Goal: Task Accomplishment & Management: Manage account settings

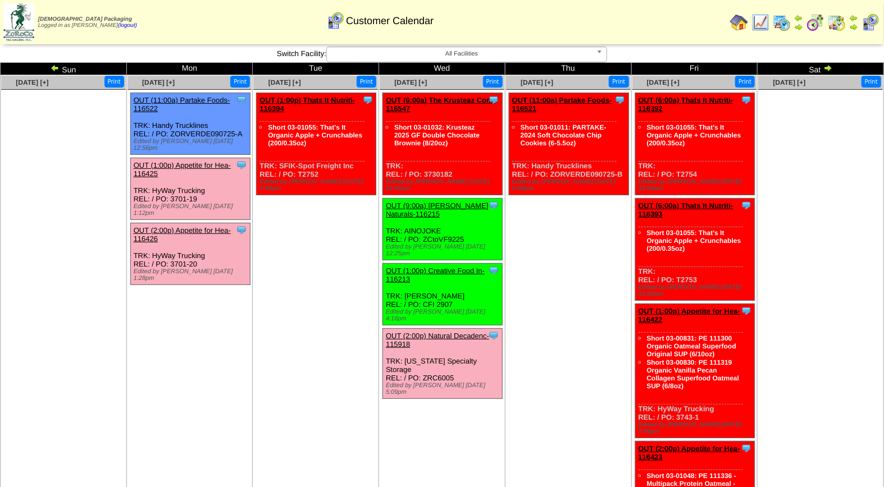
click at [180, 161] on link "OUT (1:00p) Appetite for Hea-116425" at bounding box center [182, 169] width 97 height 17
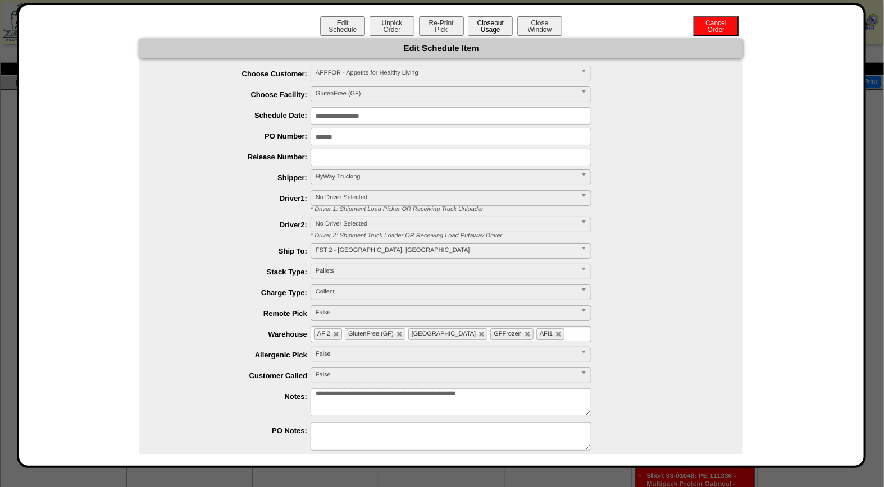
click at [488, 26] on button "Closeout Usage" at bounding box center [490, 26] width 45 height 20
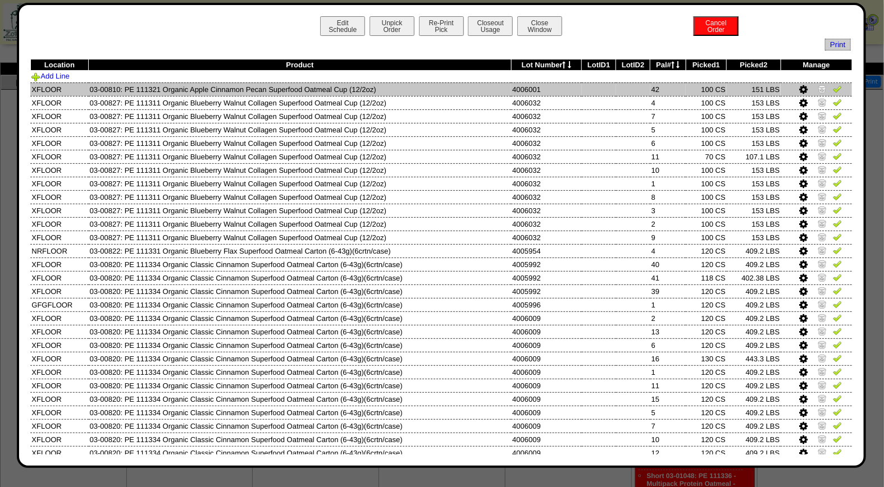
click at [833, 86] on img at bounding box center [837, 88] width 9 height 9
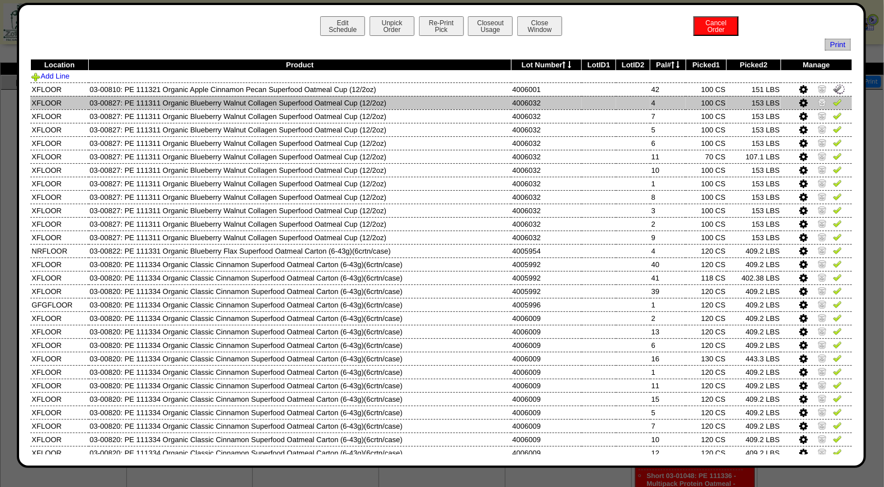
click at [833, 103] on img at bounding box center [837, 102] width 9 height 9
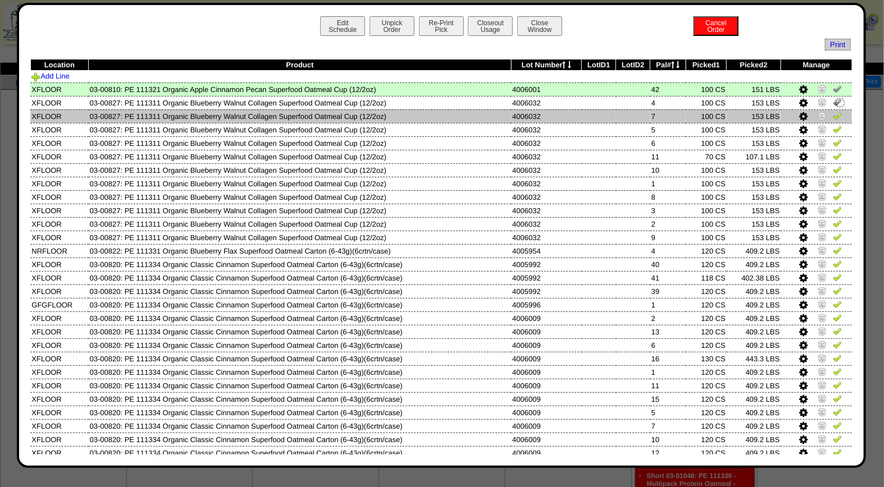
click at [833, 114] on img at bounding box center [837, 115] width 9 height 9
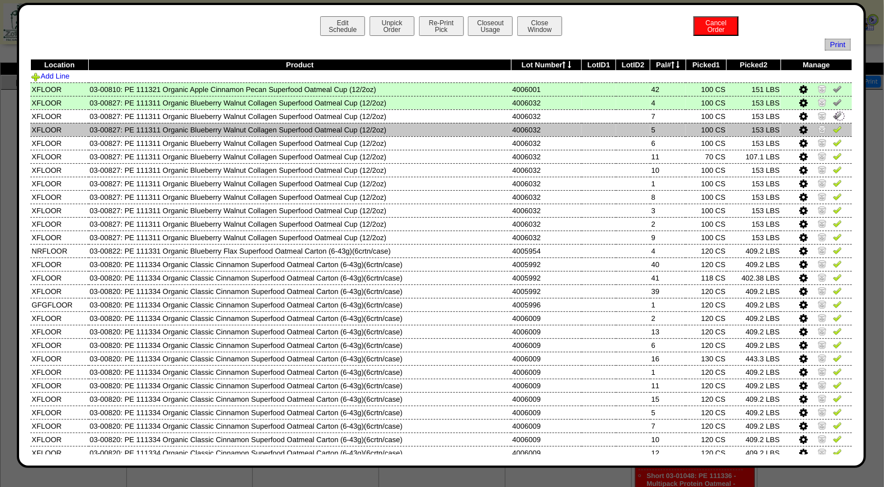
click at [833, 130] on img at bounding box center [837, 129] width 9 height 9
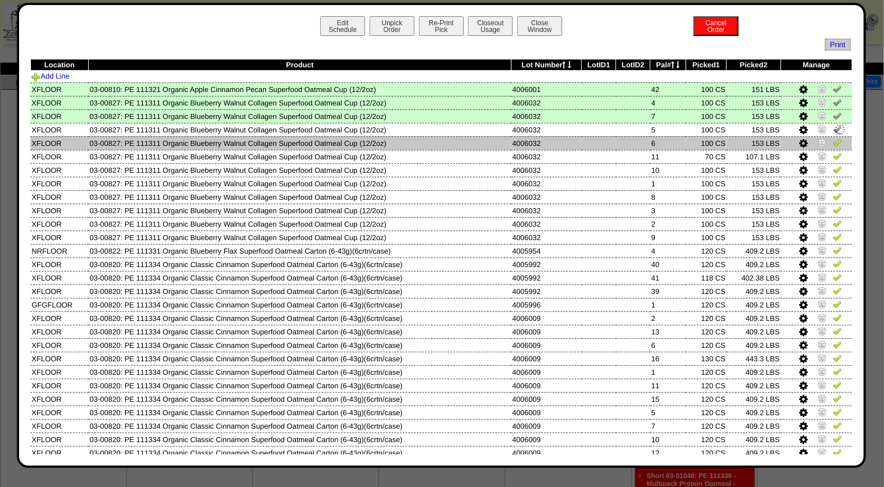
click at [833, 141] on img at bounding box center [837, 142] width 9 height 9
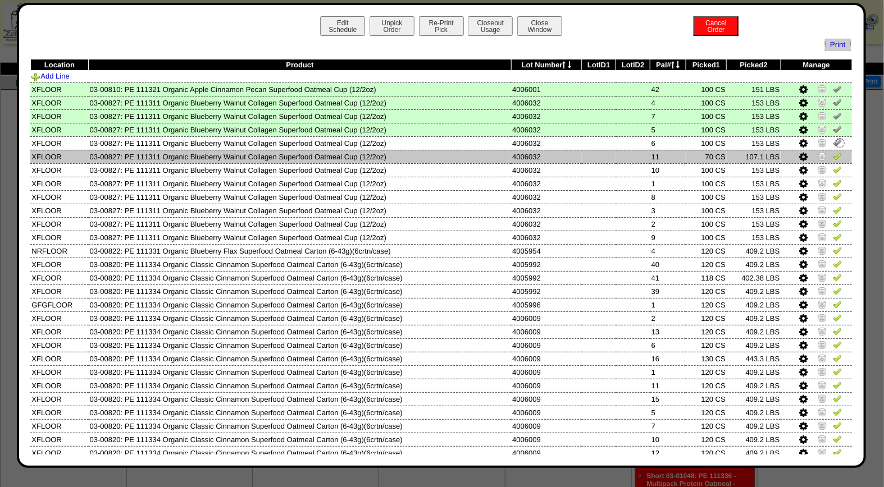
click at [833, 153] on img at bounding box center [837, 156] width 9 height 9
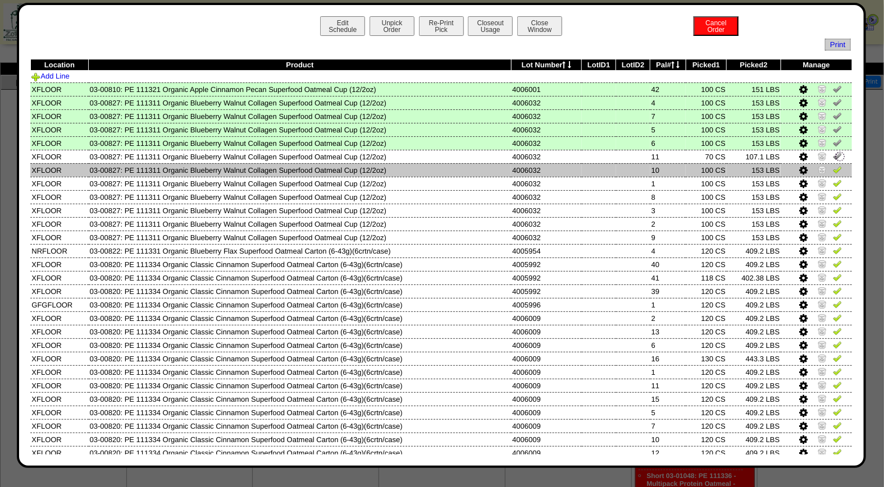
click at [833, 166] on img at bounding box center [837, 169] width 9 height 9
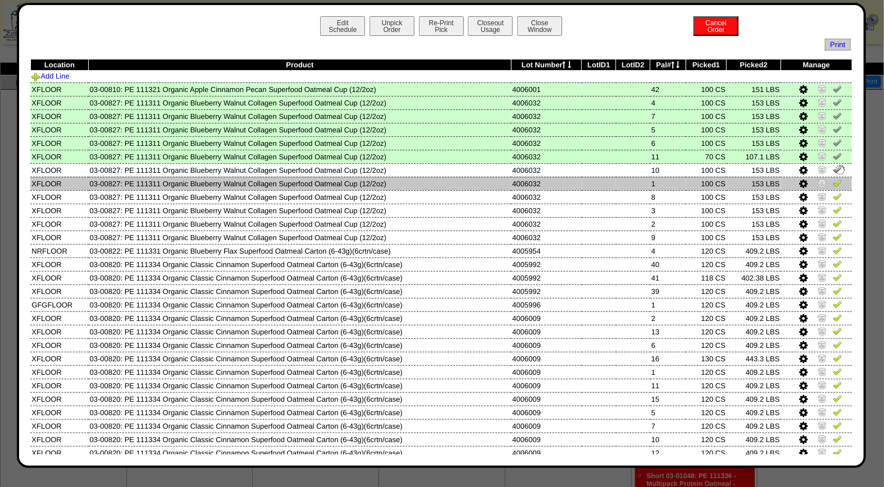
click at [833, 185] on img at bounding box center [837, 183] width 9 height 9
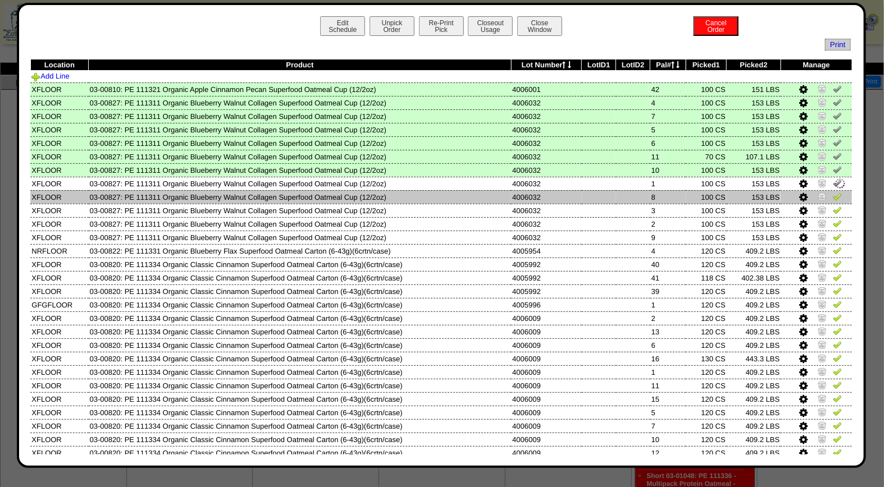
click at [833, 197] on img at bounding box center [837, 196] width 9 height 9
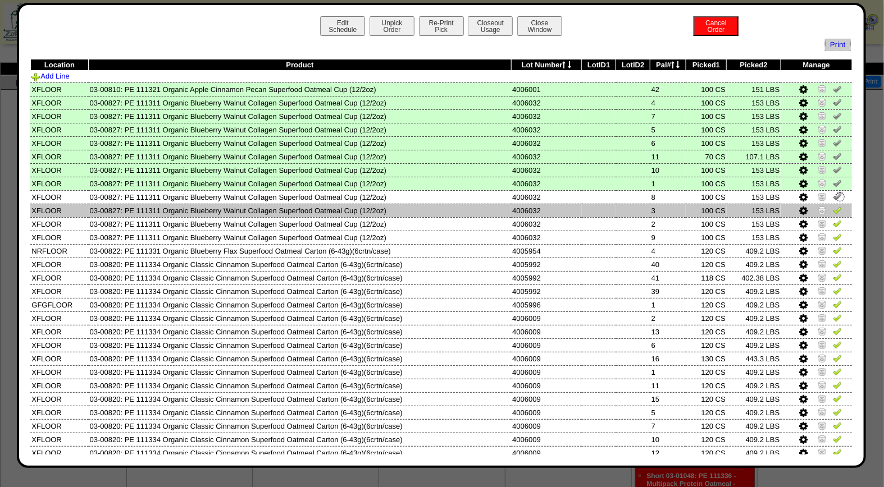
click at [833, 208] on img at bounding box center [837, 209] width 9 height 9
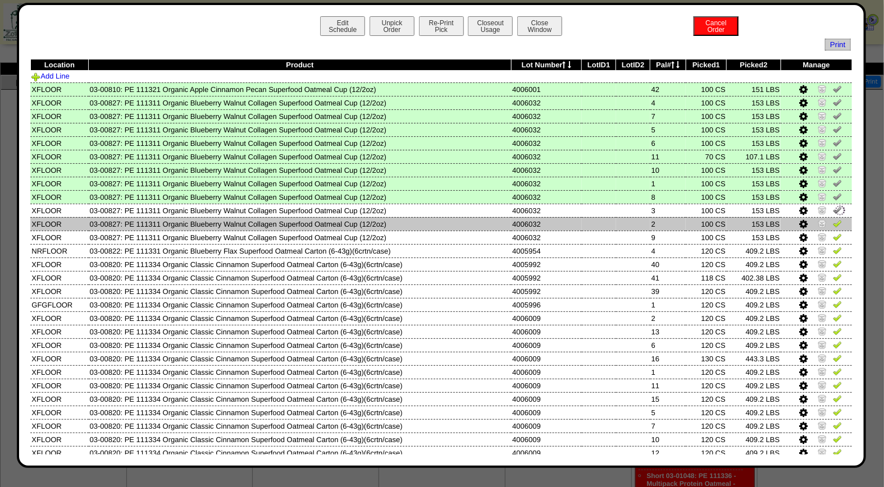
click at [833, 220] on img at bounding box center [837, 223] width 9 height 9
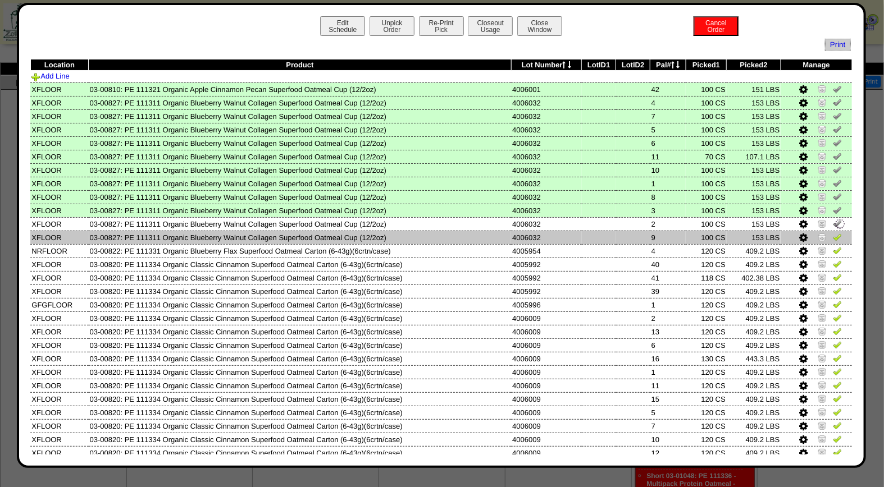
click at [833, 234] on img at bounding box center [837, 236] width 9 height 9
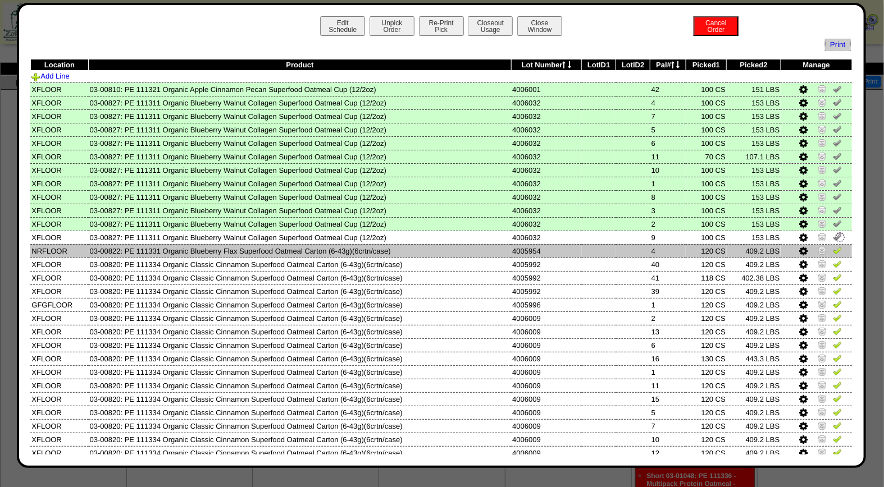
click at [833, 248] on img at bounding box center [837, 250] width 9 height 9
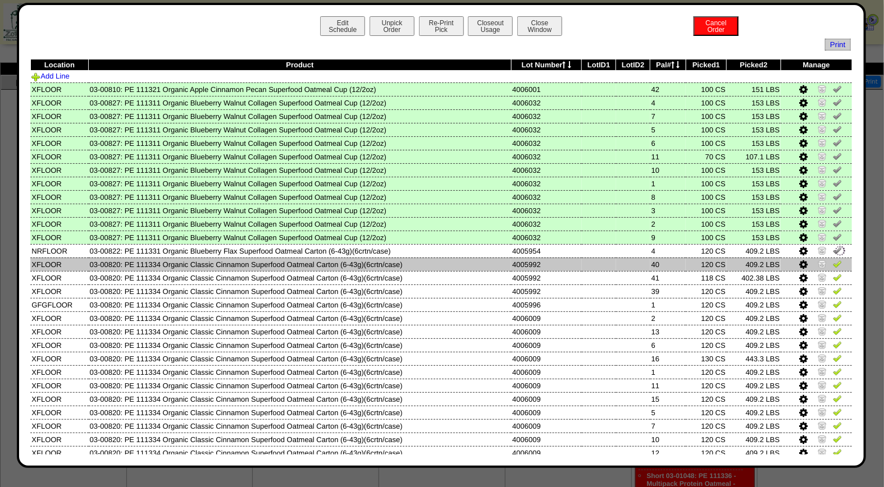
click at [833, 259] on img at bounding box center [837, 263] width 9 height 9
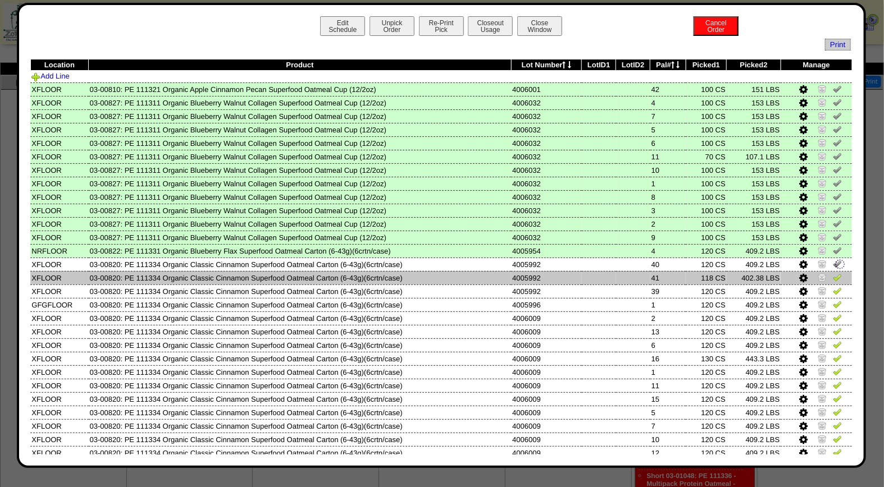
click at [833, 273] on img at bounding box center [837, 277] width 9 height 9
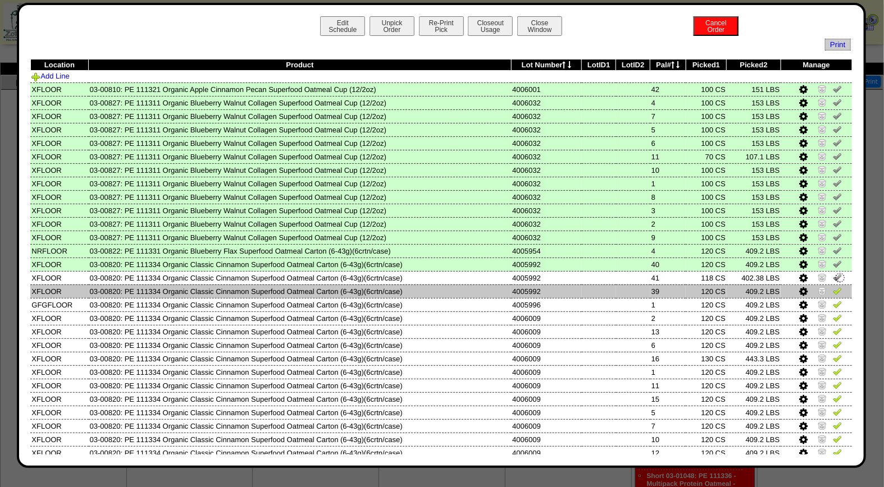
click at [833, 286] on img at bounding box center [837, 290] width 9 height 9
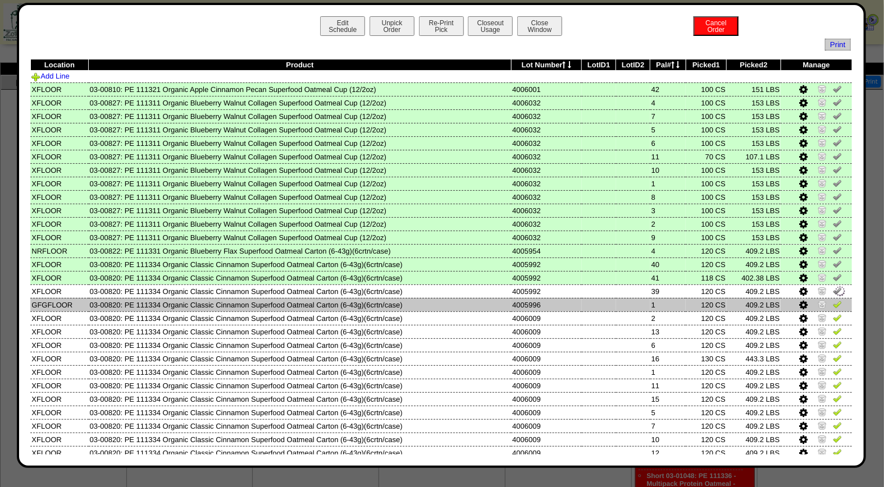
click at [833, 300] on img at bounding box center [837, 304] width 9 height 9
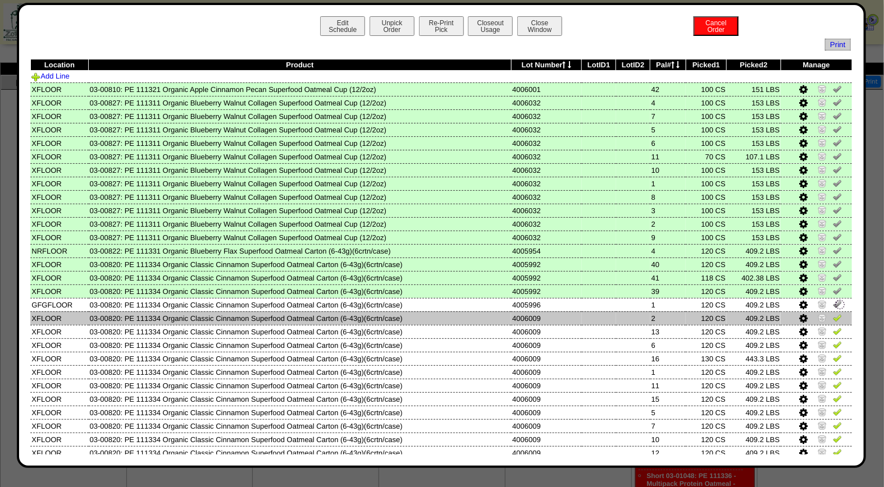
click at [833, 313] on img at bounding box center [837, 317] width 9 height 9
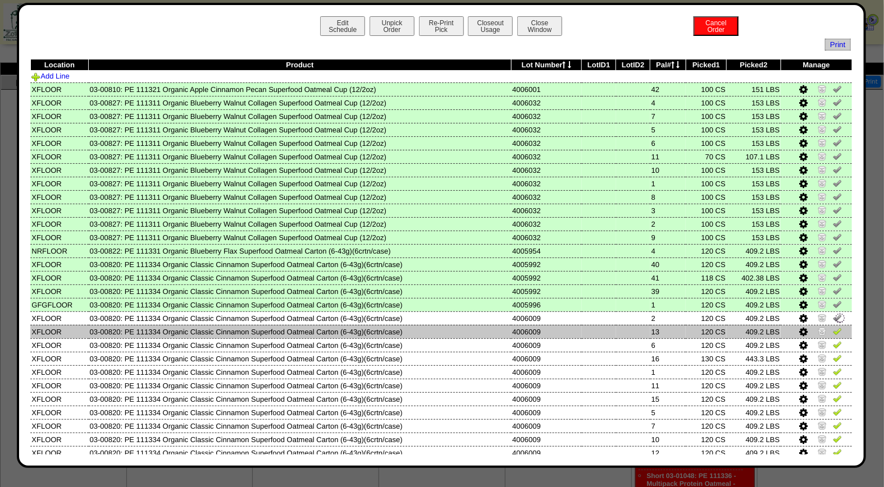
click at [833, 330] on img at bounding box center [837, 331] width 9 height 9
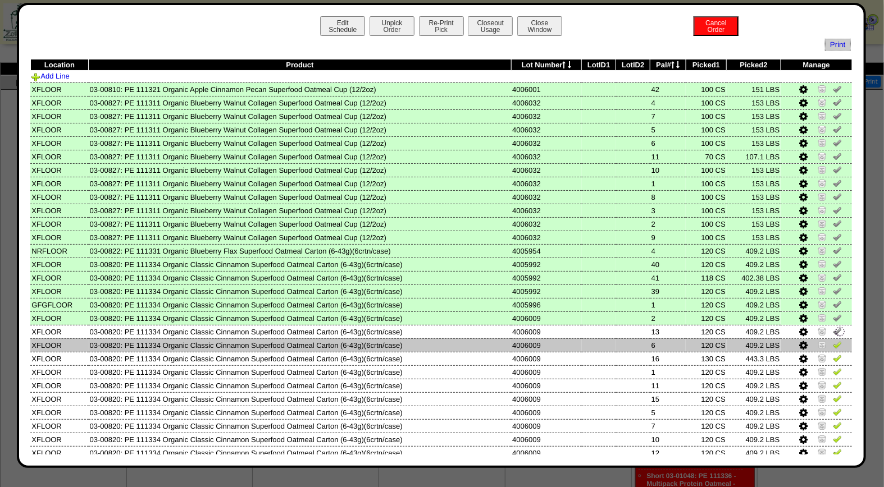
click at [833, 340] on img at bounding box center [837, 344] width 9 height 9
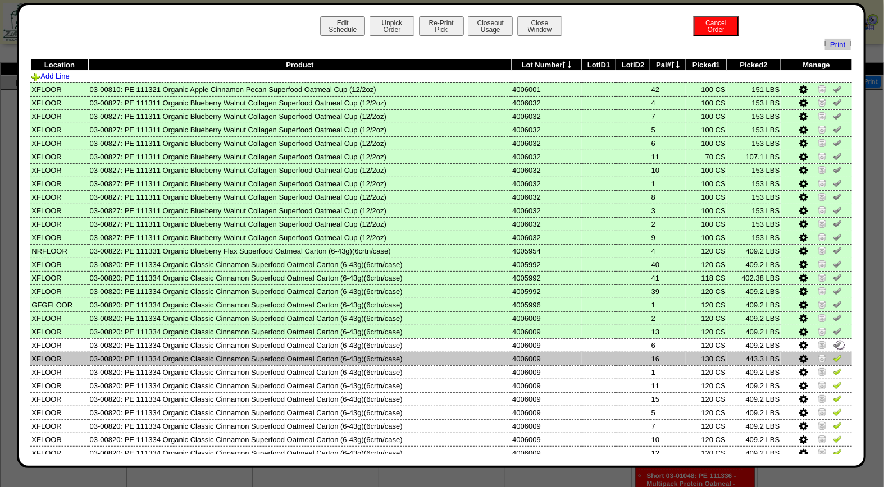
click at [833, 354] on img at bounding box center [837, 358] width 9 height 9
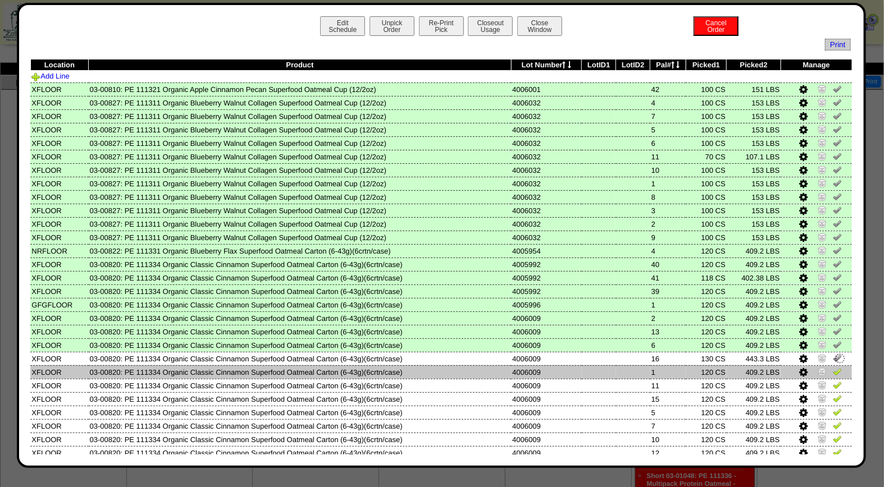
click at [833, 367] on img at bounding box center [837, 371] width 9 height 9
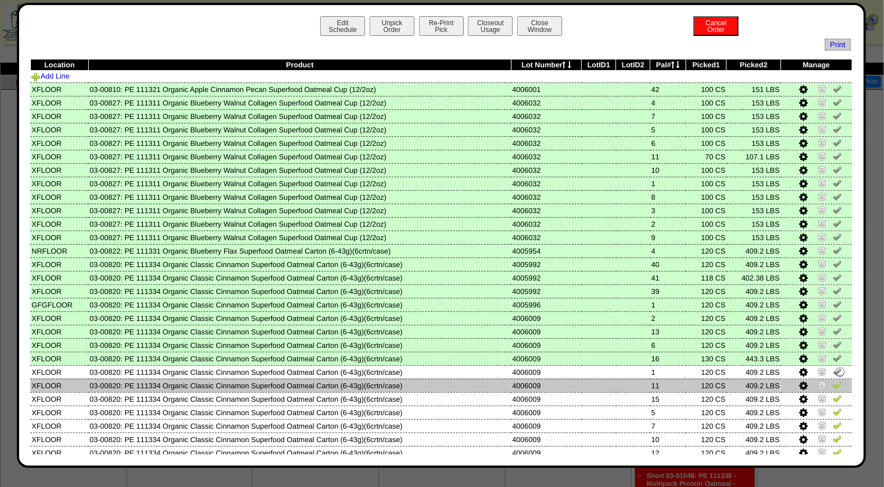
click at [833, 381] on img at bounding box center [837, 385] width 9 height 9
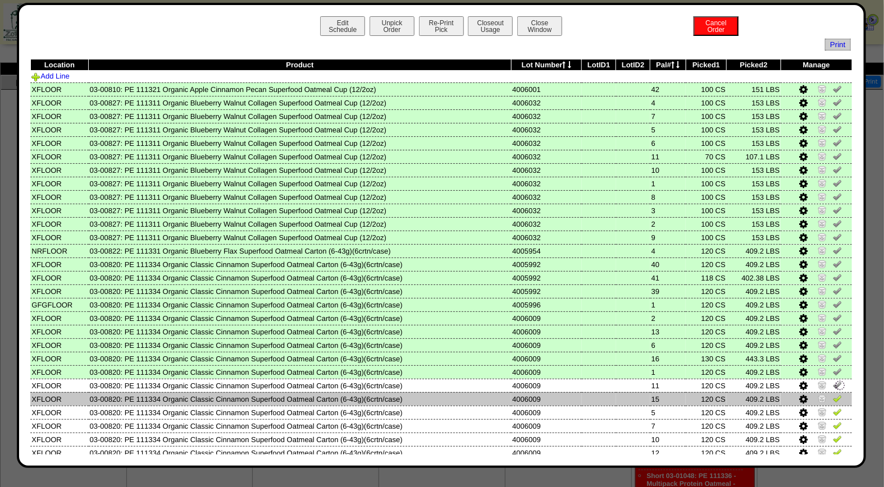
click at [833, 394] on img at bounding box center [837, 398] width 9 height 9
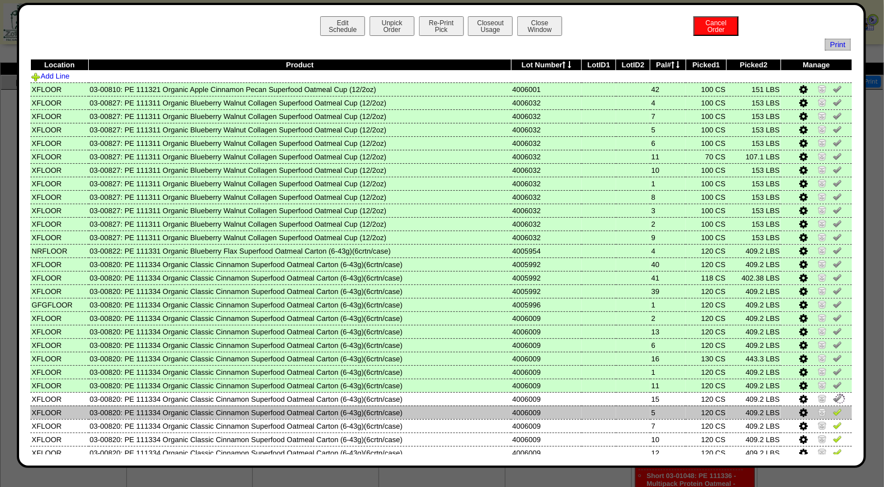
click at [833, 412] on link at bounding box center [837, 414] width 9 height 8
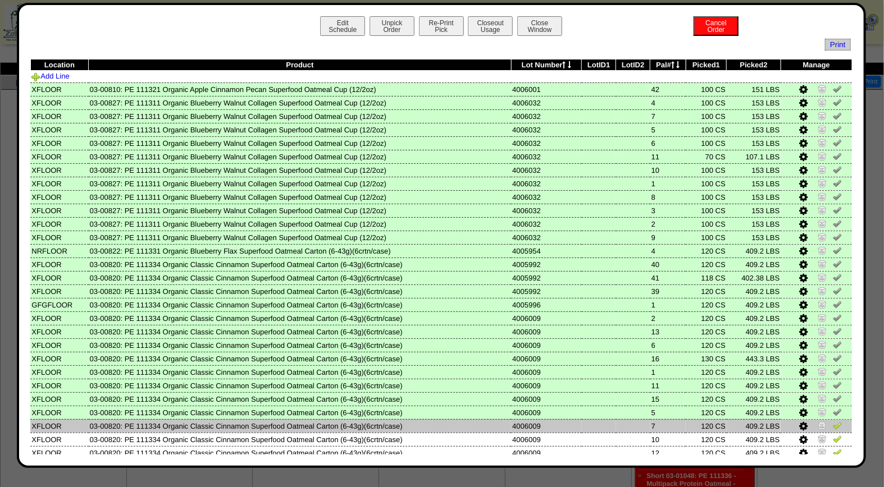
click at [833, 422] on img at bounding box center [837, 425] width 9 height 9
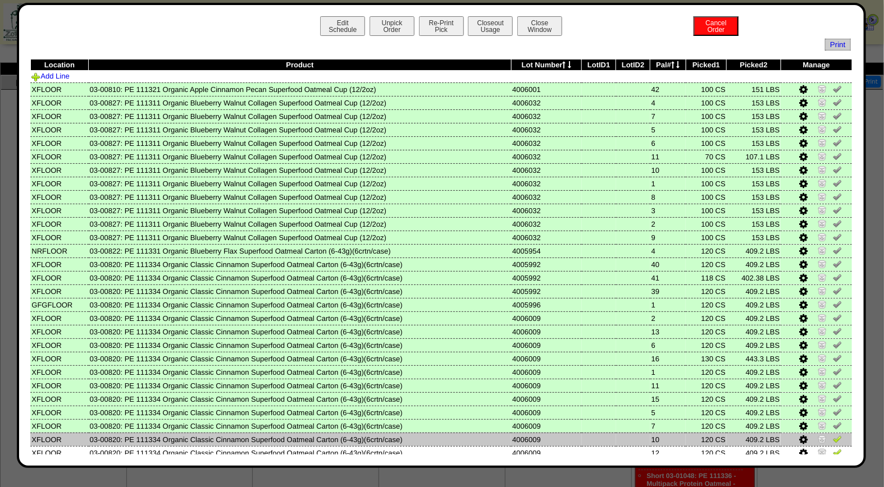
click at [833, 435] on img at bounding box center [837, 439] width 9 height 9
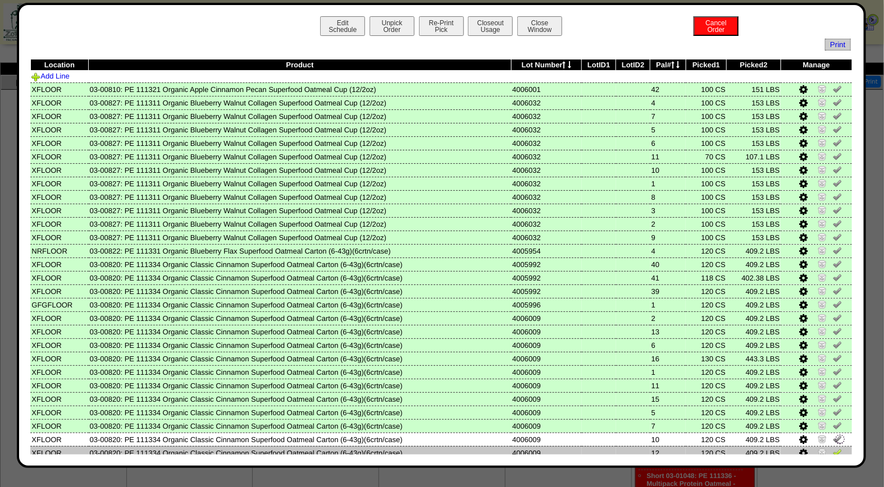
click at [833, 450] on img at bounding box center [837, 452] width 9 height 9
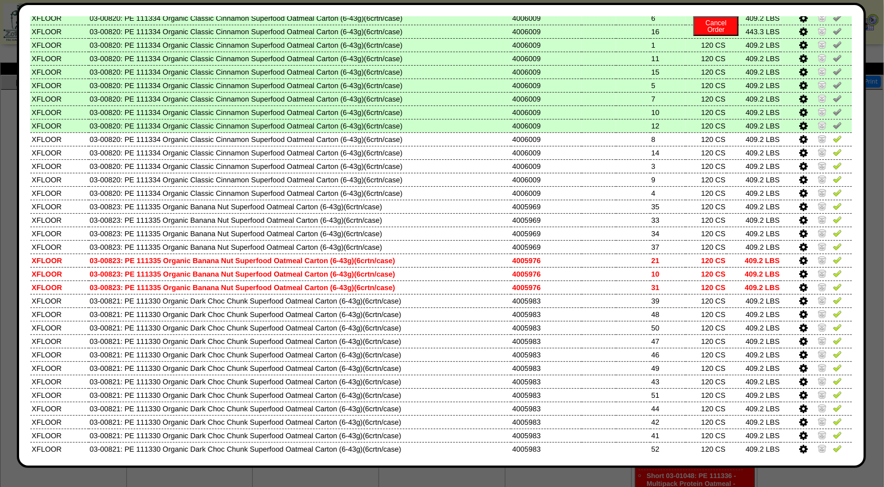
scroll to position [367, 0]
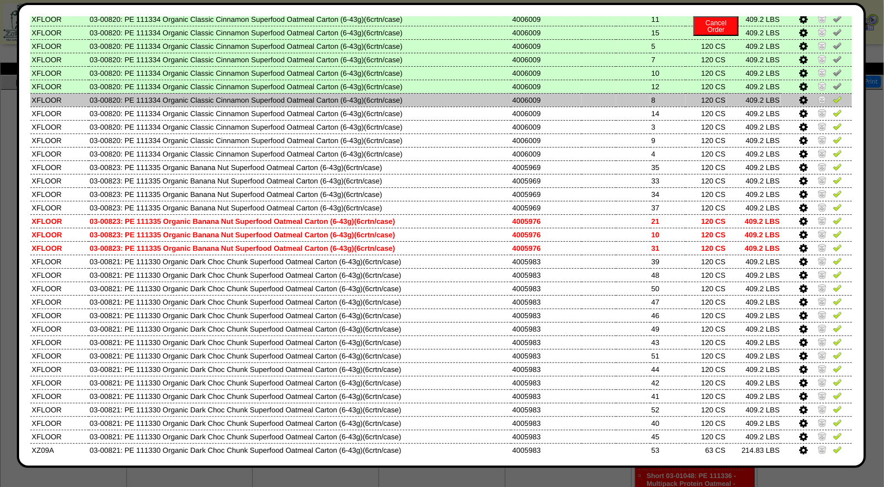
click at [833, 95] on img at bounding box center [837, 99] width 9 height 9
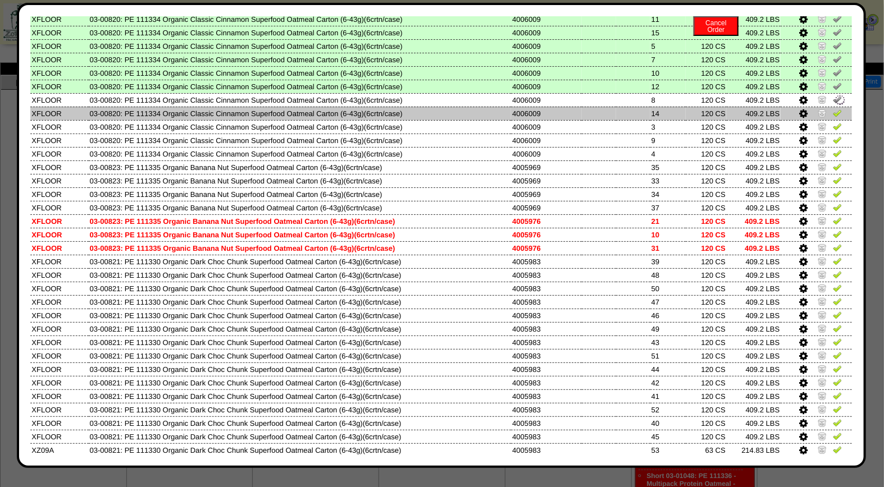
click at [833, 111] on link at bounding box center [837, 115] width 9 height 8
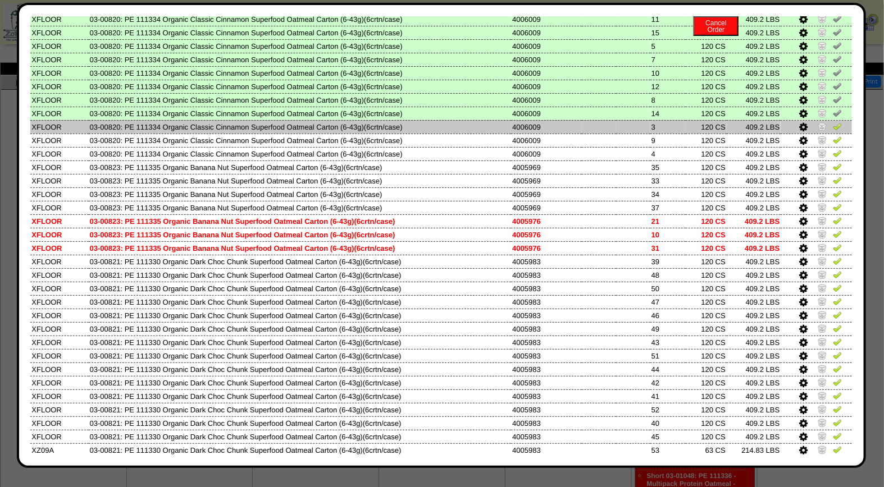
click at [833, 122] on img at bounding box center [837, 126] width 9 height 9
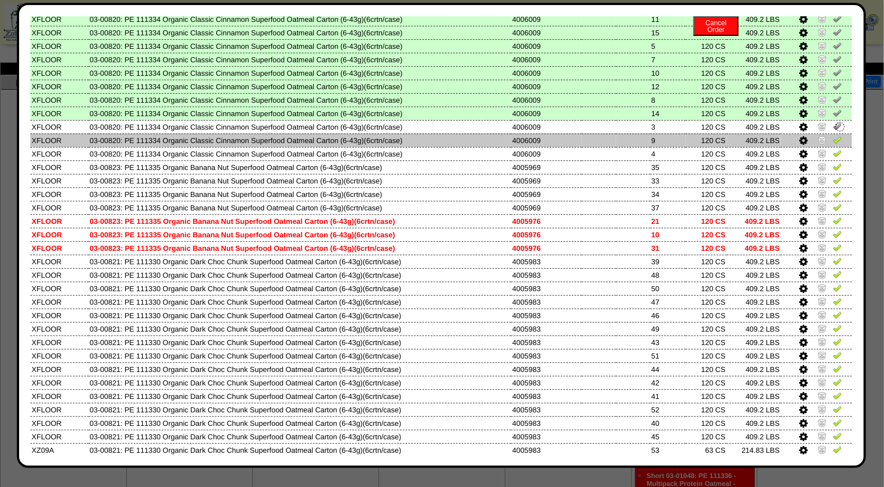
click at [833, 135] on img at bounding box center [837, 139] width 9 height 9
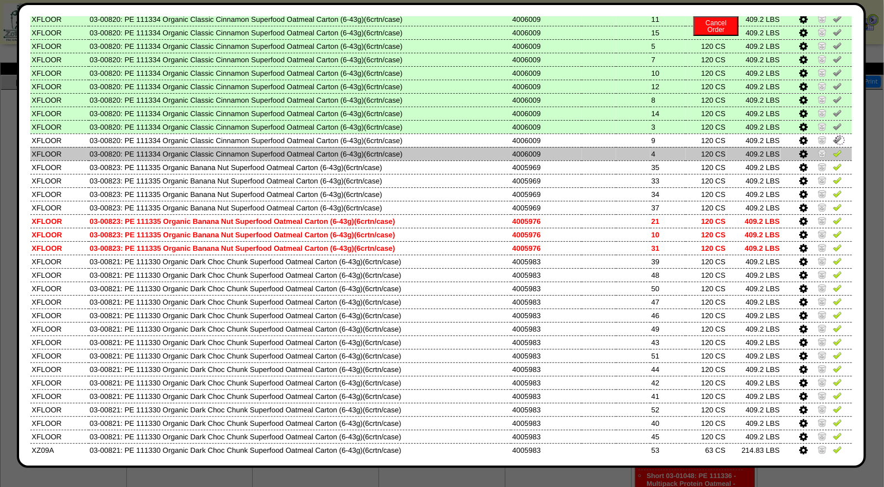
click at [833, 149] on img at bounding box center [837, 153] width 9 height 9
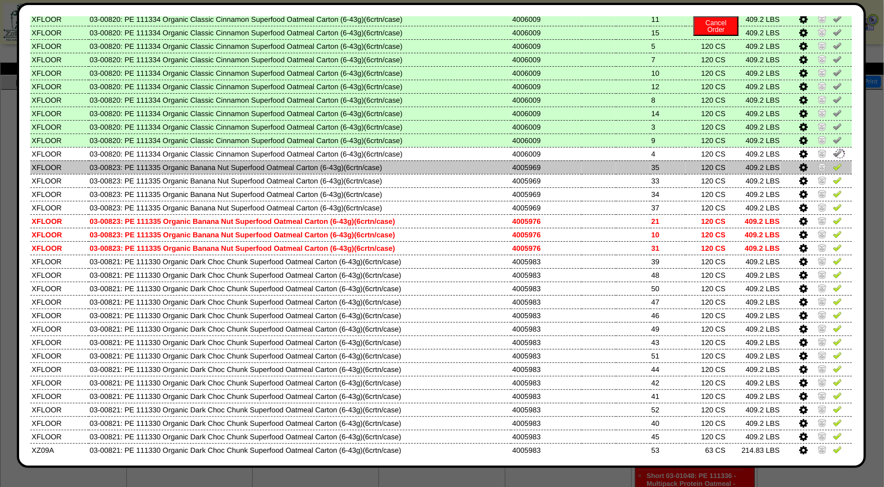
click at [833, 162] on img at bounding box center [837, 166] width 9 height 9
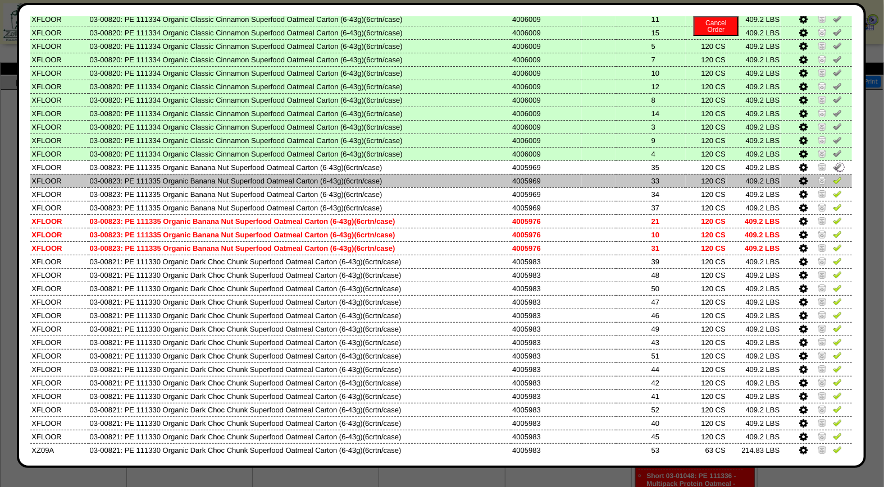
click at [833, 176] on img at bounding box center [837, 180] width 9 height 9
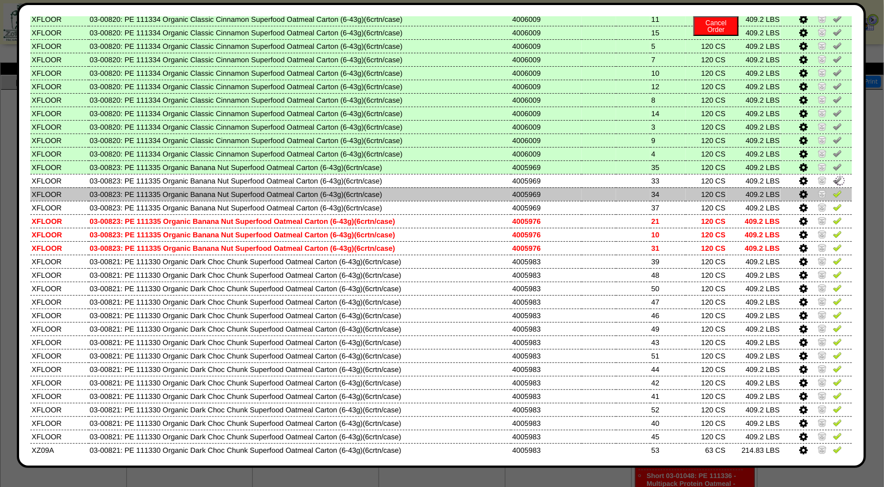
click at [833, 189] on img at bounding box center [837, 193] width 9 height 9
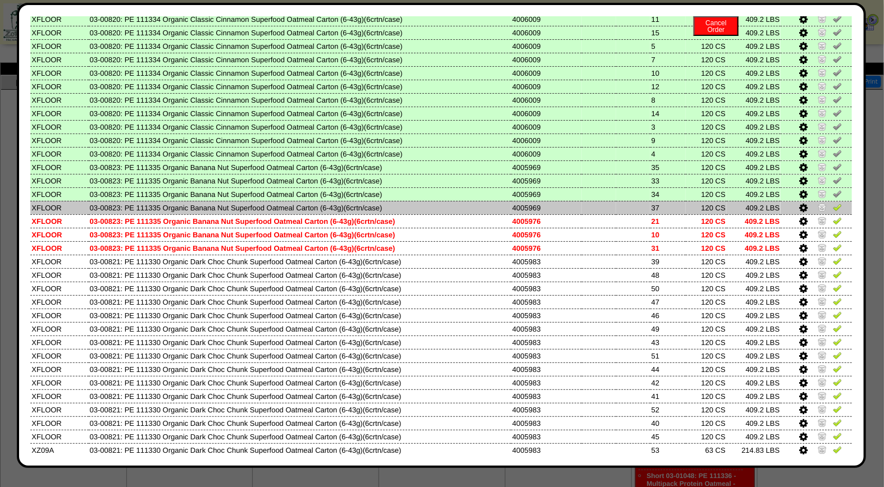
click at [833, 203] on img at bounding box center [837, 207] width 9 height 9
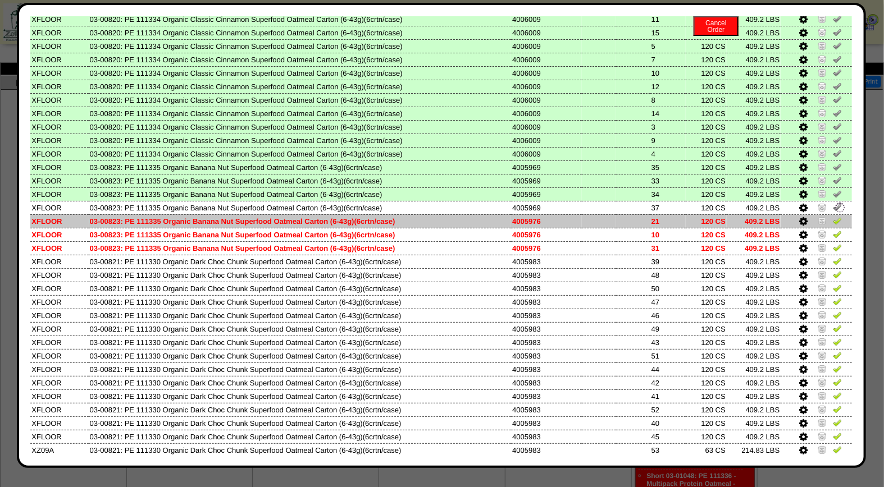
click at [833, 216] on img at bounding box center [837, 220] width 9 height 9
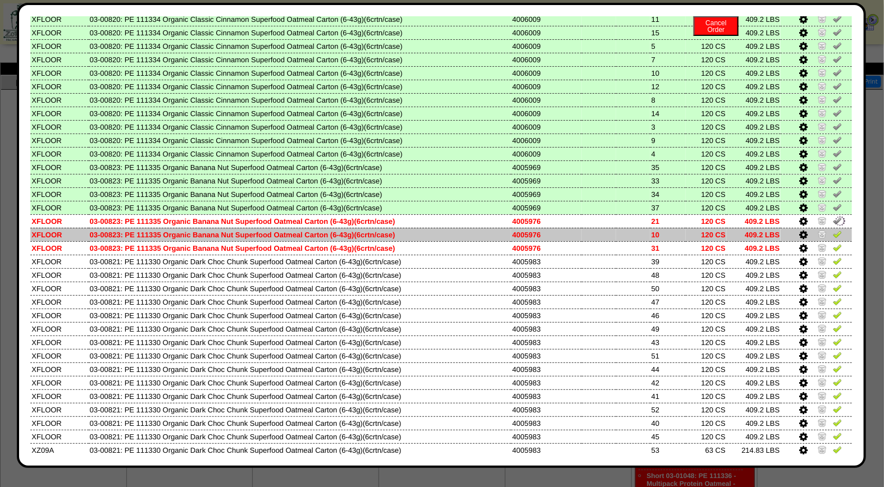
click at [833, 230] on img at bounding box center [837, 234] width 9 height 9
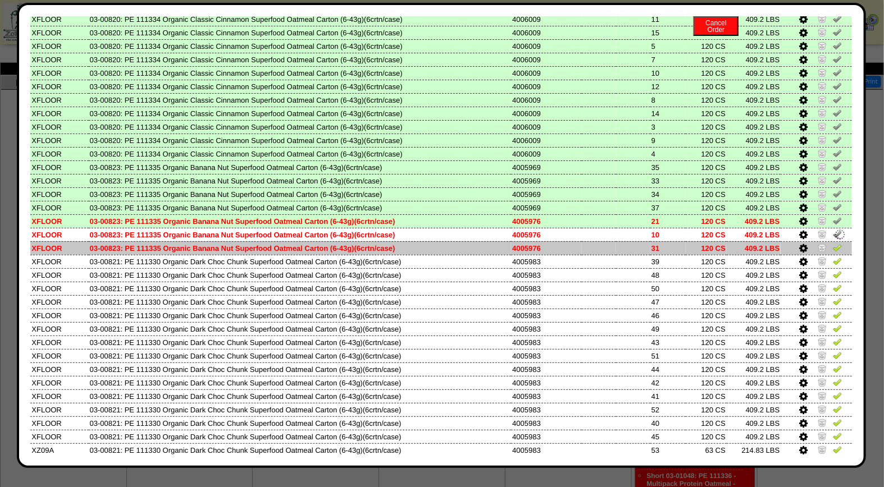
click at [833, 243] on img at bounding box center [837, 247] width 9 height 9
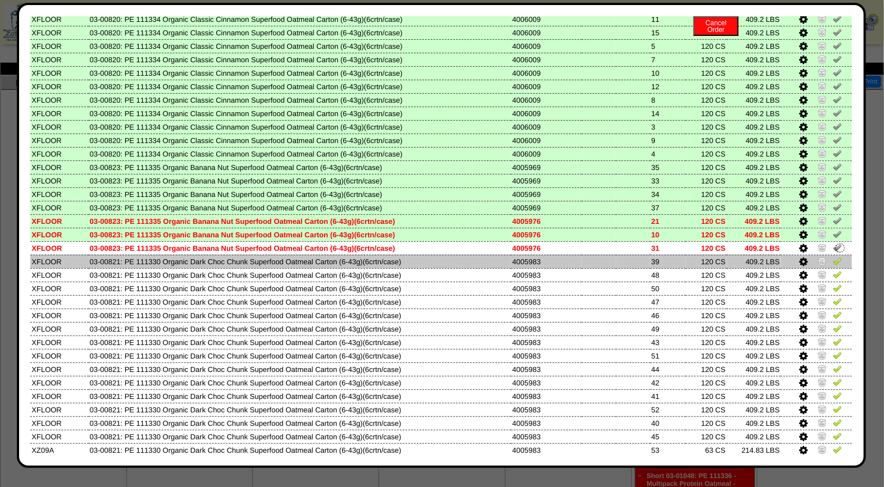
click at [828, 257] on td at bounding box center [815, 261] width 71 height 13
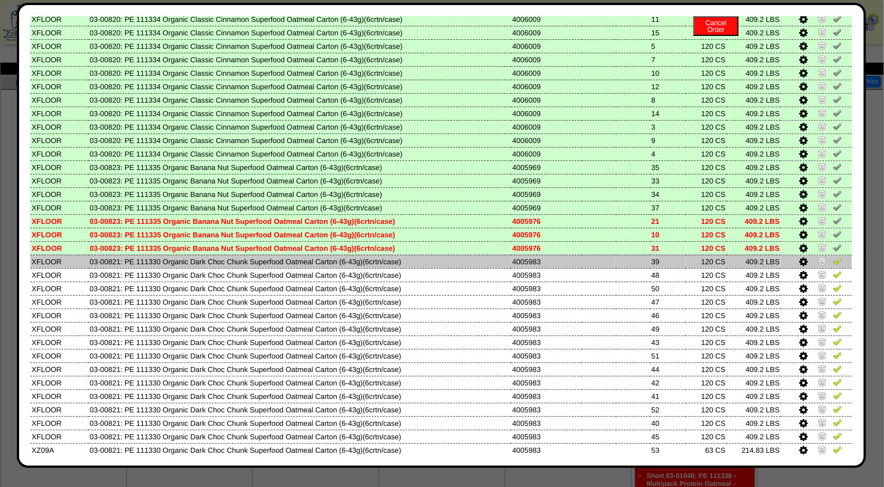
click at [833, 257] on img at bounding box center [837, 261] width 9 height 9
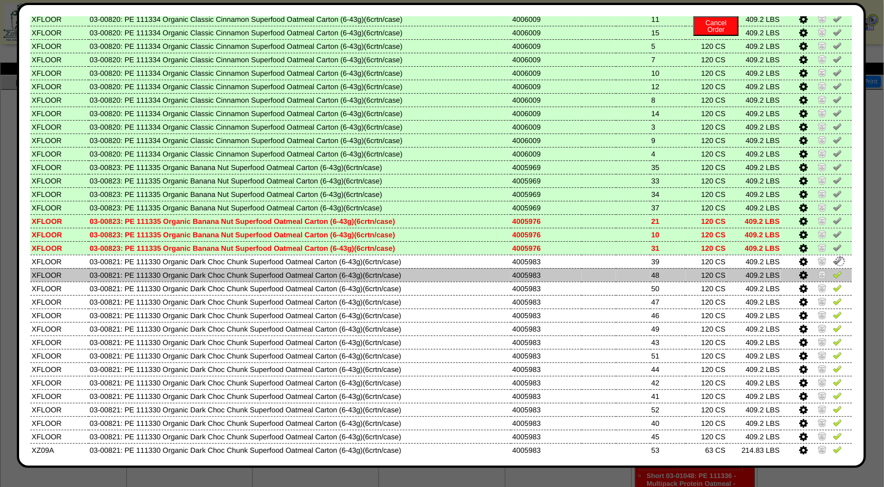
click at [833, 270] on img at bounding box center [837, 274] width 9 height 9
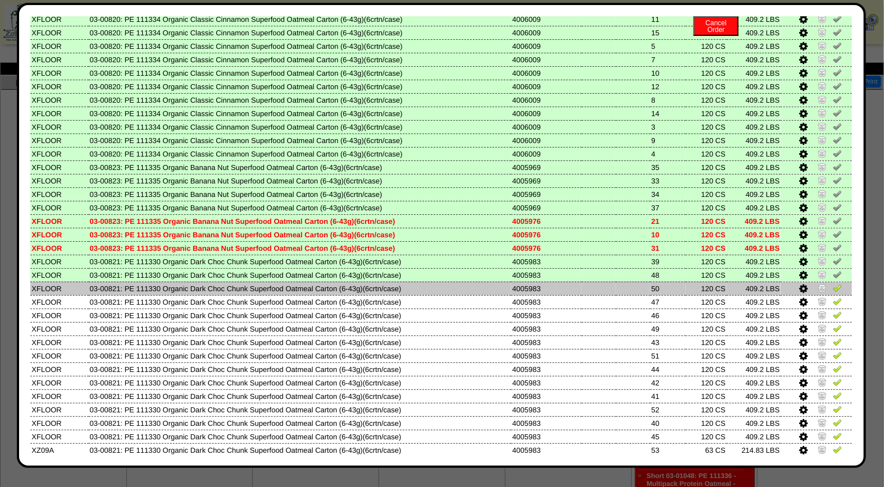
click at [833, 284] on img at bounding box center [837, 288] width 9 height 9
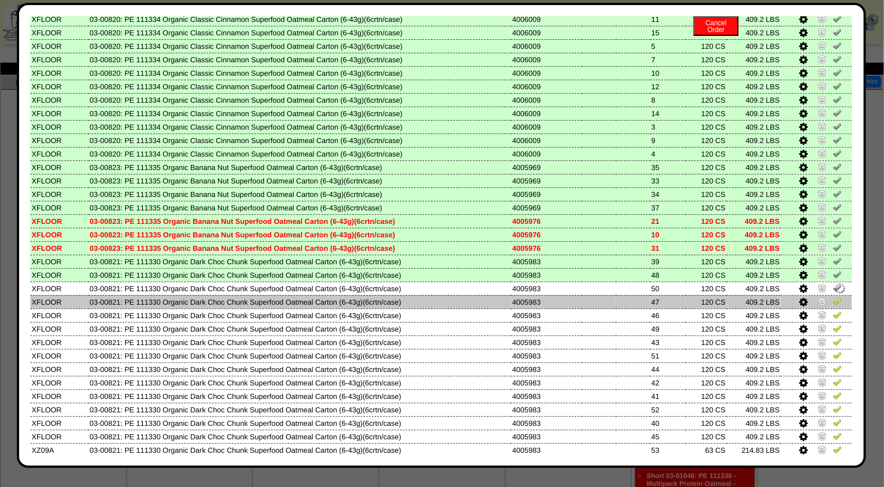
click at [833, 297] on img at bounding box center [837, 301] width 9 height 9
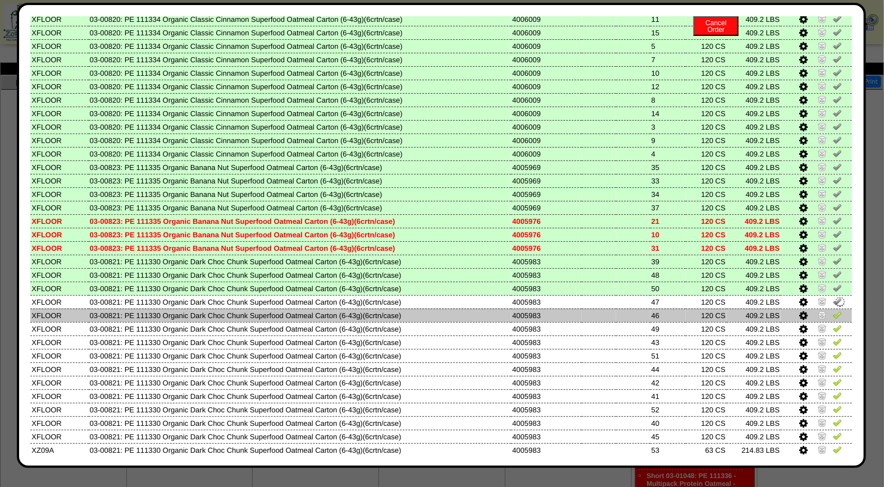
click at [833, 310] on img at bounding box center [837, 314] width 9 height 9
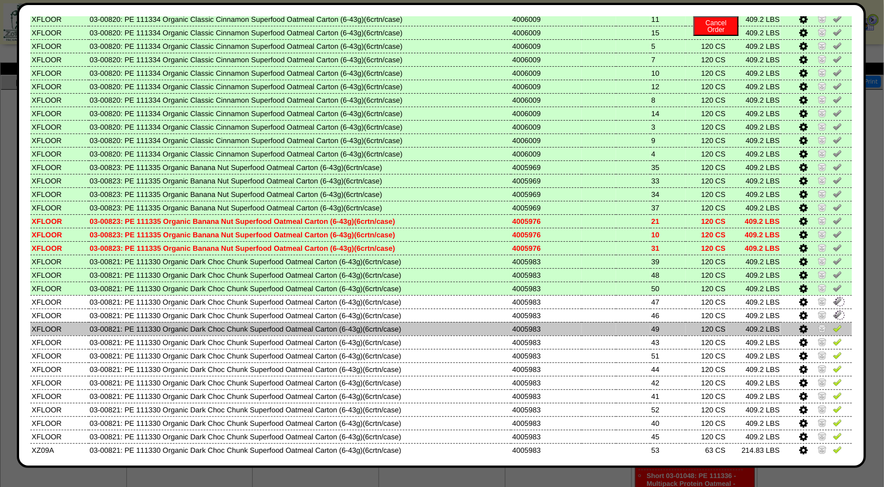
click at [833, 324] on img at bounding box center [837, 328] width 9 height 9
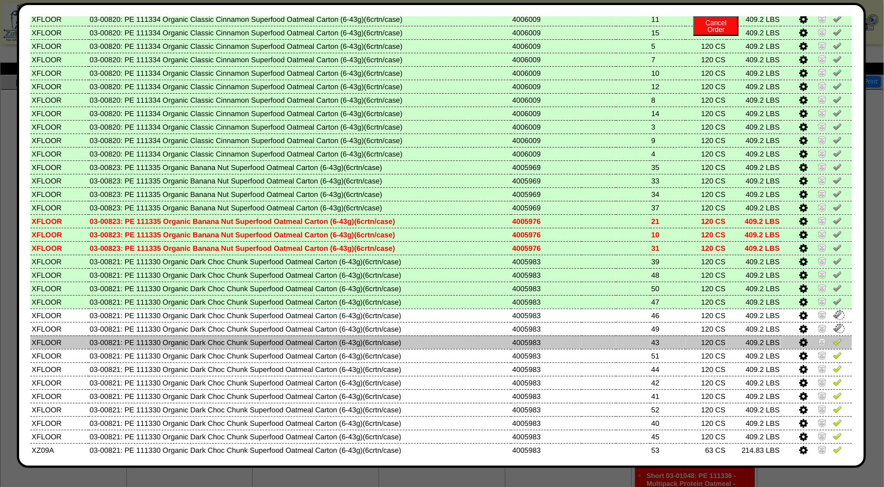
click at [833, 337] on img at bounding box center [837, 341] width 9 height 9
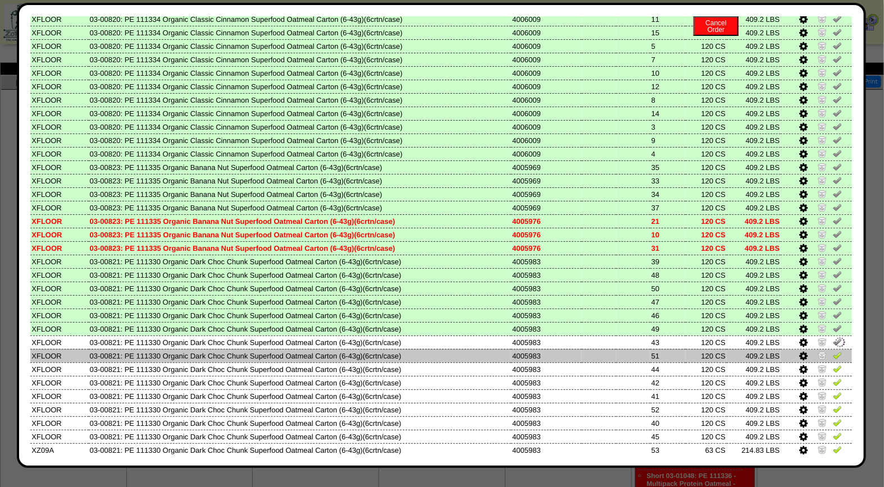
click at [833, 351] on img at bounding box center [837, 355] width 9 height 9
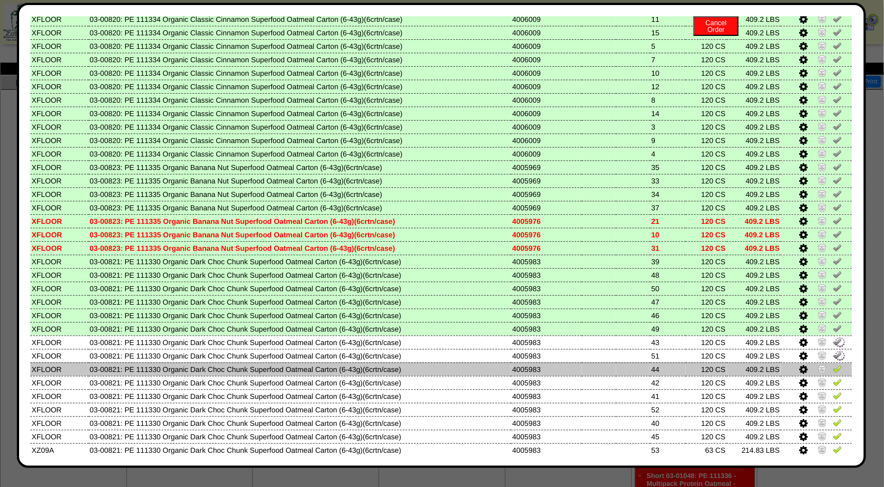
click at [833, 364] on img at bounding box center [837, 368] width 9 height 9
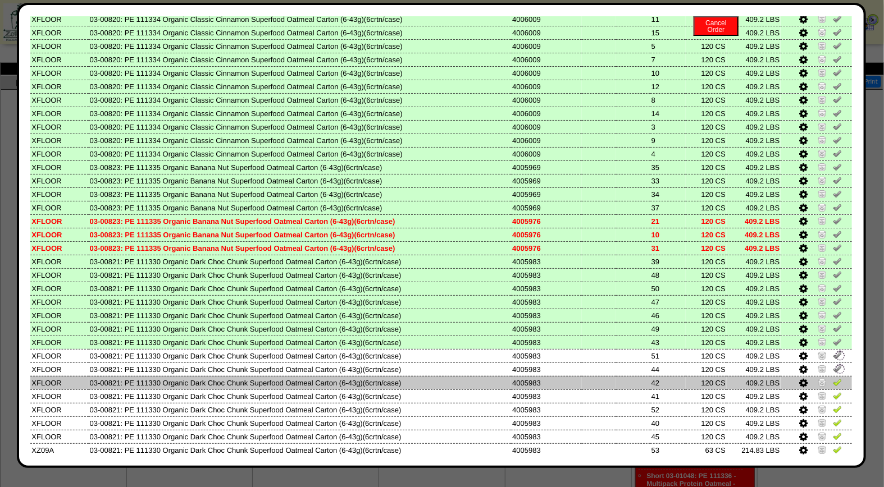
click at [833, 378] on img at bounding box center [837, 382] width 9 height 9
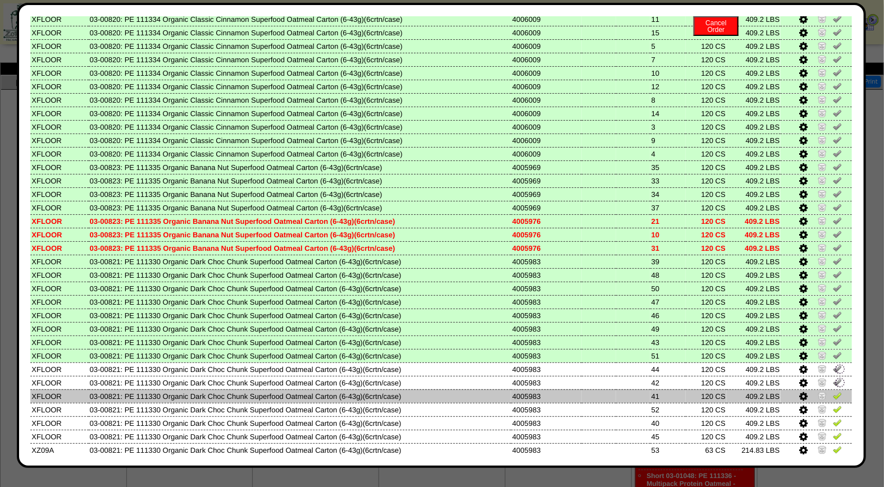
click at [833, 391] on img at bounding box center [837, 395] width 9 height 9
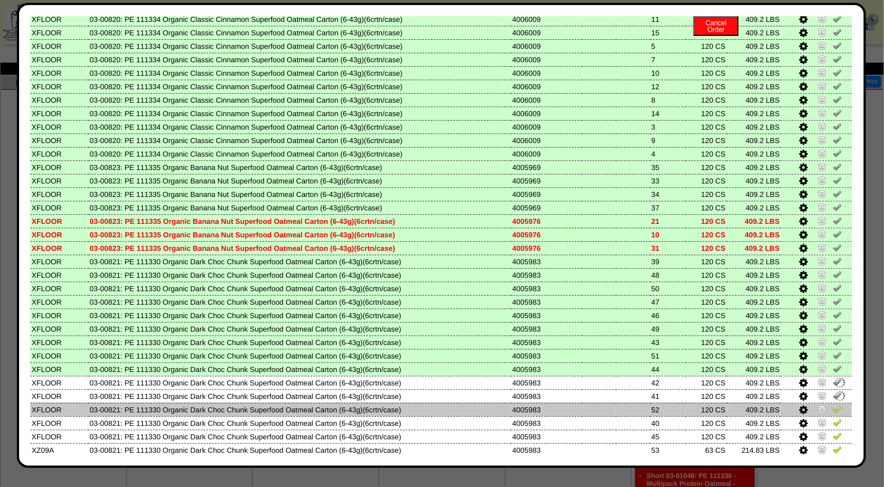
click at [833, 405] on img at bounding box center [837, 409] width 9 height 9
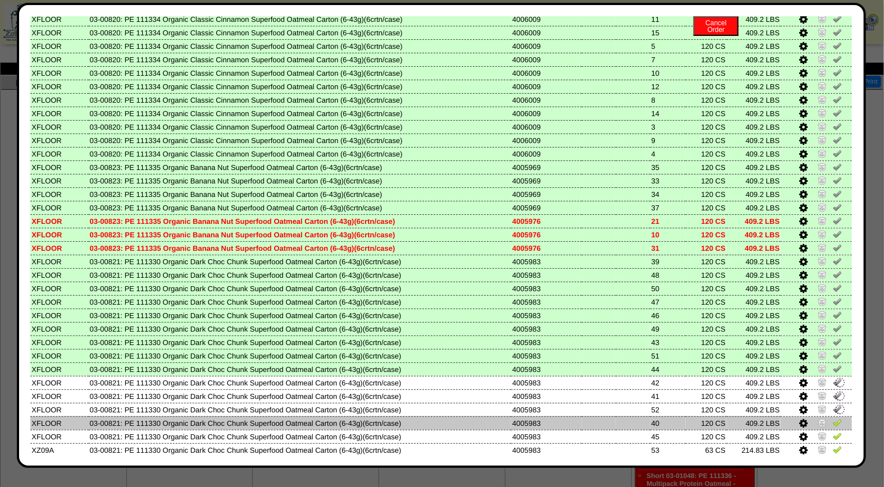
click at [833, 418] on img at bounding box center [837, 422] width 9 height 9
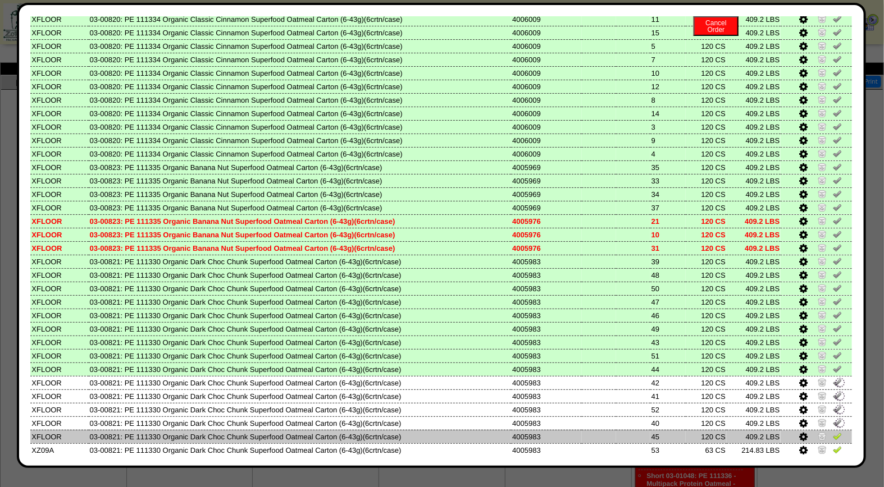
click at [833, 432] on img at bounding box center [837, 436] width 9 height 9
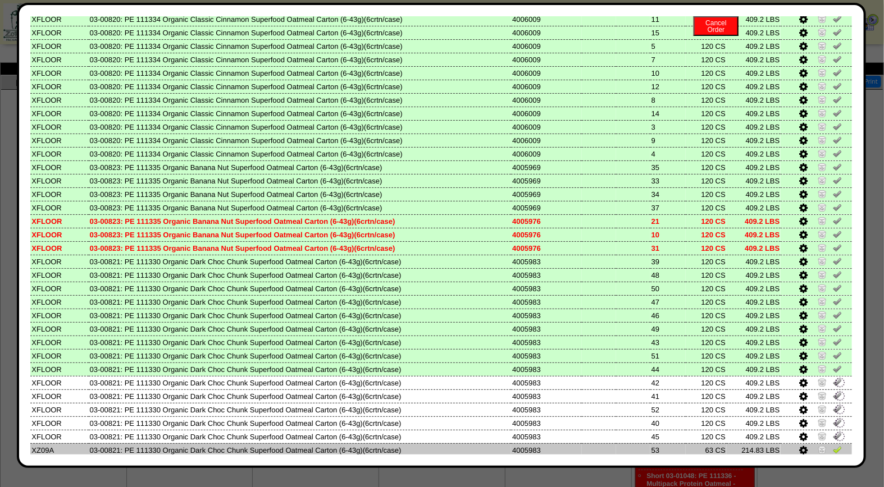
click at [833, 445] on img at bounding box center [837, 449] width 9 height 9
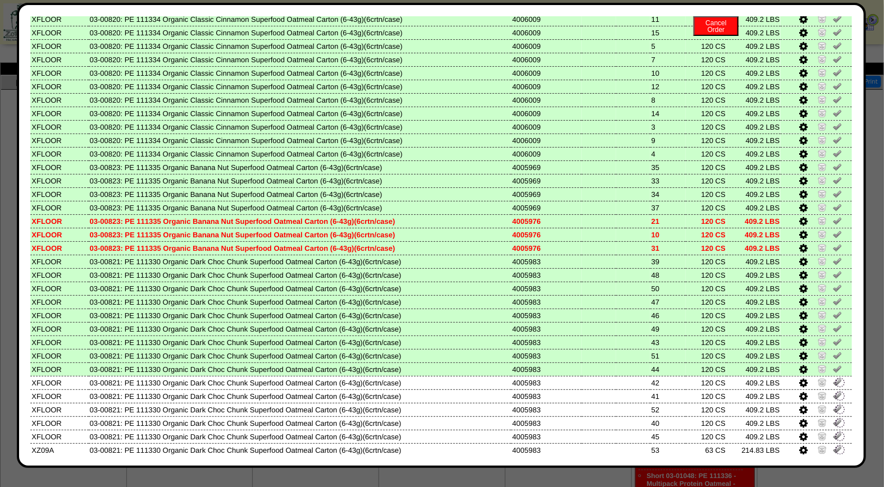
click at [833, 459] on img at bounding box center [837, 463] width 9 height 9
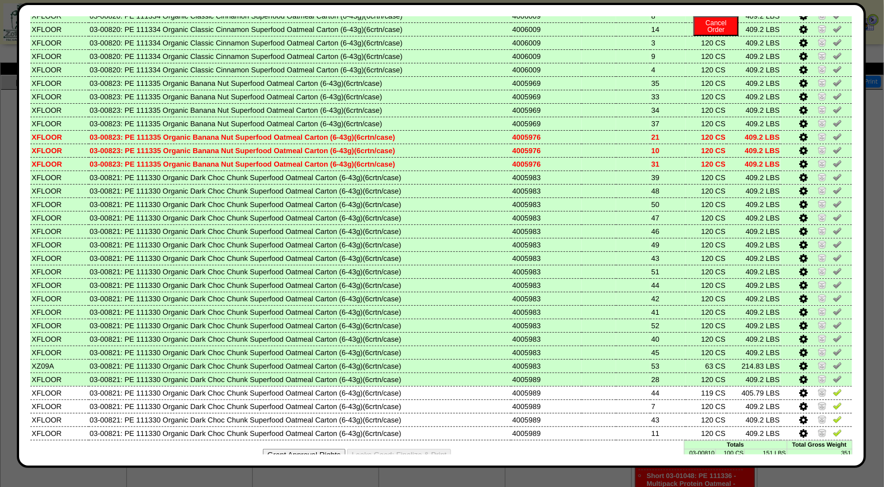
scroll to position [483, 0]
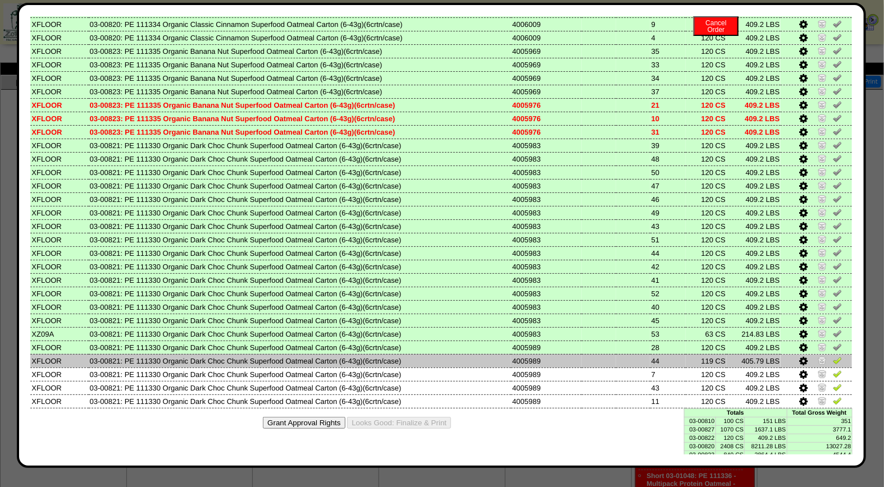
click at [833, 356] on img at bounding box center [837, 360] width 9 height 9
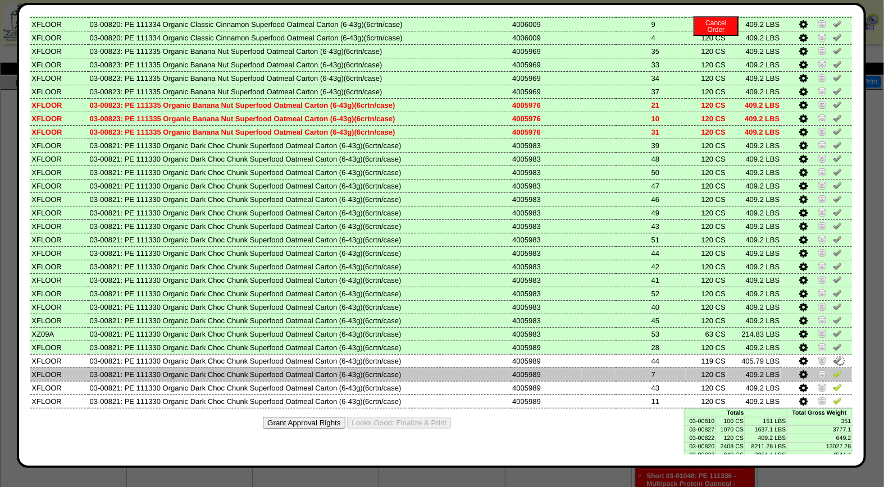
click at [833, 369] on img at bounding box center [837, 373] width 9 height 9
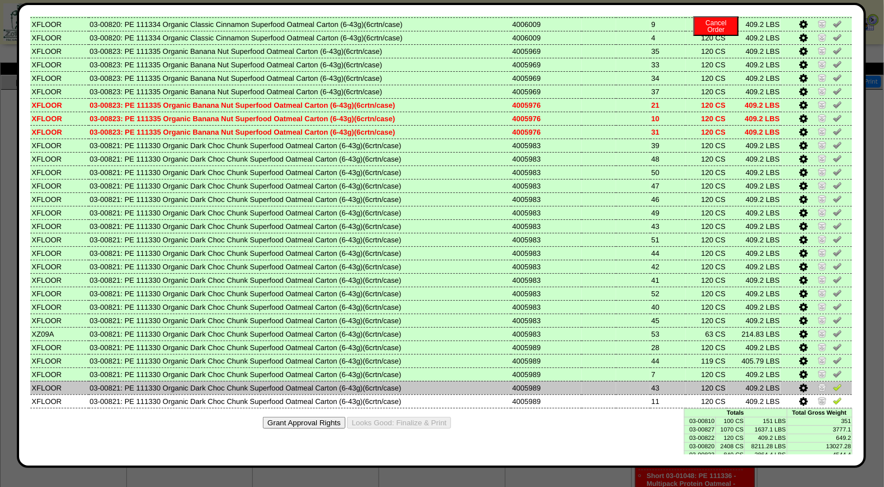
click at [833, 383] on img at bounding box center [837, 387] width 9 height 9
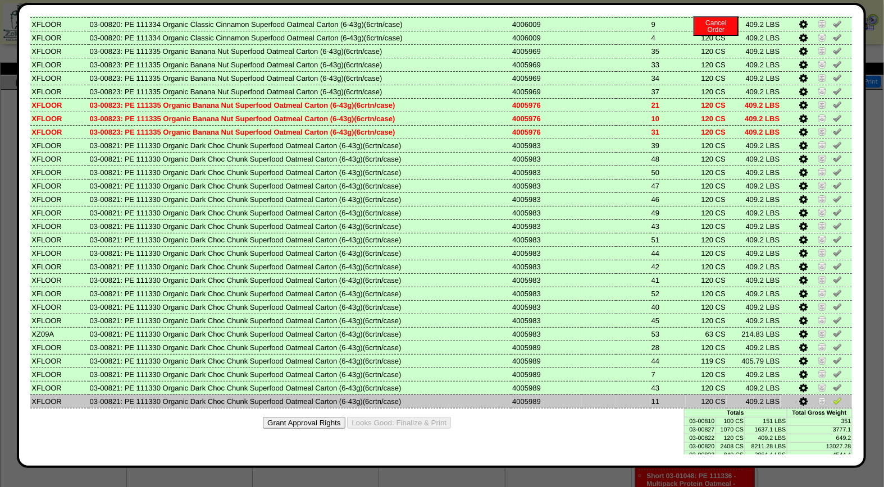
click at [833, 396] on img at bounding box center [837, 400] width 9 height 9
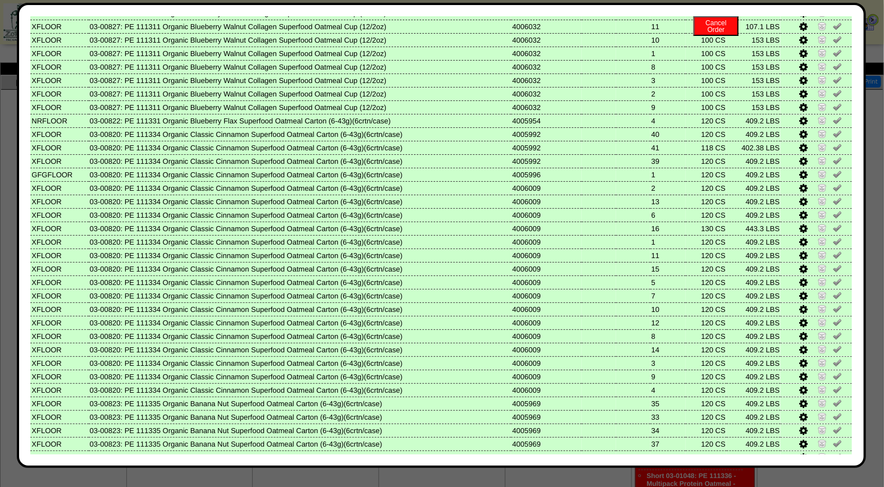
scroll to position [0, 0]
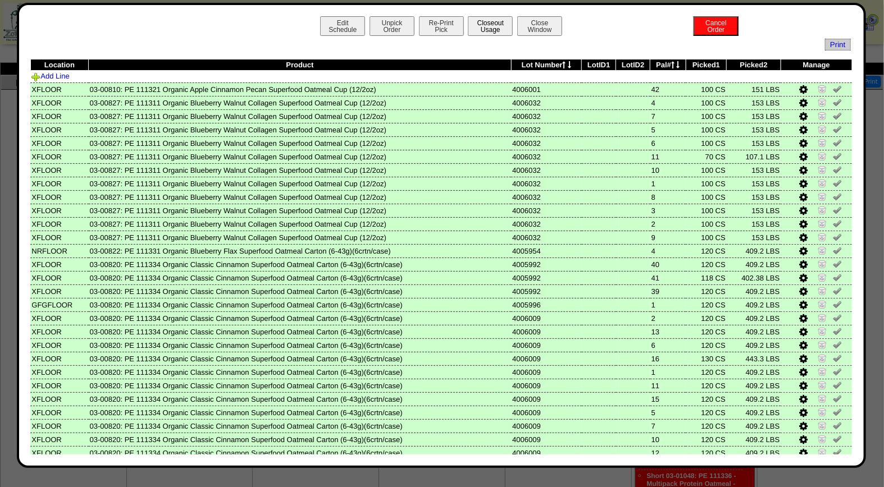
click at [497, 26] on button "Closeout Usage" at bounding box center [490, 26] width 45 height 20
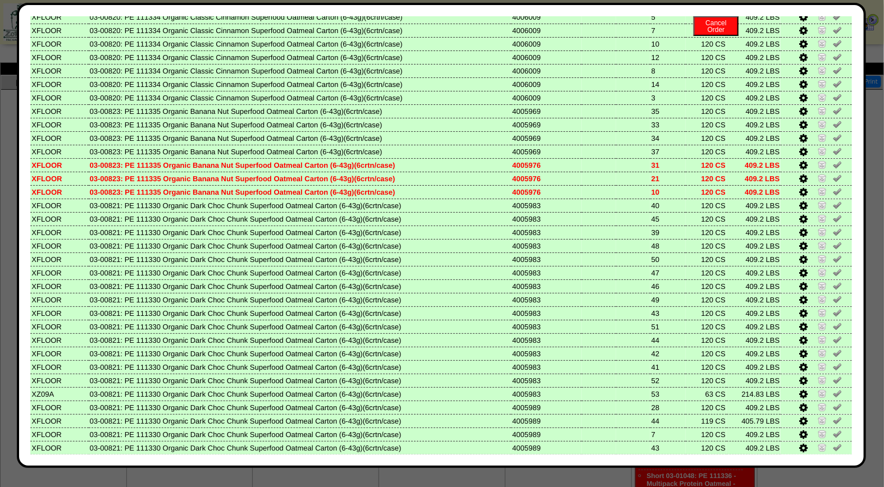
scroll to position [483, 0]
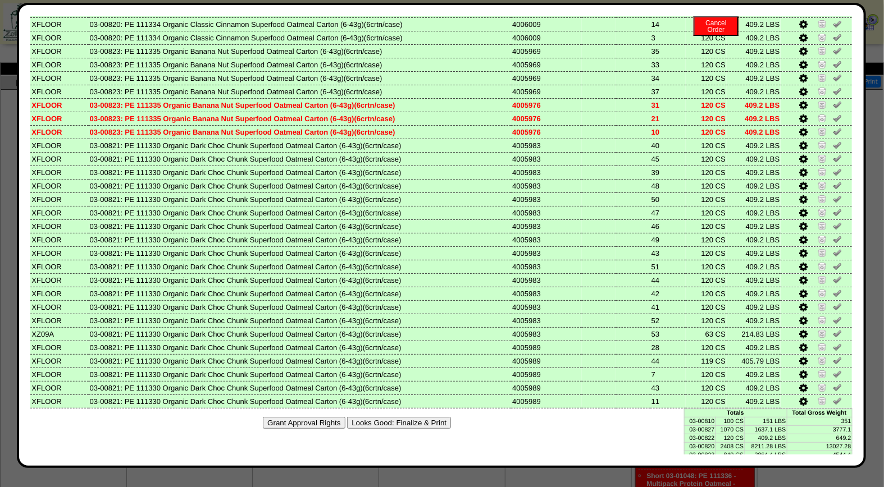
click at [402, 409] on div "Grant Approval Rights Looks Good: Finalize & Print" at bounding box center [441, 423] width 822 height 29
click at [403, 417] on button "Looks Good: Finalize & Print" at bounding box center [399, 423] width 104 height 12
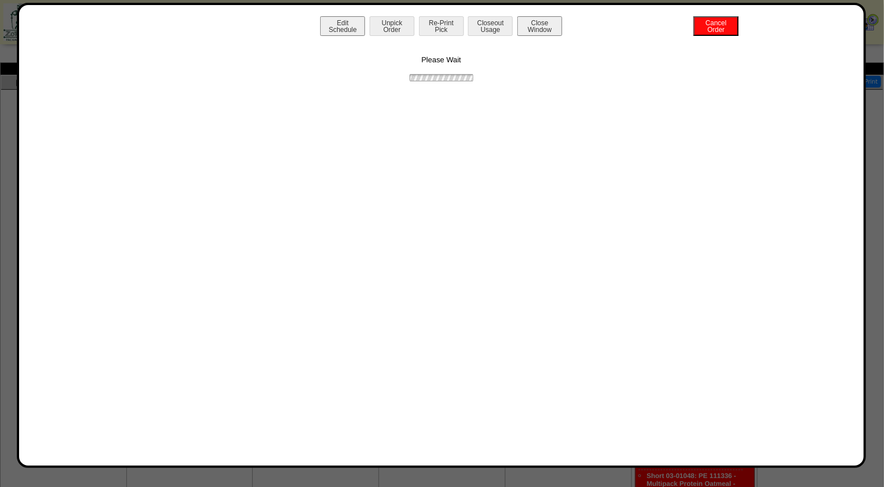
scroll to position [0, 0]
click at [440, 25] on button "Print BOL" at bounding box center [441, 26] width 45 height 20
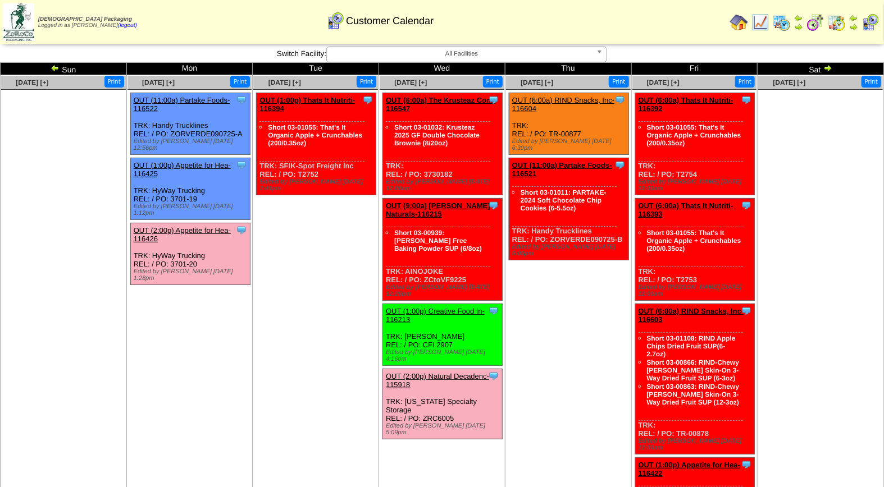
click at [194, 226] on link "OUT (2:00p) Appetite for Hea-116426" at bounding box center [182, 234] width 97 height 17
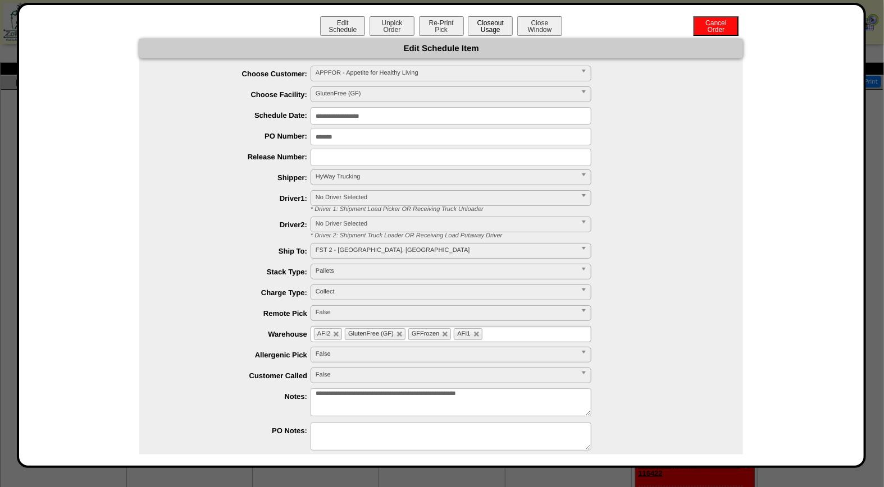
click at [483, 25] on button "Closeout Usage" at bounding box center [490, 26] width 45 height 20
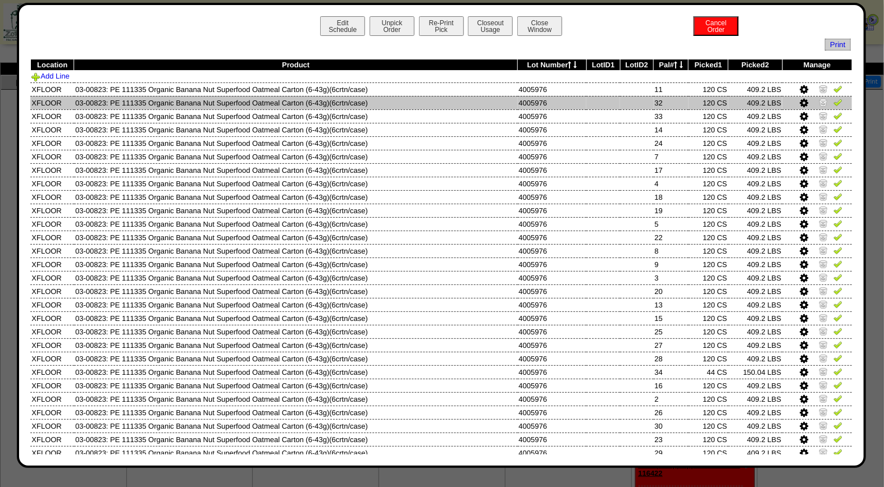
drag, startPoint x: 830, startPoint y: 88, endPoint x: 830, endPoint y: 100, distance: 11.8
click at [833, 88] on img at bounding box center [837, 88] width 9 height 9
click at [833, 107] on link at bounding box center [837, 104] width 9 height 8
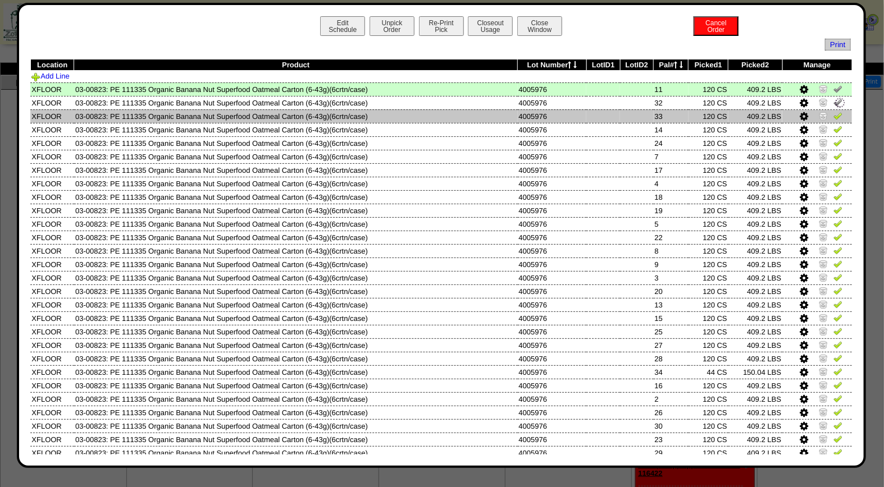
click at [833, 117] on img at bounding box center [837, 115] width 9 height 9
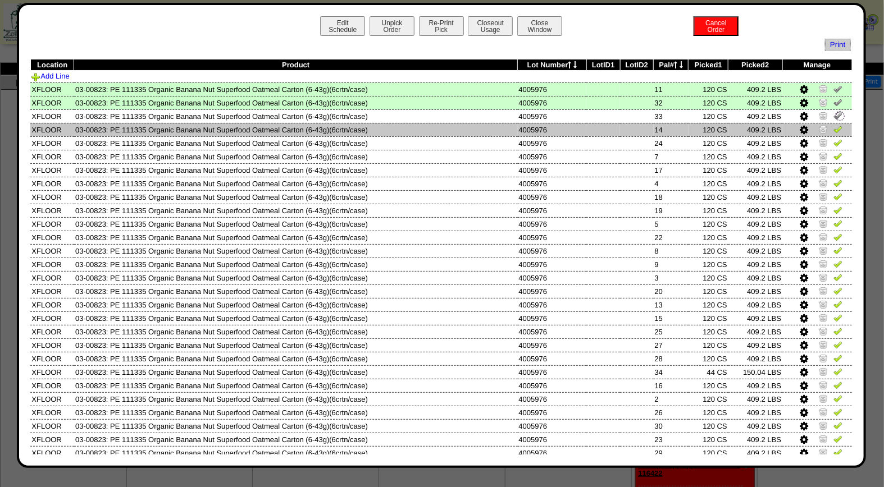
click at [833, 131] on img at bounding box center [837, 129] width 9 height 9
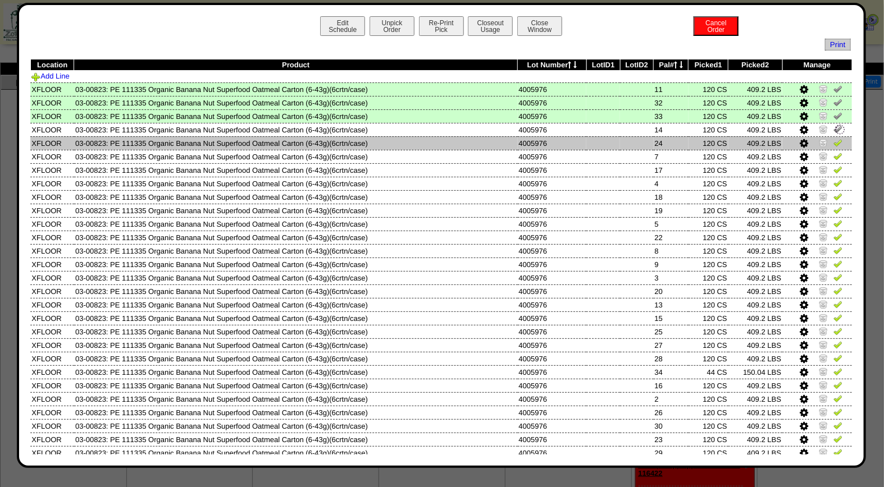
click at [833, 143] on img at bounding box center [837, 142] width 9 height 9
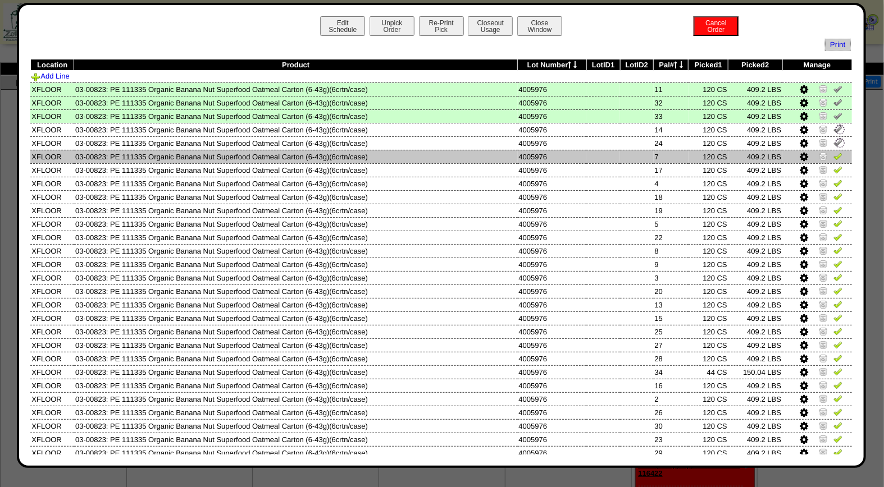
click at [833, 156] on img at bounding box center [837, 156] width 9 height 9
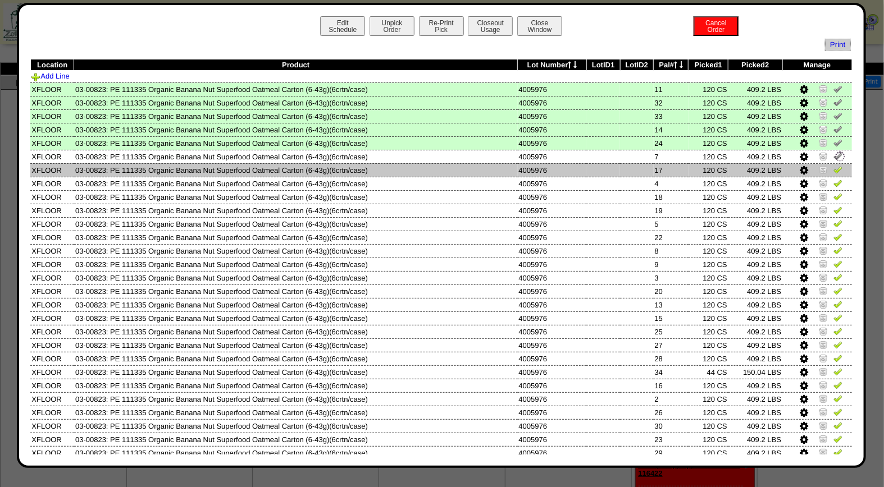
click at [833, 170] on img at bounding box center [837, 169] width 9 height 9
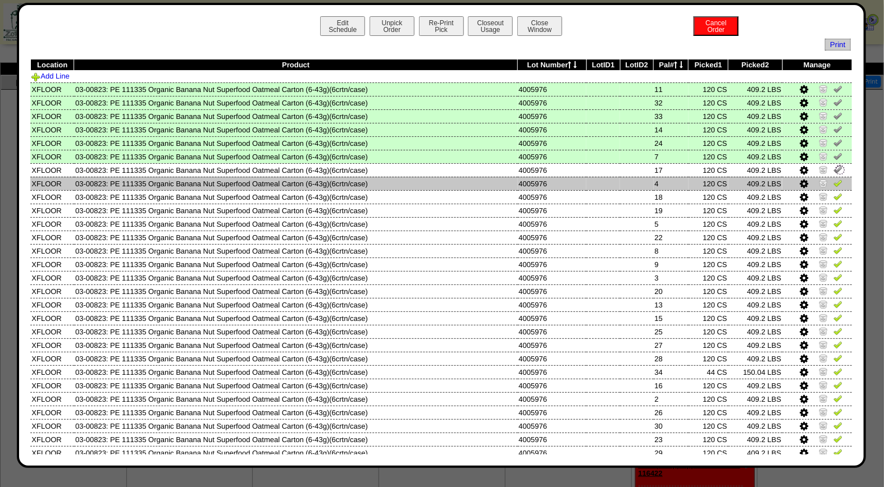
click at [833, 180] on img at bounding box center [837, 183] width 9 height 9
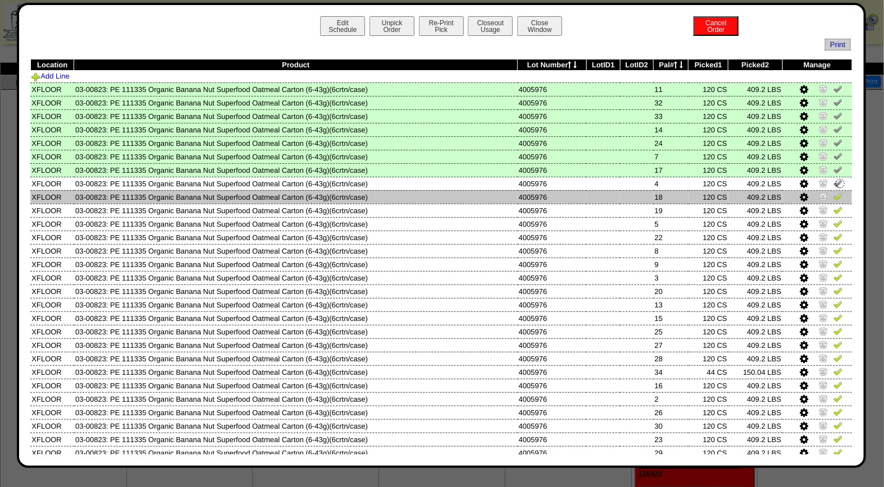
click at [833, 194] on img at bounding box center [837, 196] width 9 height 9
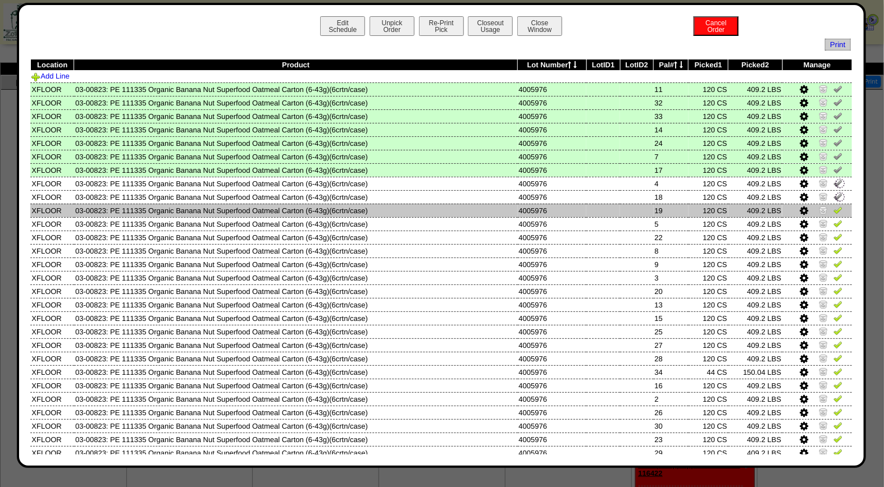
click at [833, 205] on img at bounding box center [837, 209] width 9 height 9
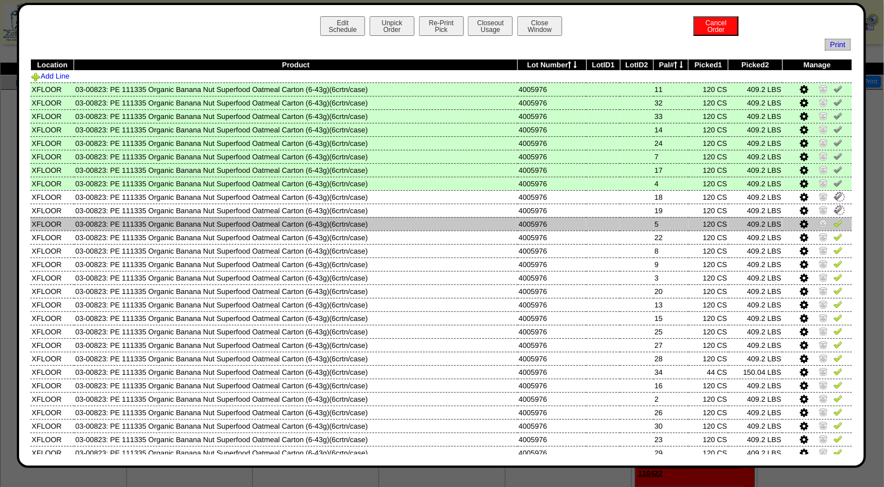
click at [833, 223] on img at bounding box center [837, 223] width 9 height 9
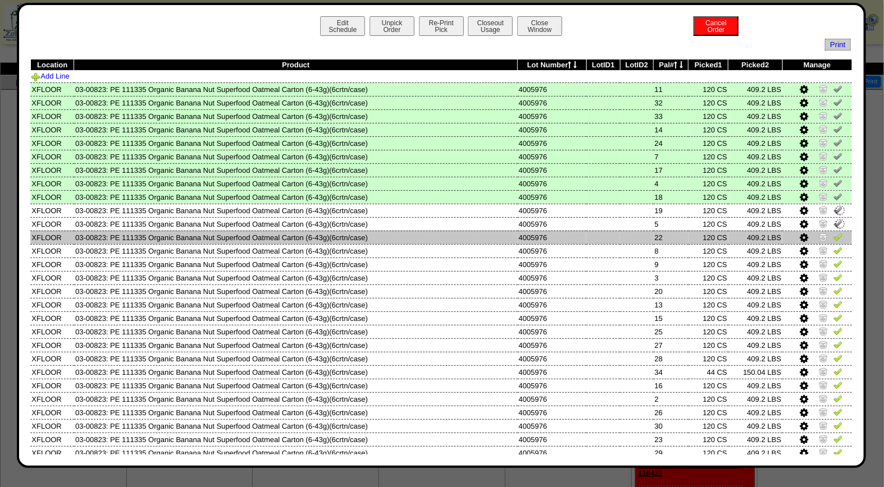
click at [833, 236] on img at bounding box center [837, 236] width 9 height 9
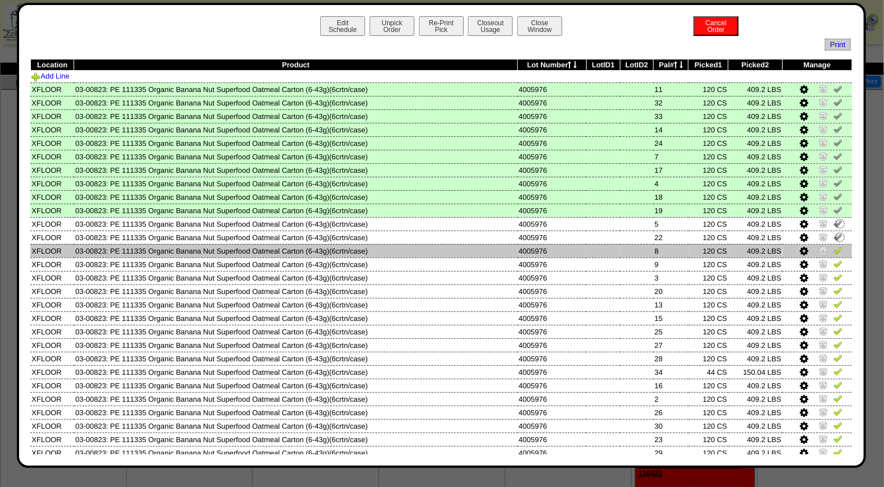
click at [833, 250] on img at bounding box center [837, 250] width 9 height 9
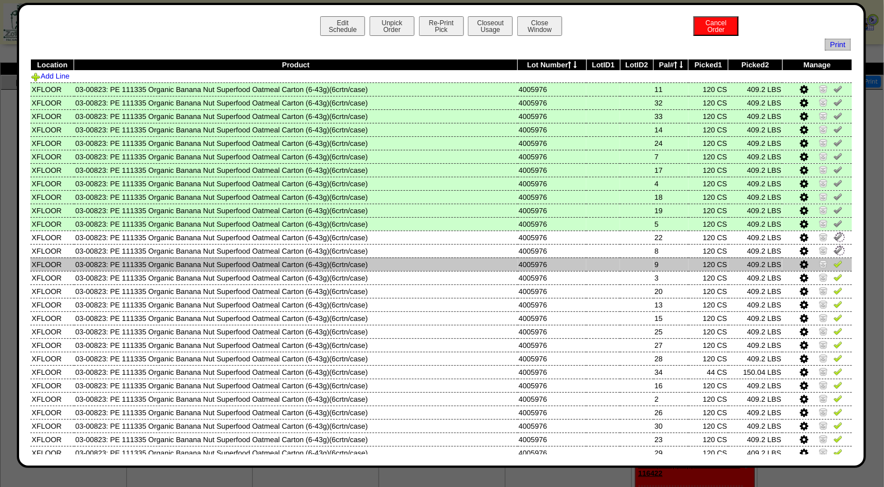
click at [833, 263] on img at bounding box center [837, 263] width 9 height 9
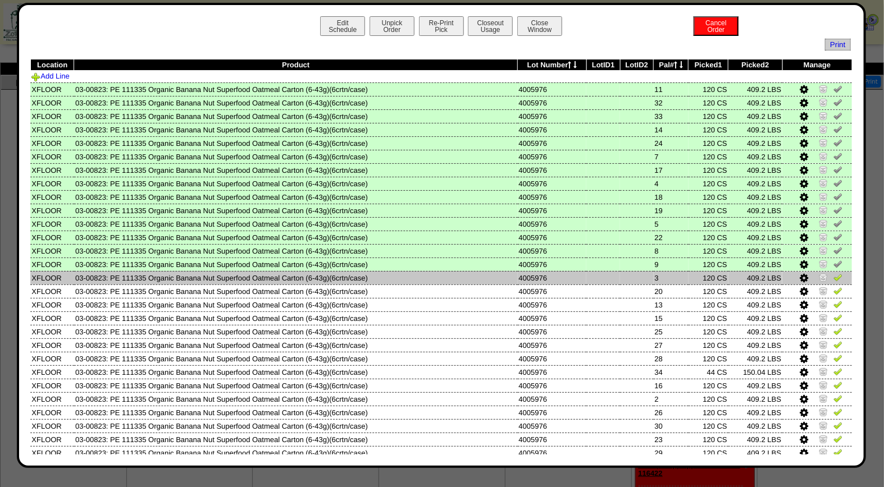
click at [833, 278] on img at bounding box center [837, 277] width 9 height 9
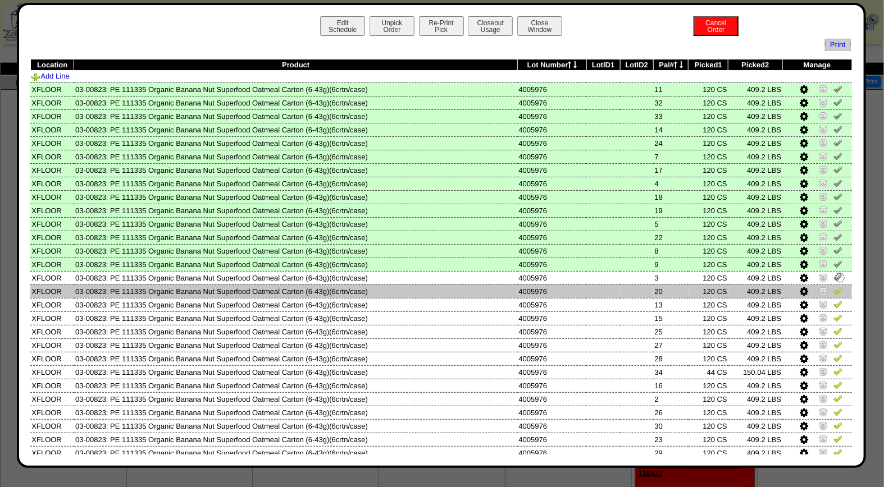
click at [833, 289] on img at bounding box center [837, 290] width 9 height 9
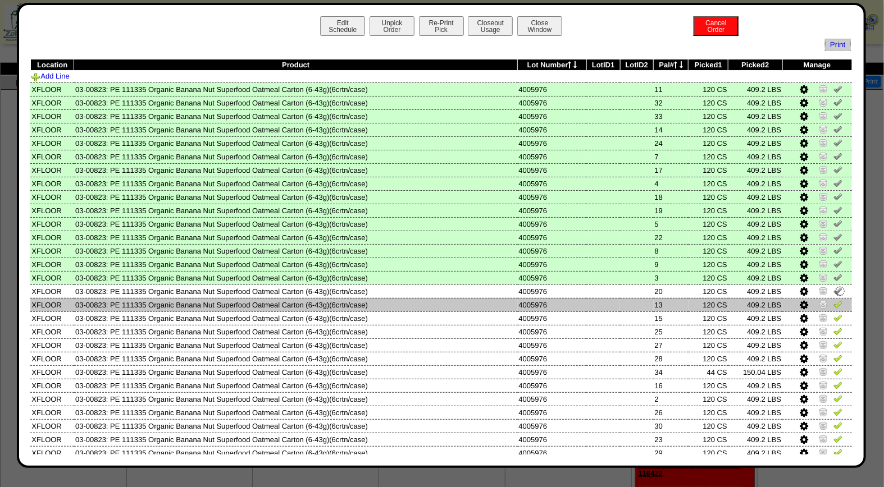
click at [833, 301] on img at bounding box center [837, 304] width 9 height 9
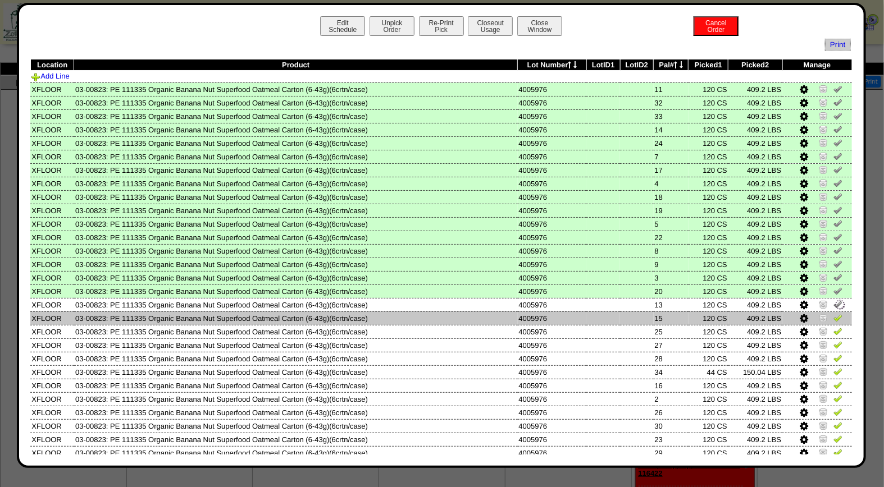
click at [833, 313] on img at bounding box center [837, 317] width 9 height 9
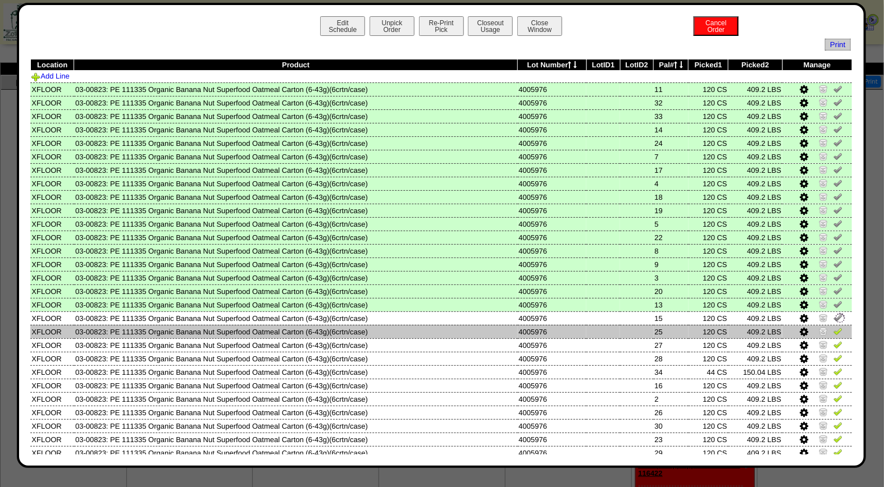
click at [833, 330] on img at bounding box center [837, 331] width 9 height 9
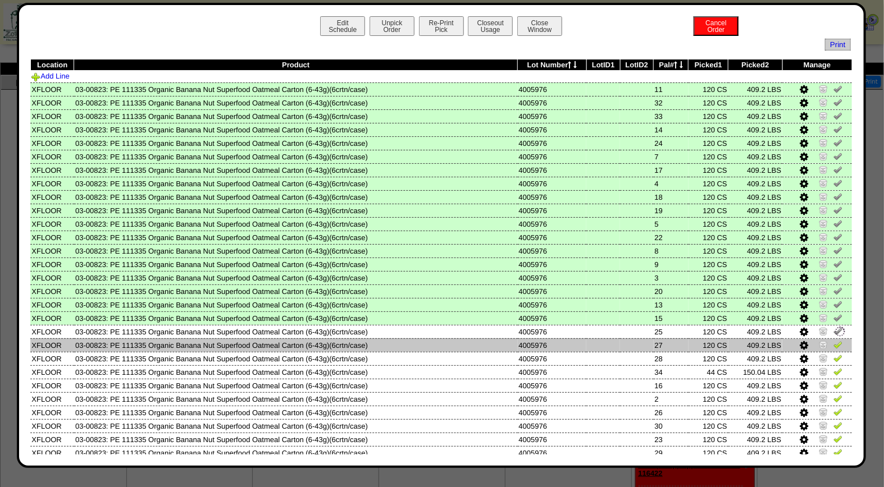
click at [833, 340] on img at bounding box center [837, 344] width 9 height 9
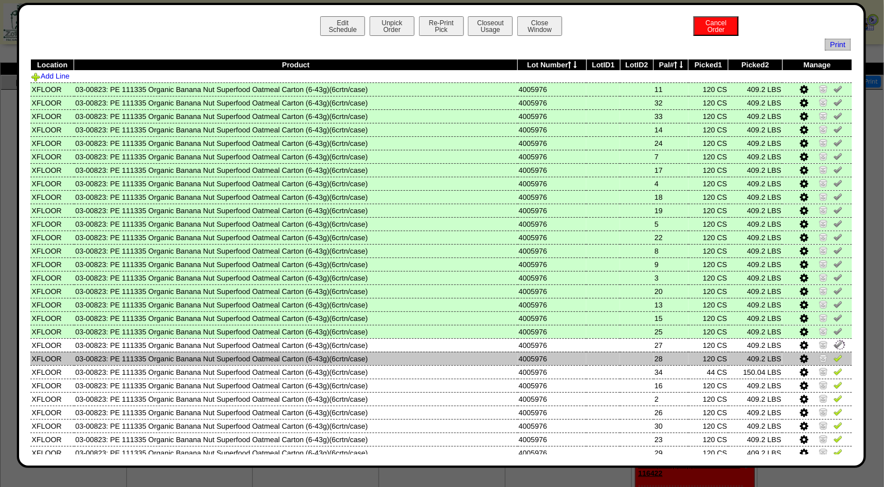
click at [833, 355] on img at bounding box center [837, 358] width 9 height 9
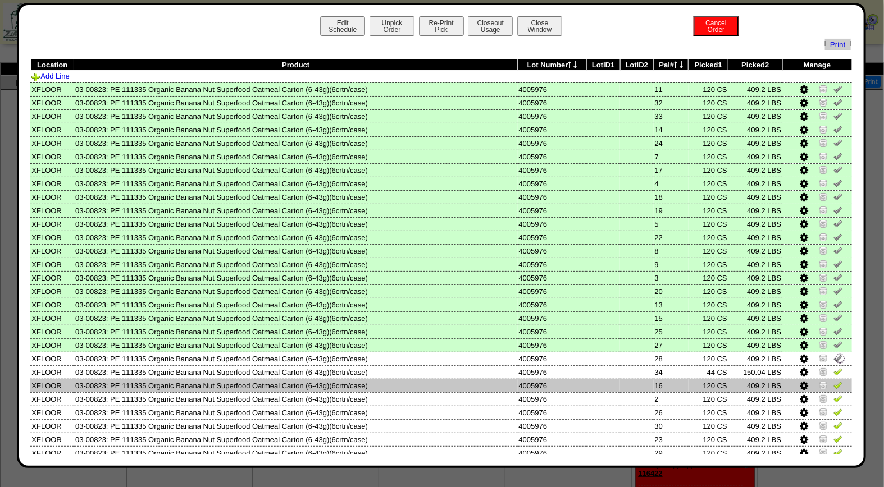
click at [829, 379] on td at bounding box center [817, 385] width 70 height 13
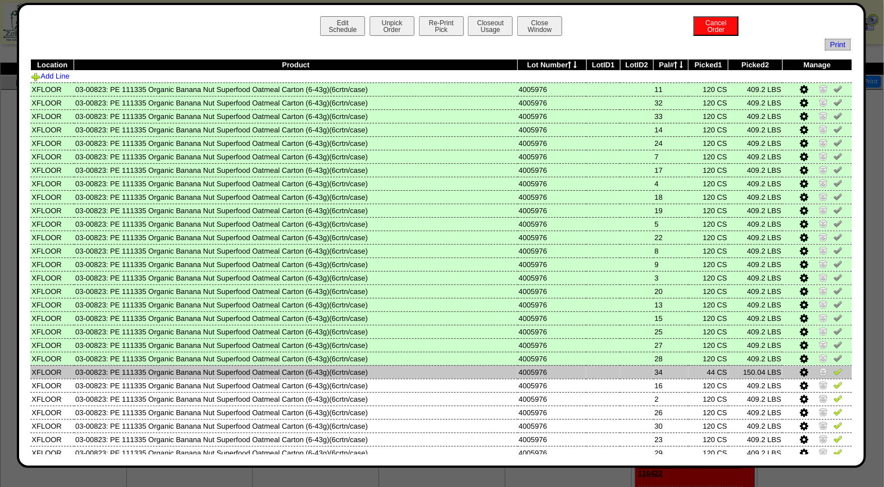
click at [833, 369] on img at bounding box center [837, 371] width 9 height 9
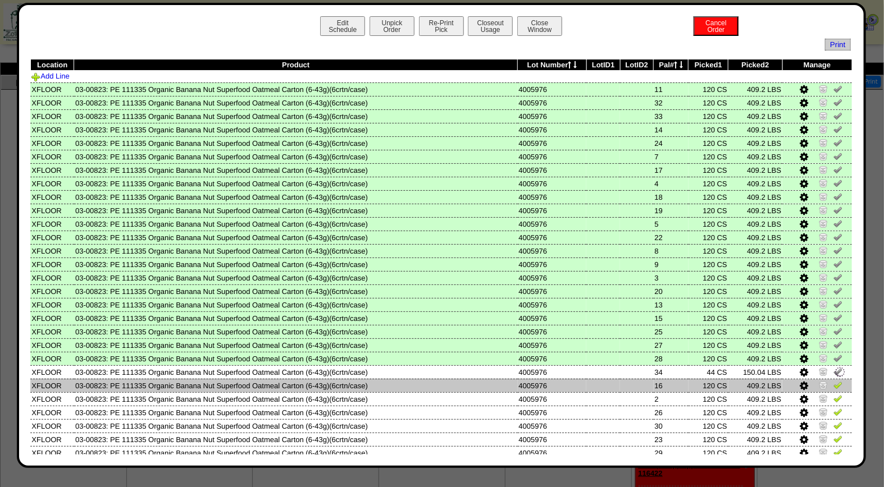
click at [833, 381] on img at bounding box center [837, 385] width 9 height 9
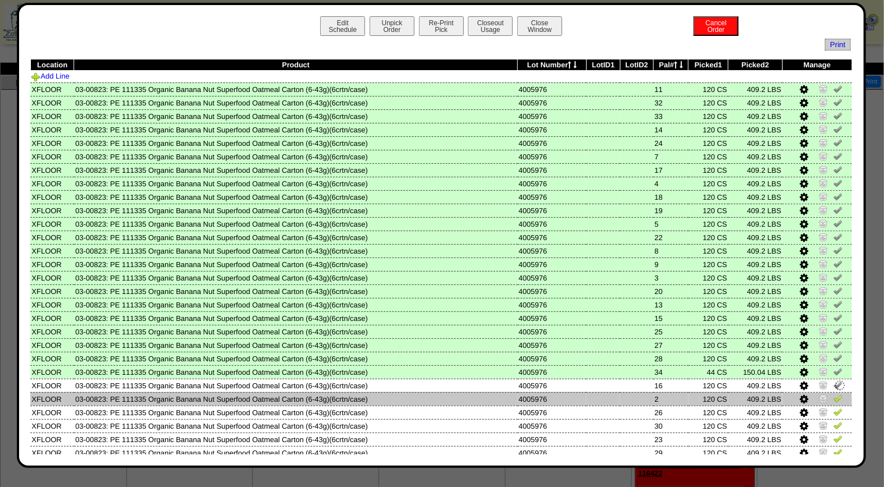
click at [833, 394] on img at bounding box center [837, 398] width 9 height 9
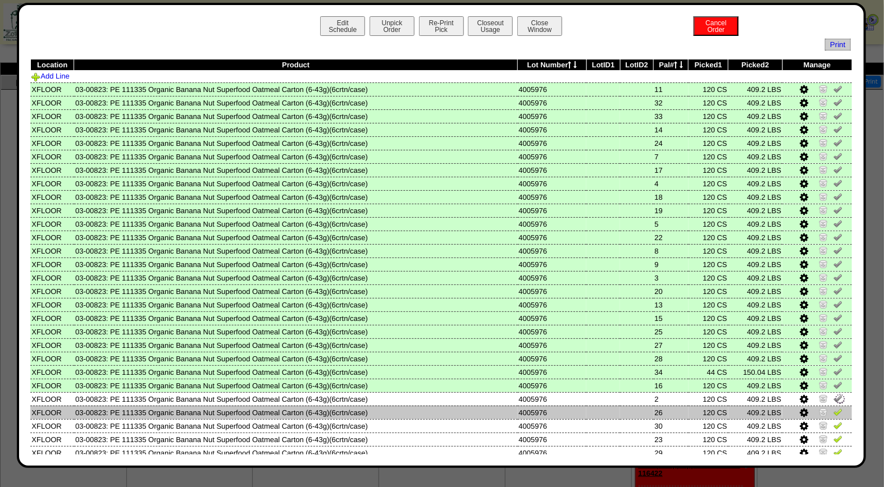
click at [833, 408] on img at bounding box center [837, 412] width 9 height 9
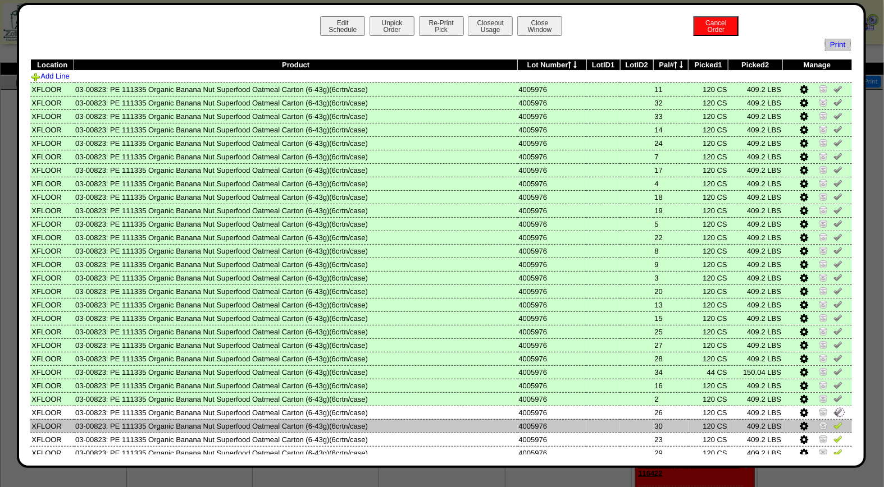
click at [833, 421] on img at bounding box center [837, 425] width 9 height 9
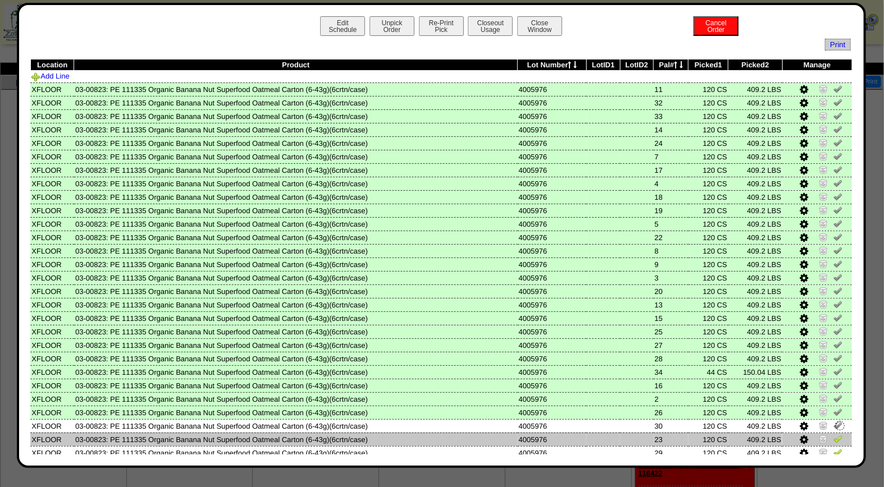
click at [833, 436] on img at bounding box center [837, 439] width 9 height 9
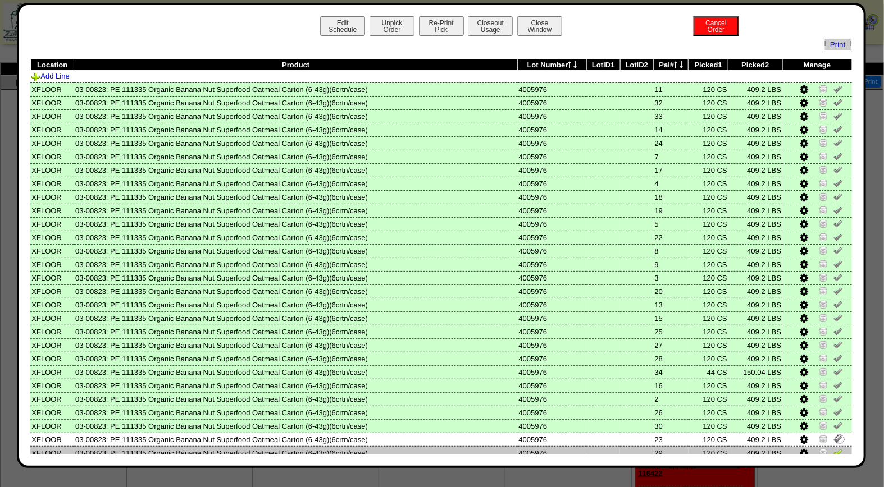
click at [833, 448] on img at bounding box center [837, 452] width 9 height 9
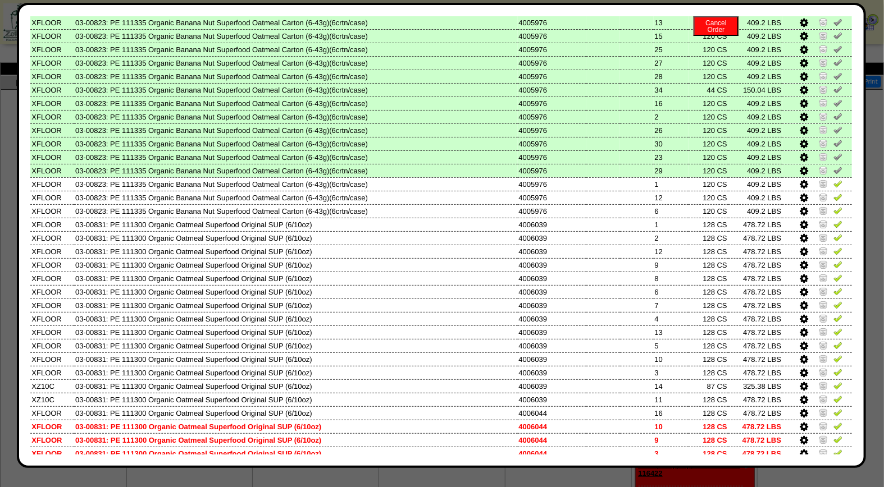
scroll to position [303, 0]
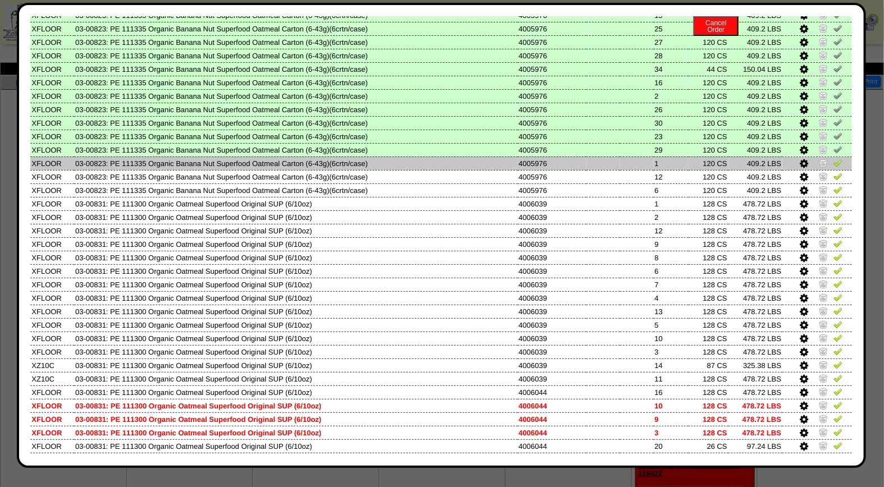
click at [833, 159] on img at bounding box center [837, 162] width 9 height 9
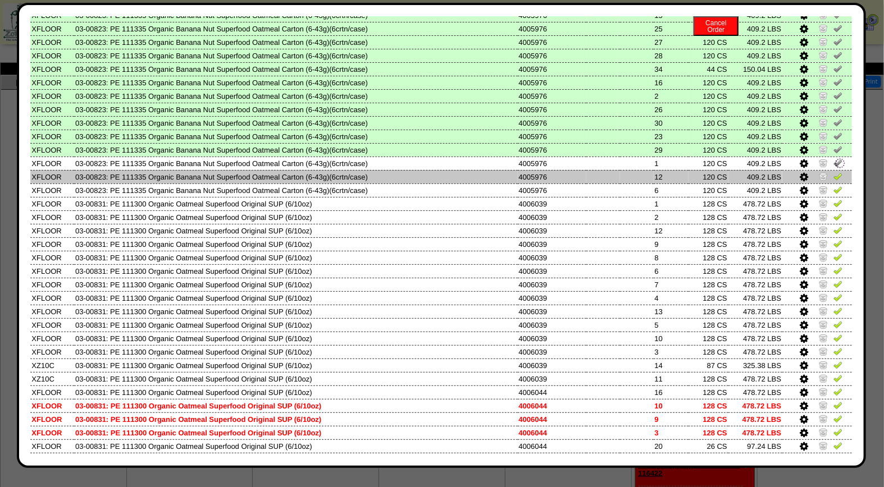
click at [833, 172] on img at bounding box center [837, 176] width 9 height 9
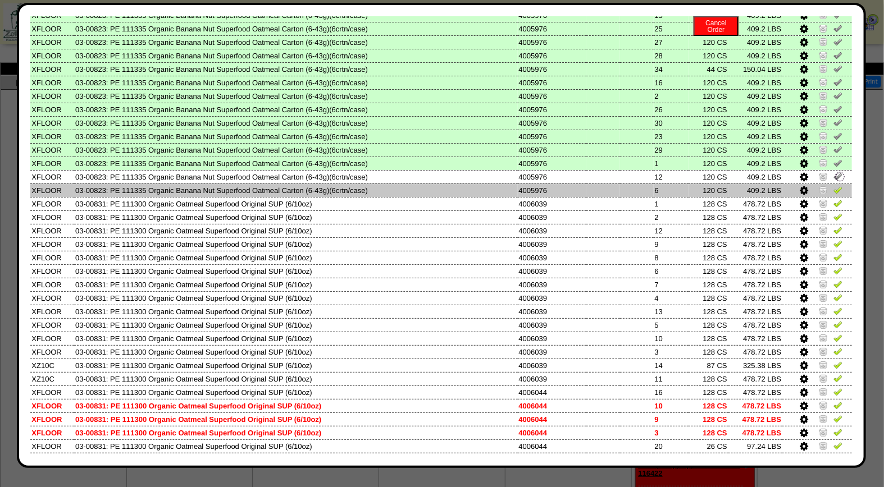
click at [833, 185] on img at bounding box center [837, 189] width 9 height 9
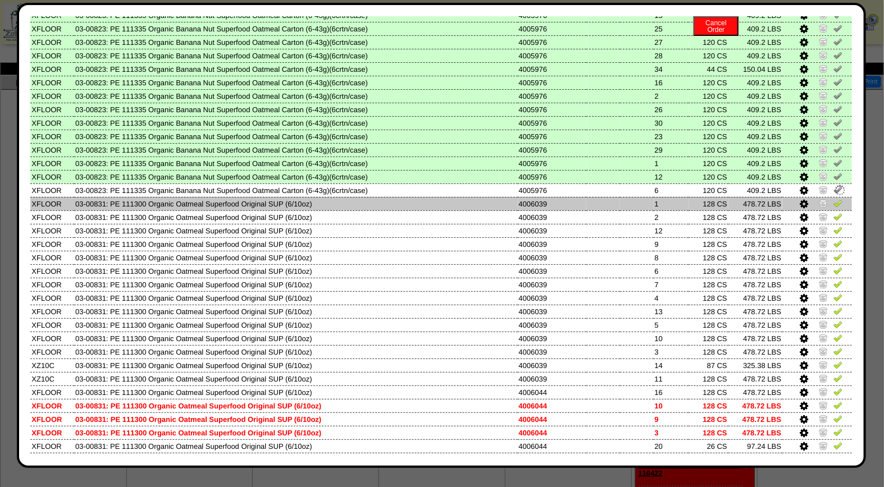
click at [833, 199] on img at bounding box center [837, 203] width 9 height 9
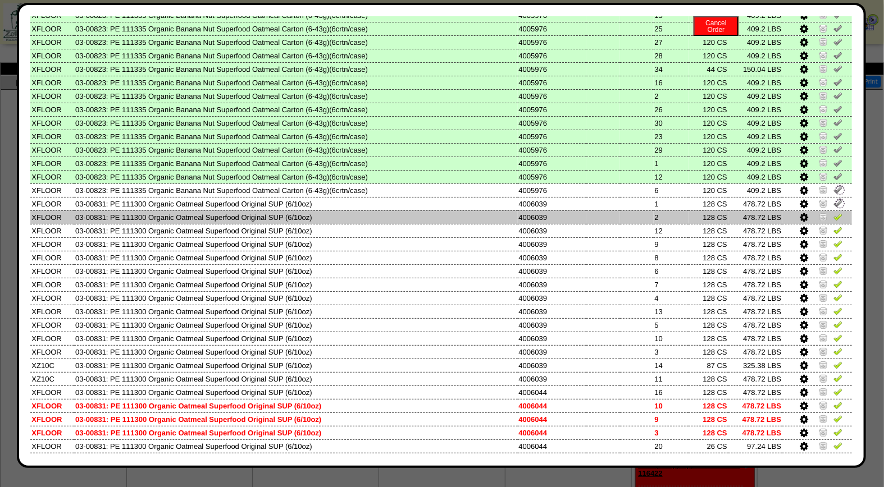
click at [833, 212] on img at bounding box center [837, 216] width 9 height 9
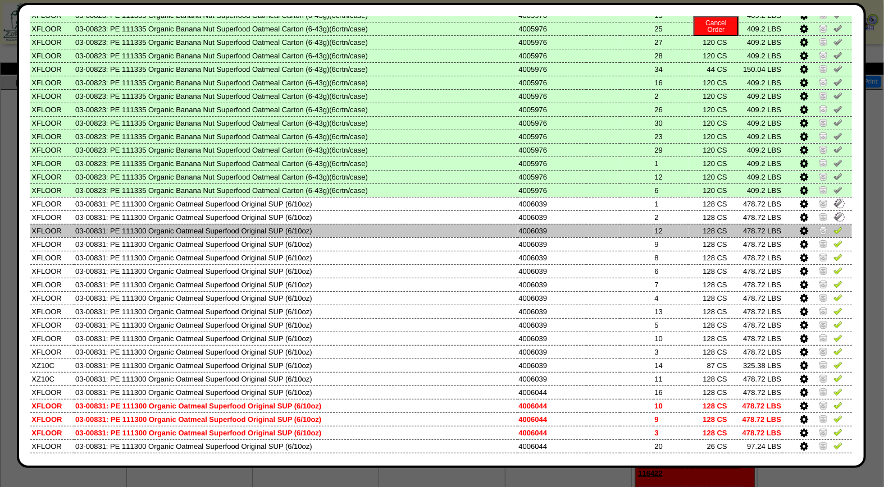
click at [833, 226] on img at bounding box center [837, 230] width 9 height 9
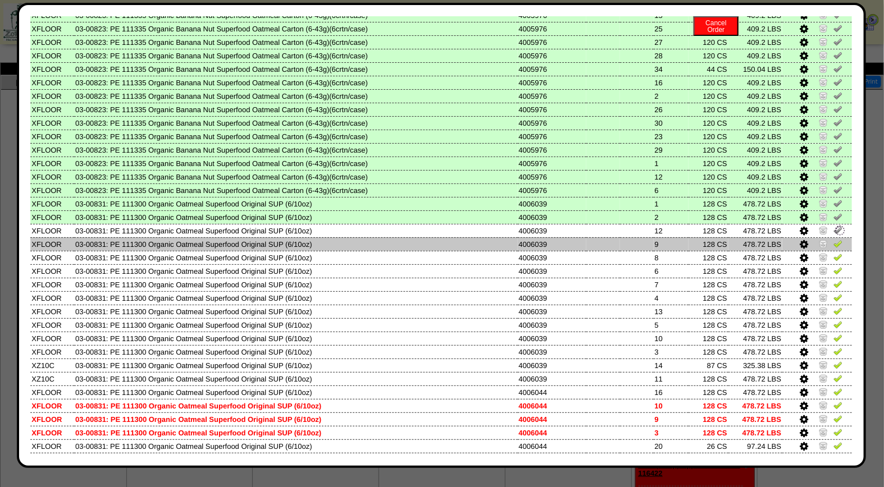
click at [833, 239] on img at bounding box center [837, 243] width 9 height 9
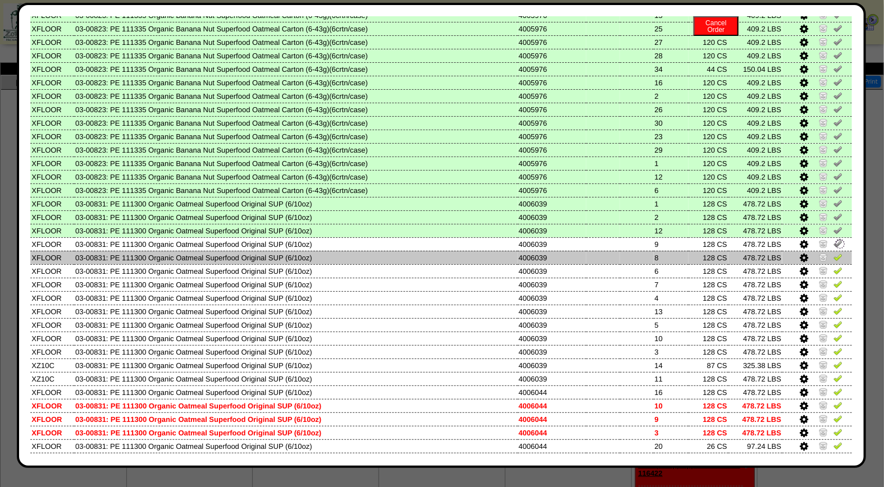
click at [833, 253] on img at bounding box center [837, 257] width 9 height 9
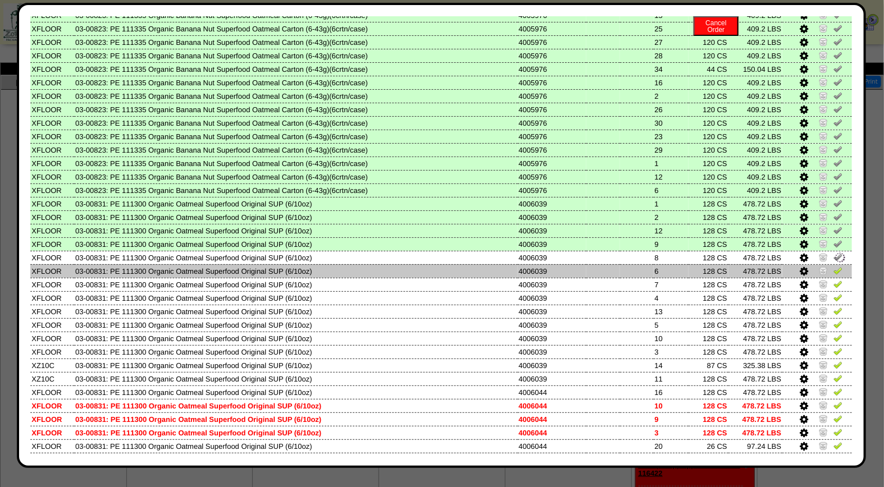
click at [833, 266] on img at bounding box center [837, 270] width 9 height 9
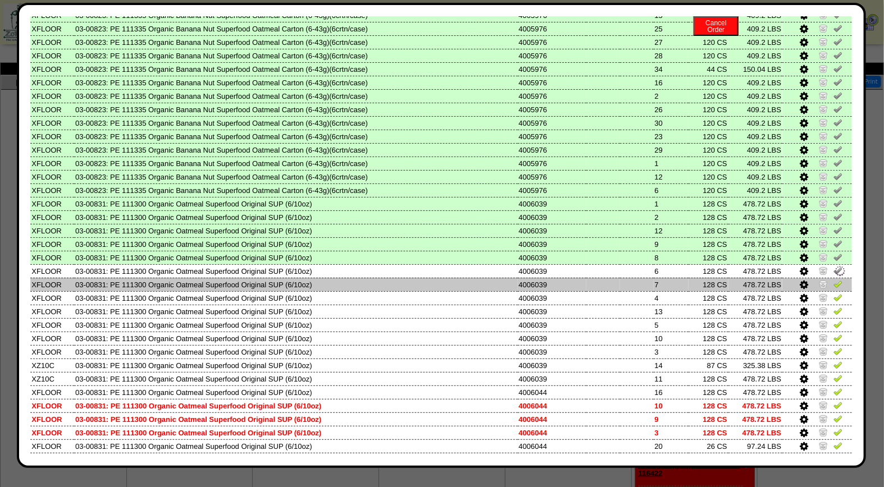
click at [833, 280] on img at bounding box center [837, 284] width 9 height 9
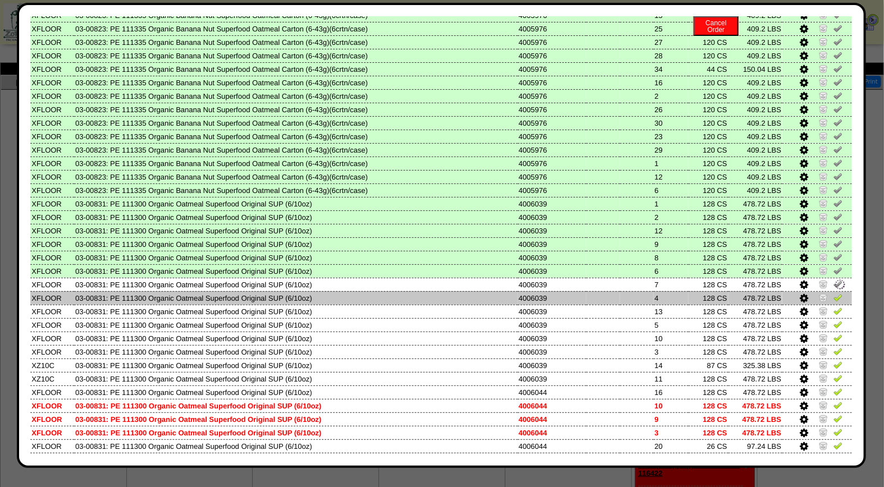
click at [833, 293] on img at bounding box center [837, 297] width 9 height 9
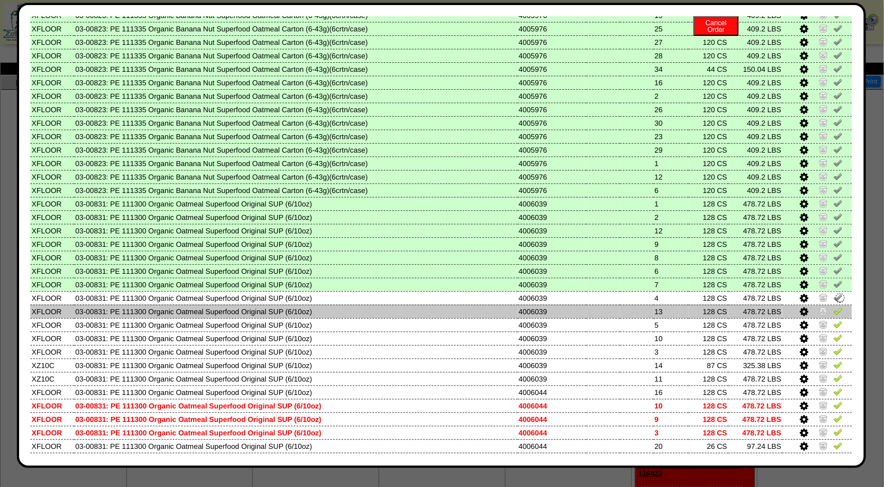
click at [833, 307] on img at bounding box center [837, 311] width 9 height 9
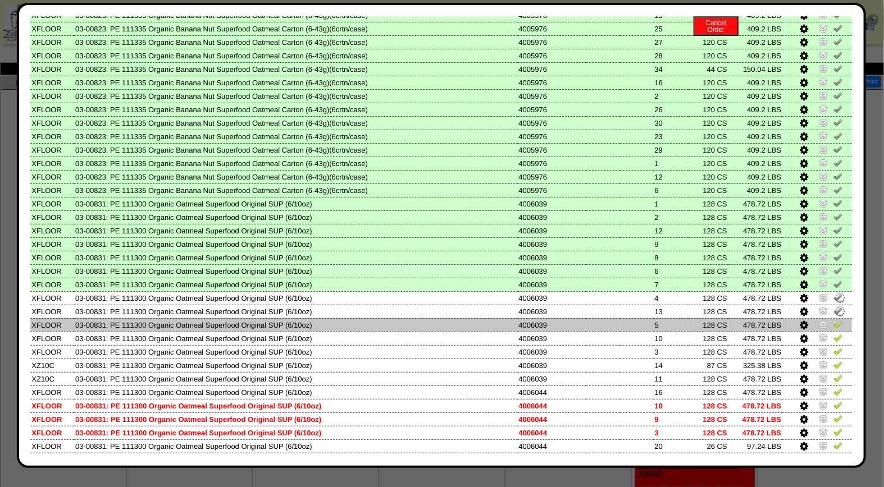
click at [833, 320] on img at bounding box center [837, 324] width 9 height 9
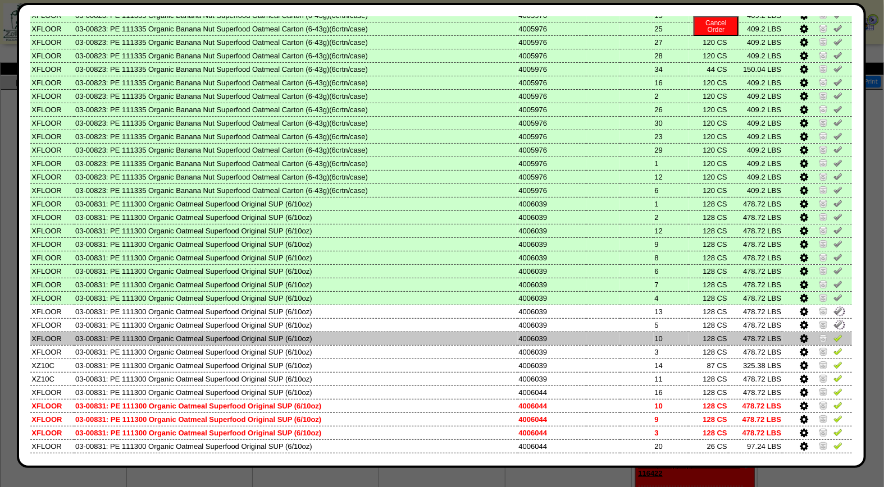
click at [833, 334] on img at bounding box center [837, 338] width 9 height 9
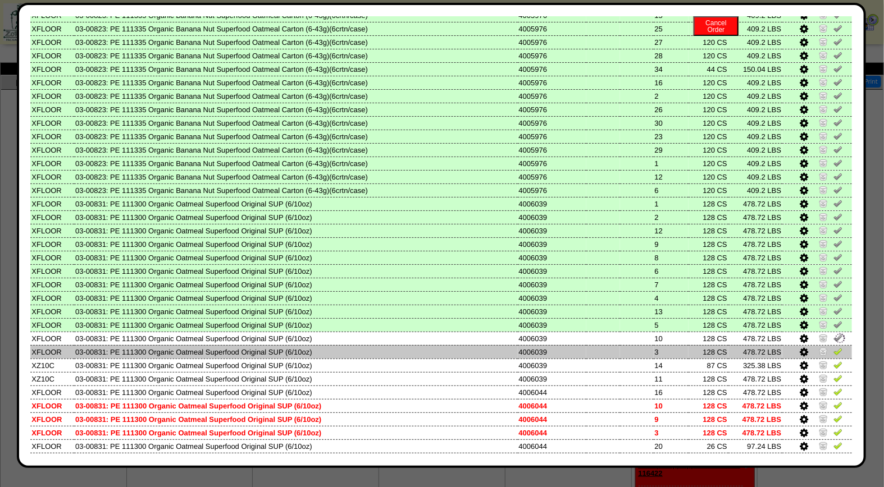
click at [833, 347] on img at bounding box center [837, 351] width 9 height 9
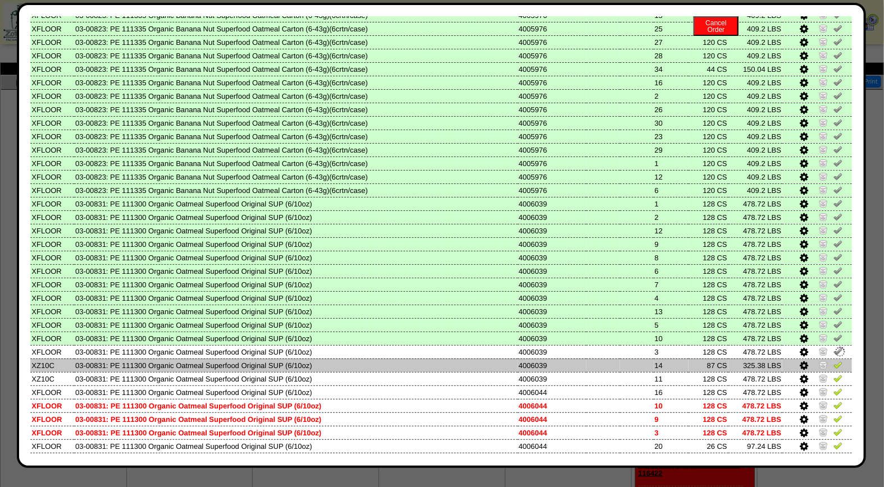
click at [831, 360] on td at bounding box center [817, 365] width 70 height 13
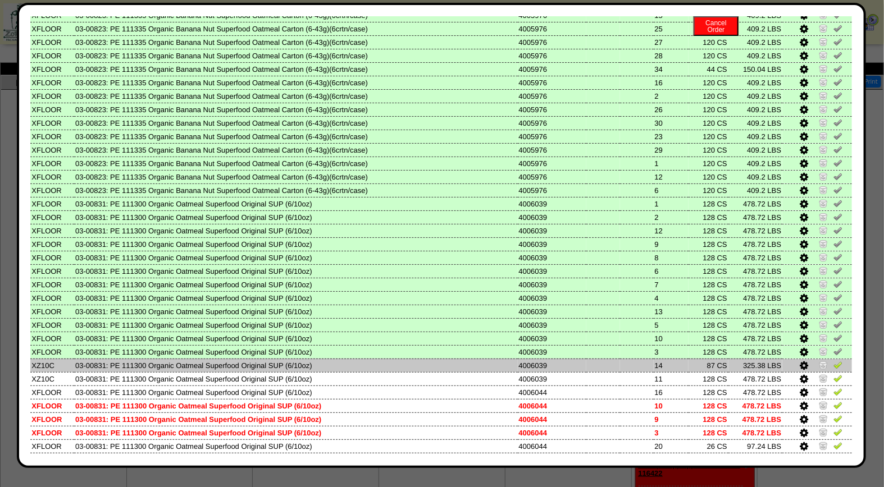
click at [833, 360] on img at bounding box center [837, 364] width 9 height 9
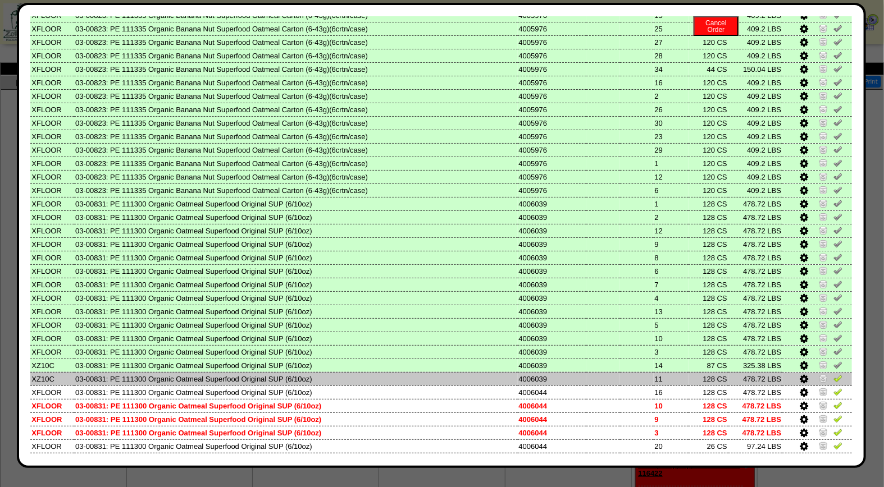
click at [833, 374] on img at bounding box center [837, 378] width 9 height 9
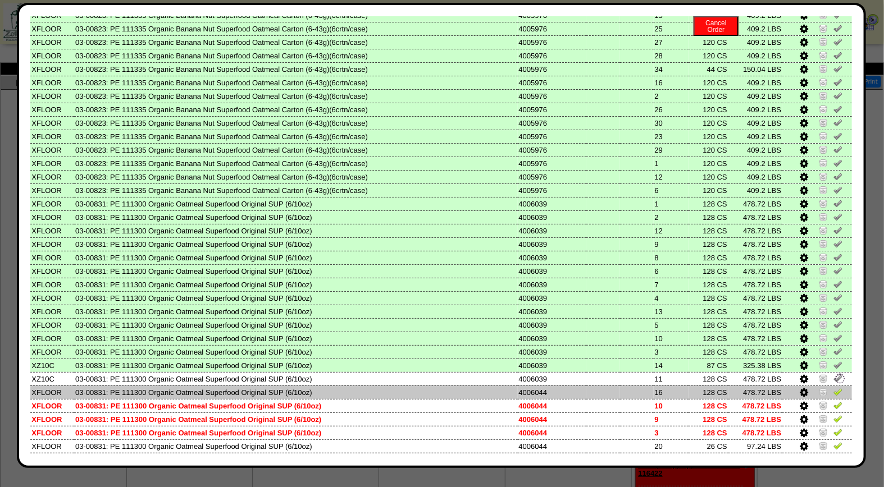
click at [833, 387] on img at bounding box center [837, 391] width 9 height 9
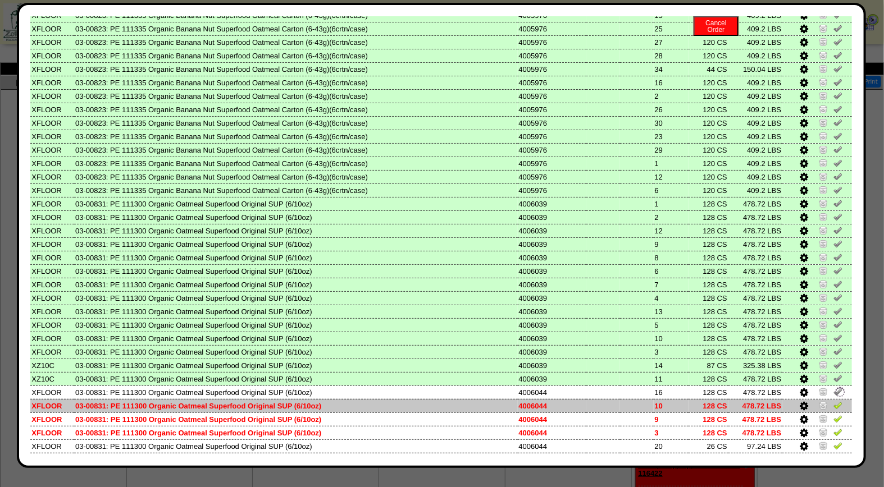
click at [833, 401] on img at bounding box center [837, 405] width 9 height 9
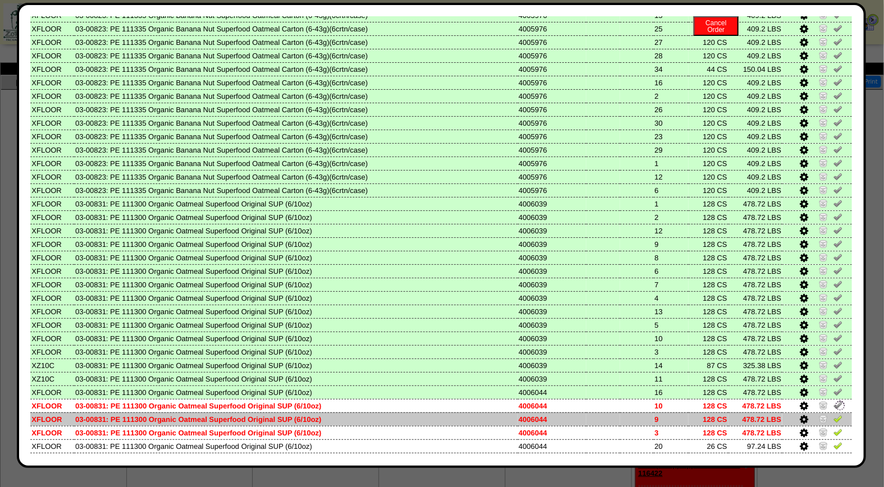
click at [833, 414] on img at bounding box center [837, 418] width 9 height 9
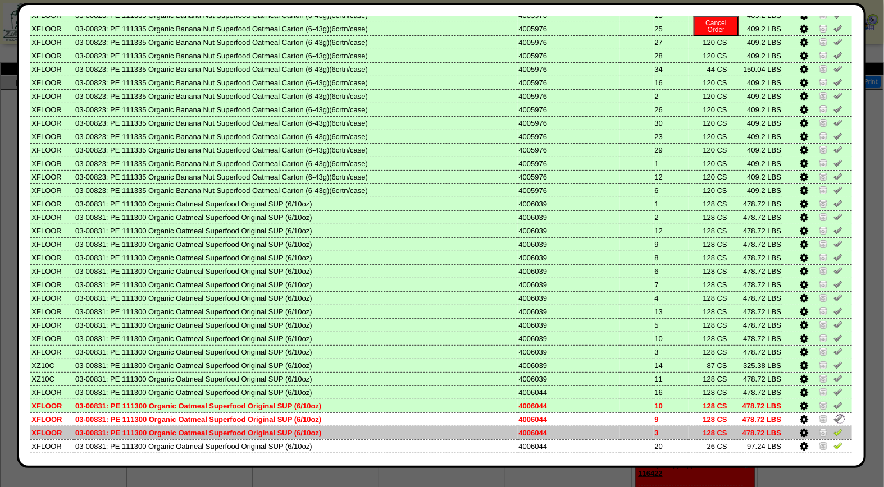
click at [833, 428] on img at bounding box center [837, 432] width 9 height 9
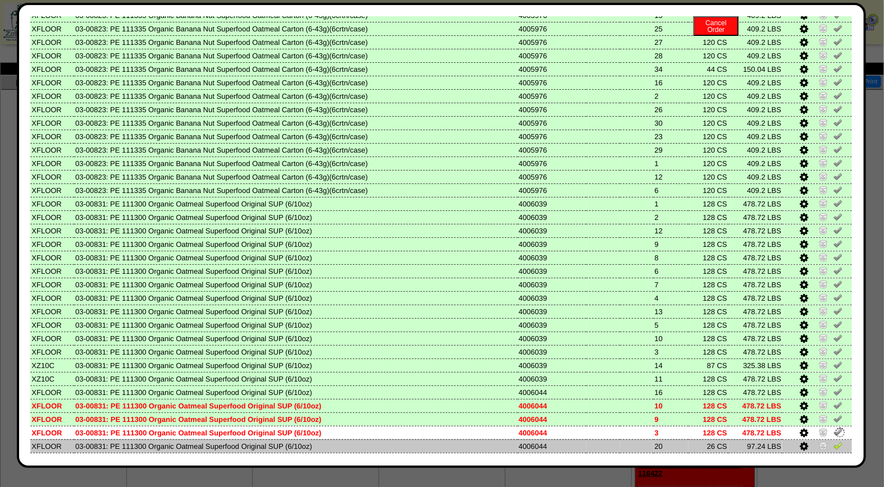
click at [833, 441] on img at bounding box center [837, 445] width 9 height 9
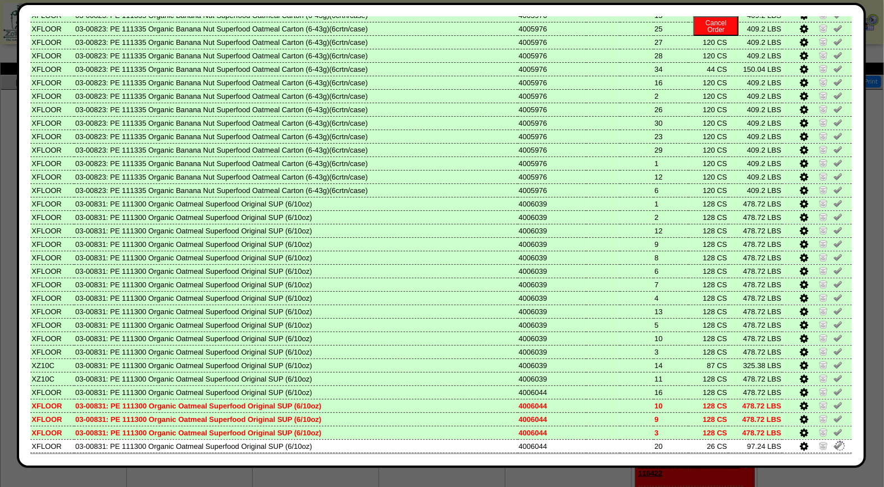
click at [833, 455] on img at bounding box center [837, 459] width 9 height 9
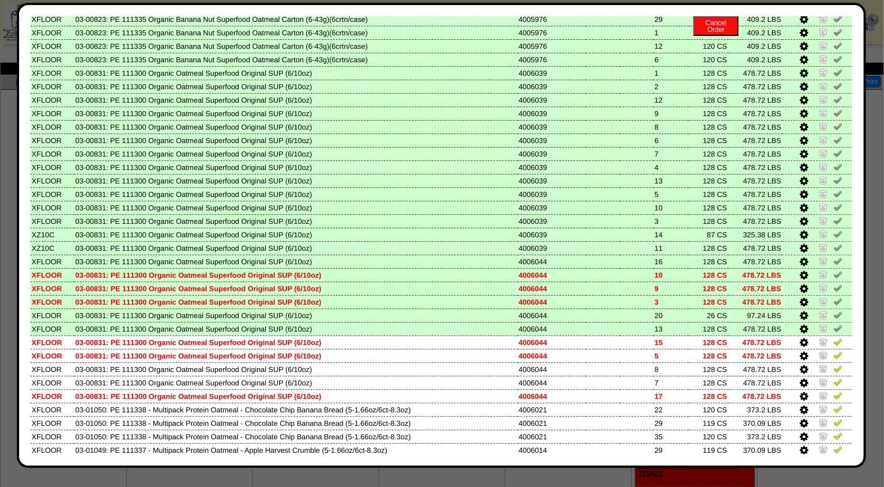
scroll to position [466, 0]
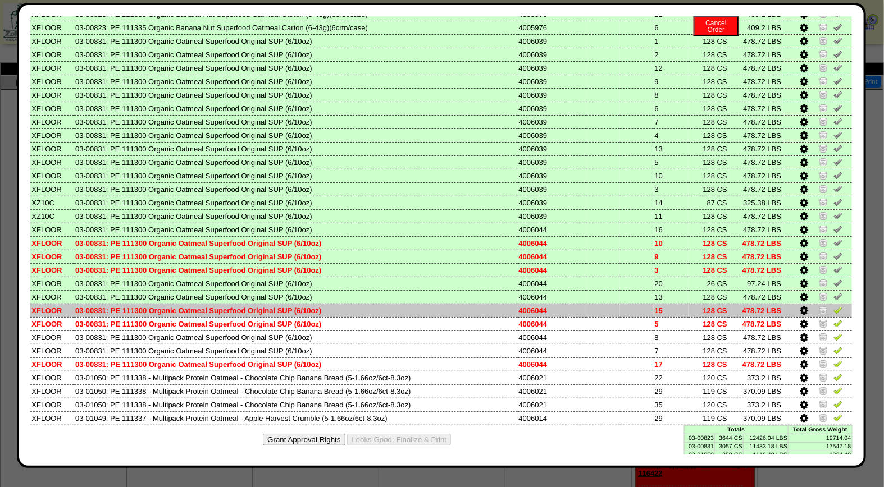
click at [833, 305] on img at bounding box center [837, 309] width 9 height 9
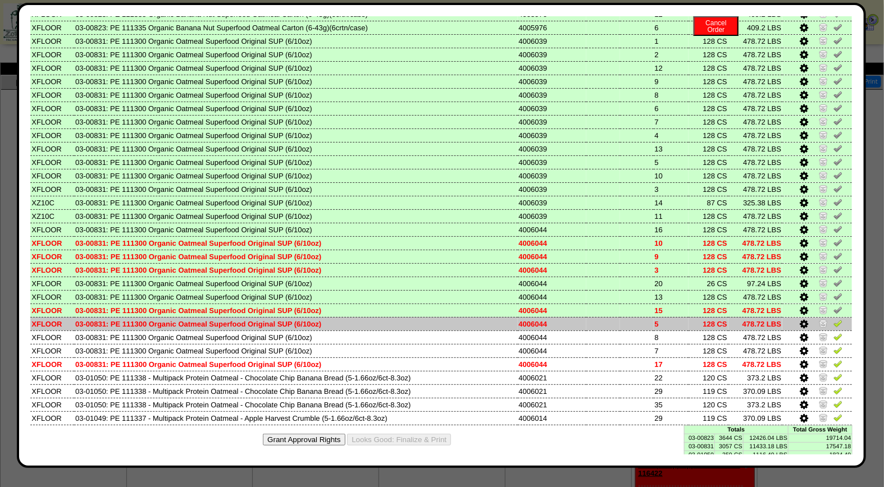
click at [833, 319] on img at bounding box center [837, 323] width 9 height 9
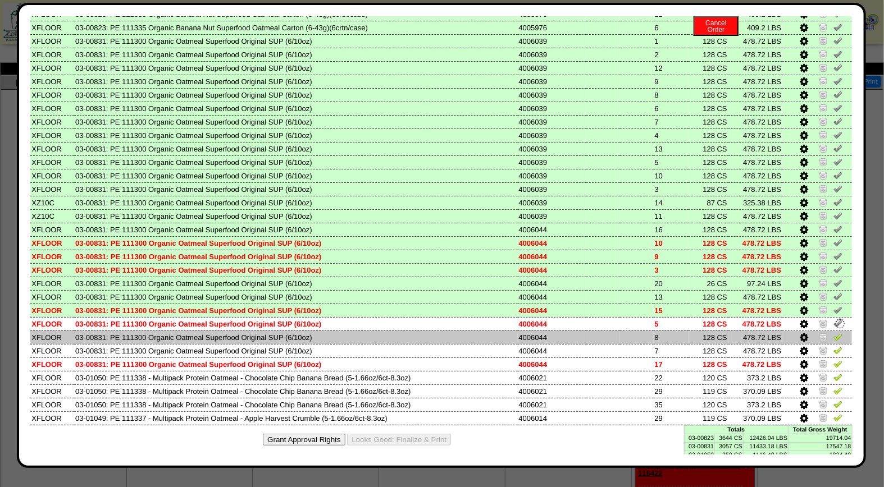
click at [833, 335] on link at bounding box center [837, 339] width 9 height 8
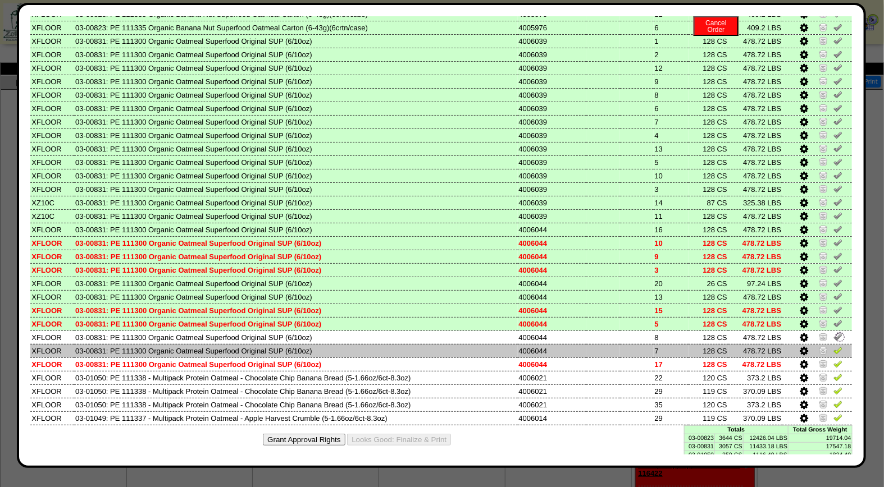
click at [833, 346] on img at bounding box center [837, 350] width 9 height 9
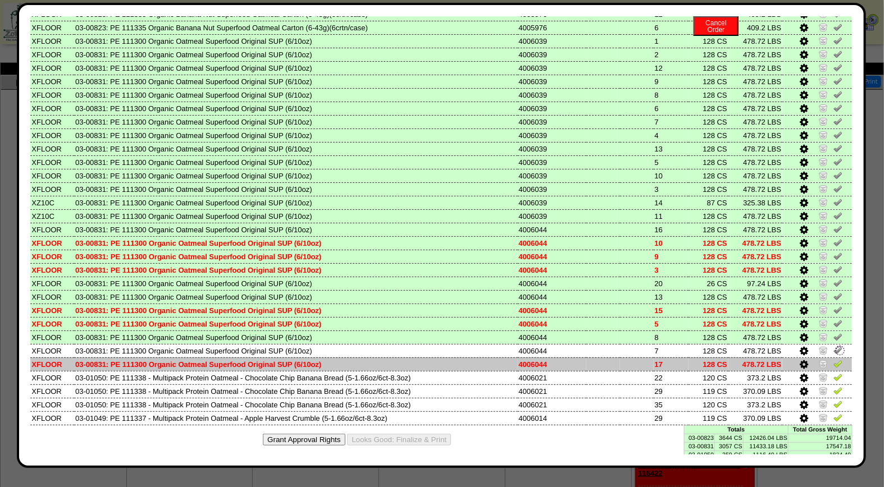
click at [833, 359] on img at bounding box center [837, 363] width 9 height 9
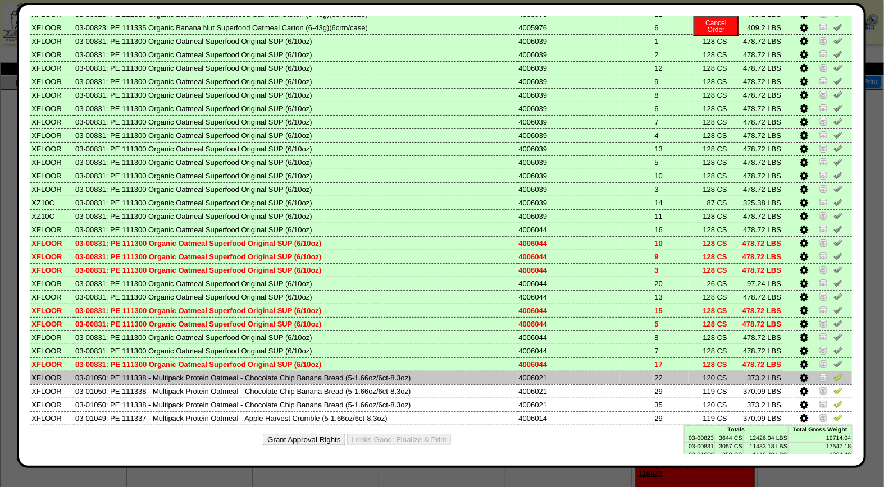
click at [833, 373] on img at bounding box center [837, 377] width 9 height 9
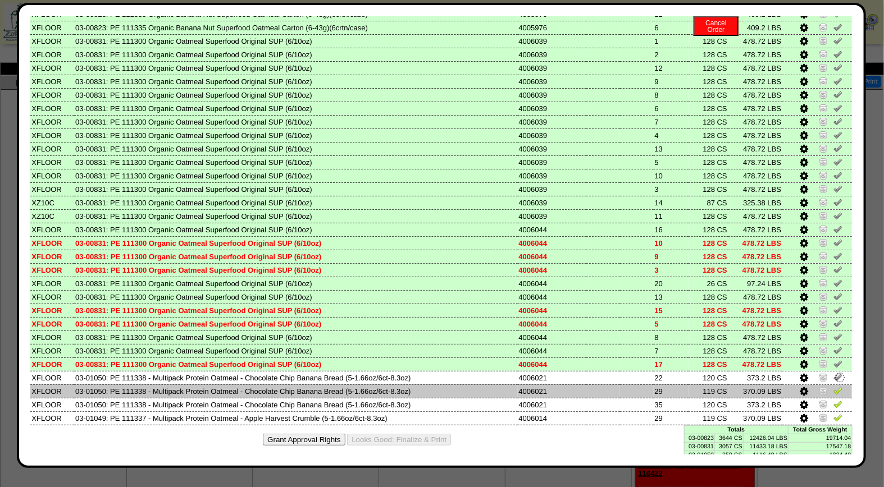
click at [833, 386] on img at bounding box center [837, 390] width 9 height 9
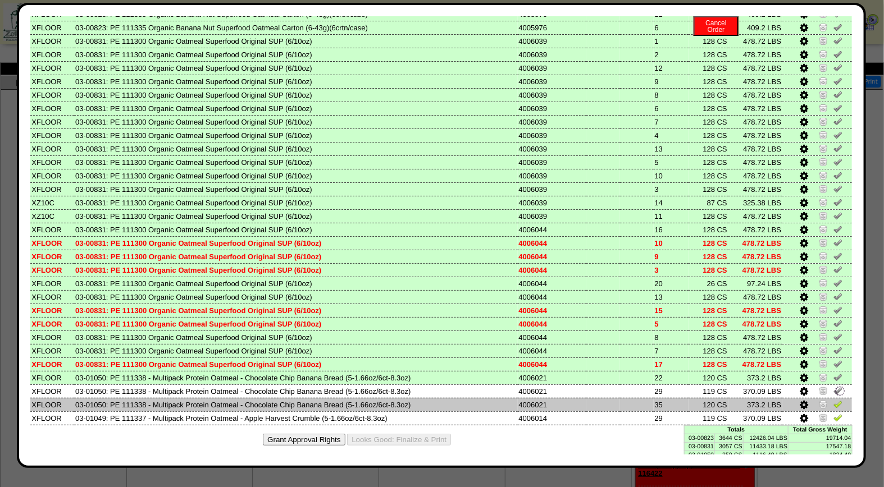
click at [833, 400] on img at bounding box center [837, 404] width 9 height 9
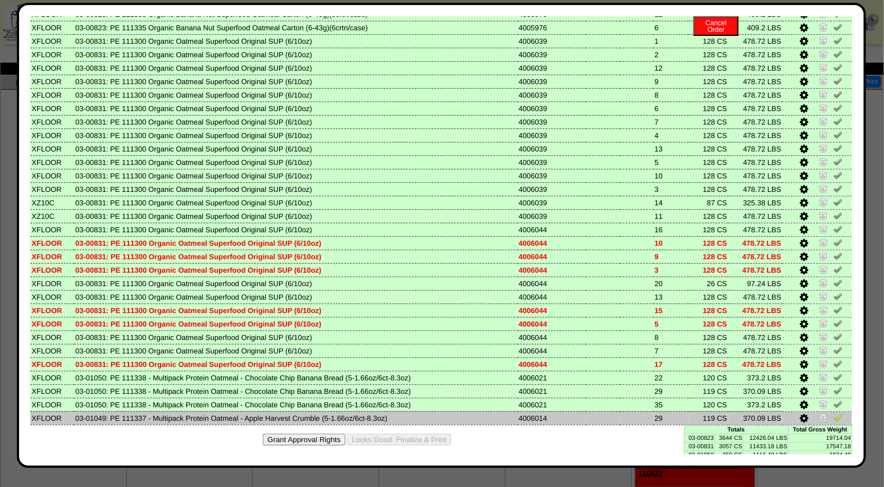
click at [800, 414] on icon at bounding box center [804, 419] width 8 height 10
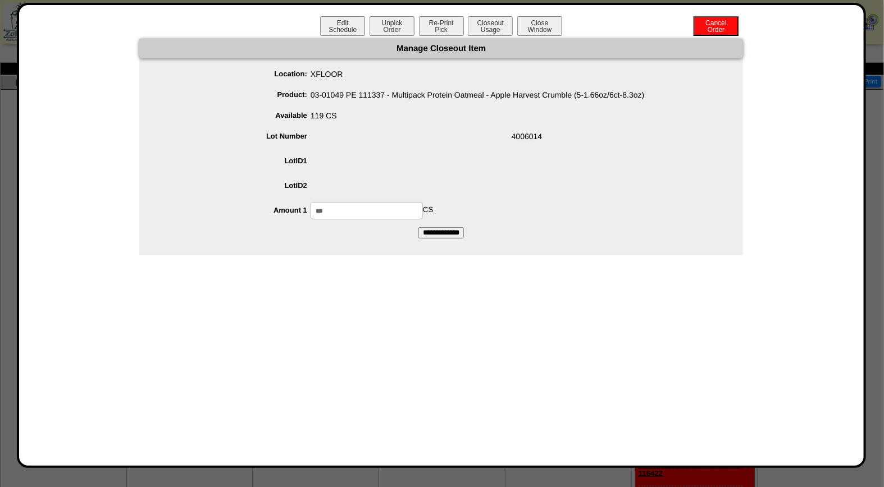
click at [327, 206] on input "***" at bounding box center [366, 210] width 112 height 17
type input "***"
click at [456, 229] on input "**********" at bounding box center [440, 232] width 45 height 11
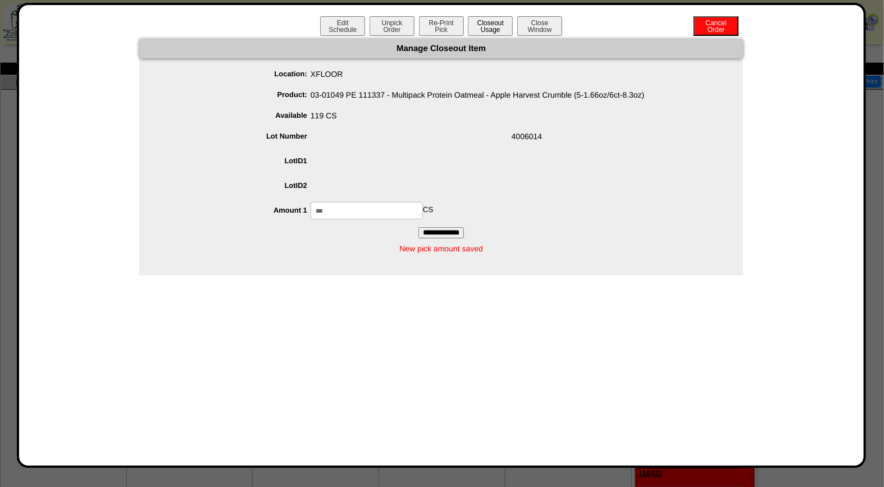
click at [491, 20] on button "Closeout Usage" at bounding box center [490, 26] width 45 height 20
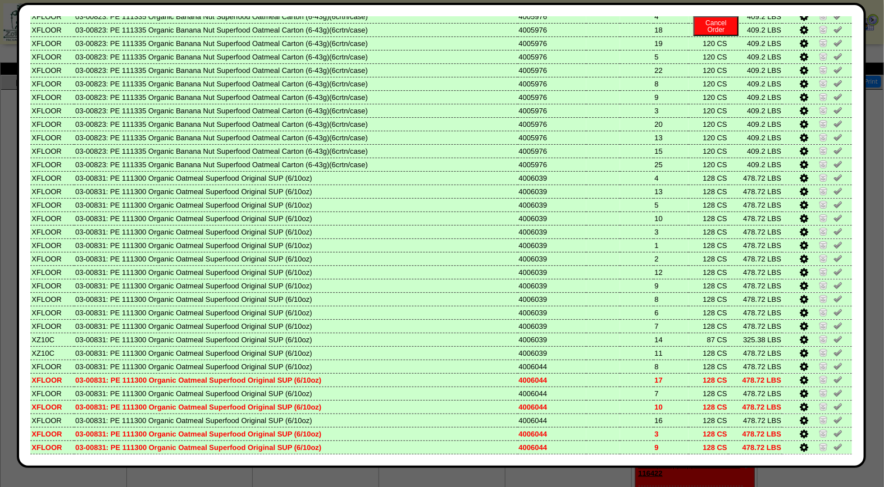
scroll to position [466, 0]
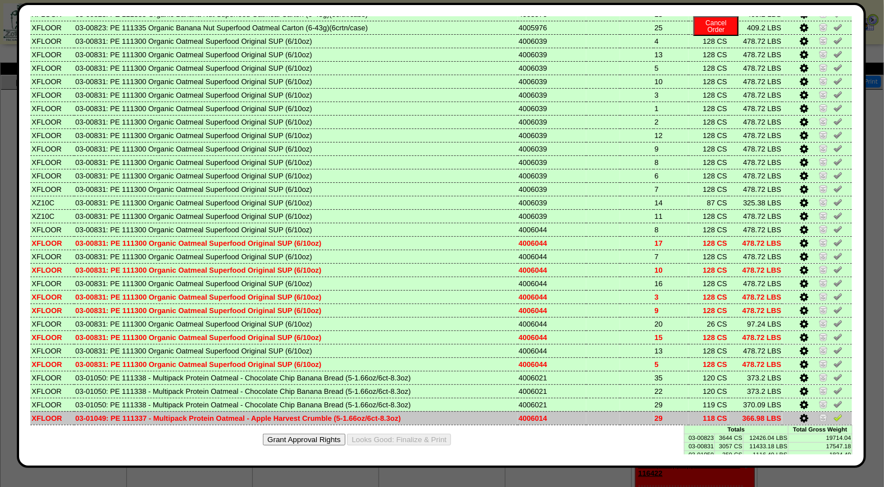
click at [833, 413] on img at bounding box center [837, 417] width 9 height 9
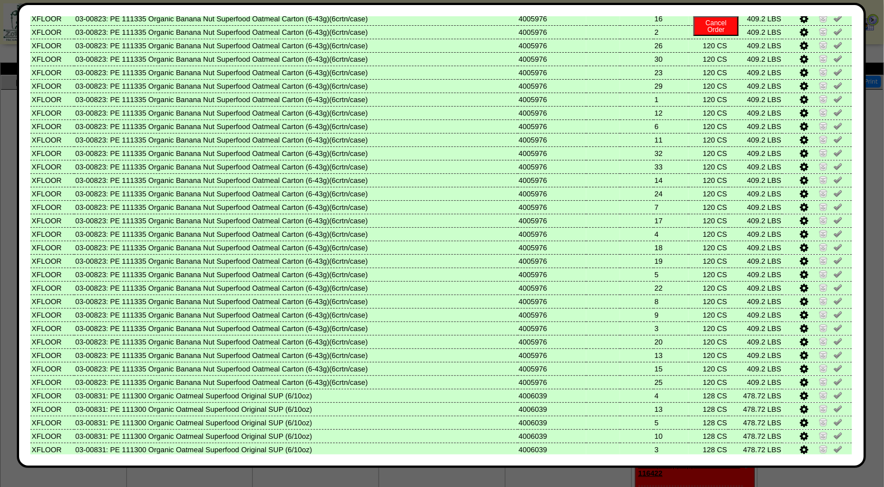
scroll to position [0, 0]
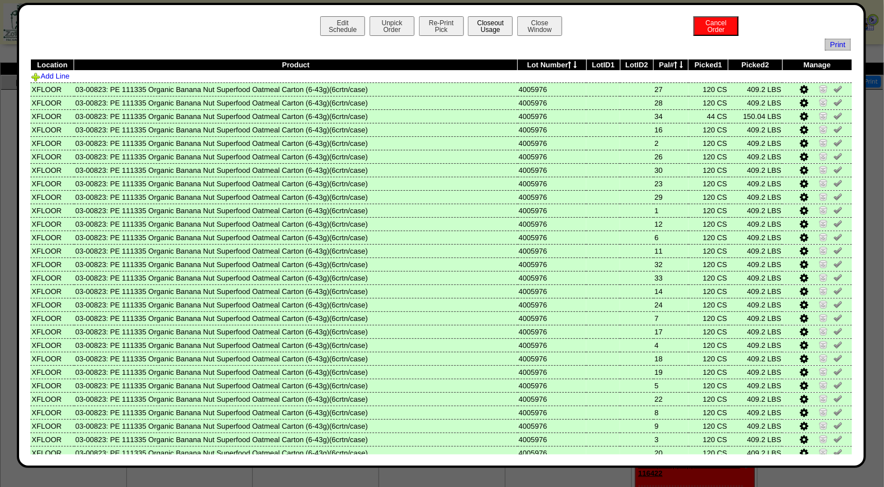
click at [491, 30] on button "Closeout Usage" at bounding box center [490, 26] width 45 height 20
click at [492, 26] on button "Closeout Usage" at bounding box center [490, 26] width 45 height 20
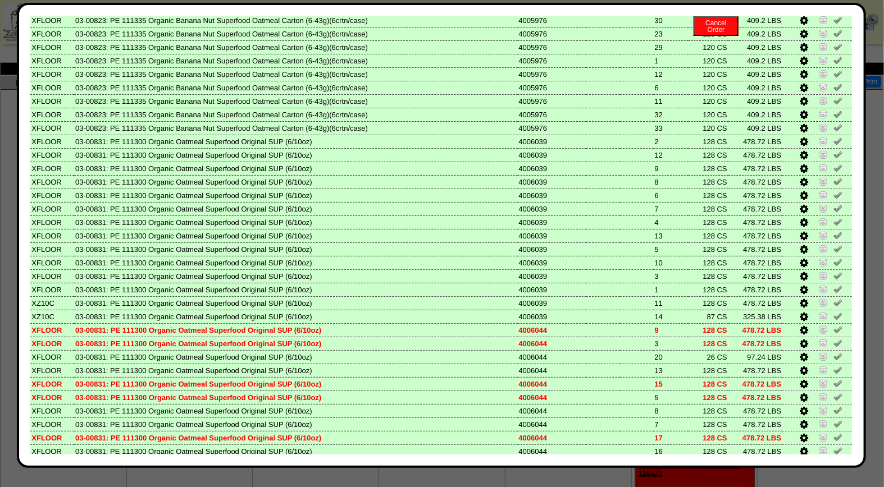
scroll to position [466, 0]
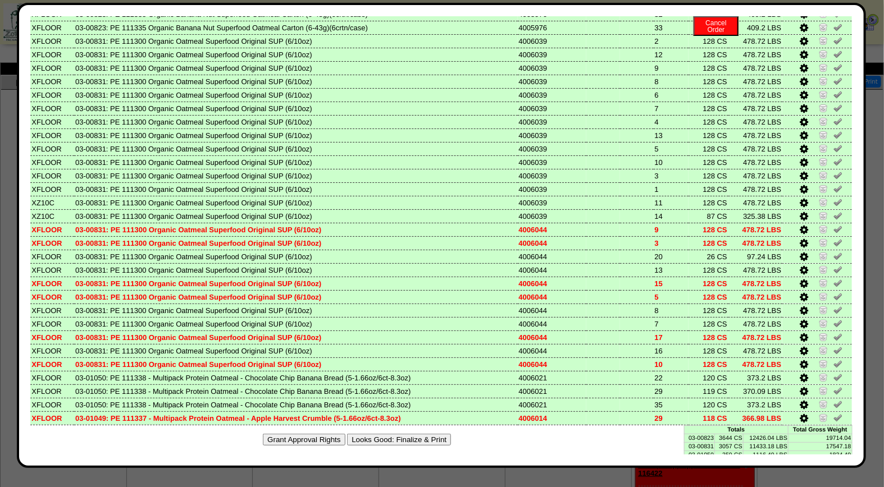
click at [408, 434] on button "Looks Good: Finalize & Print" at bounding box center [399, 440] width 104 height 12
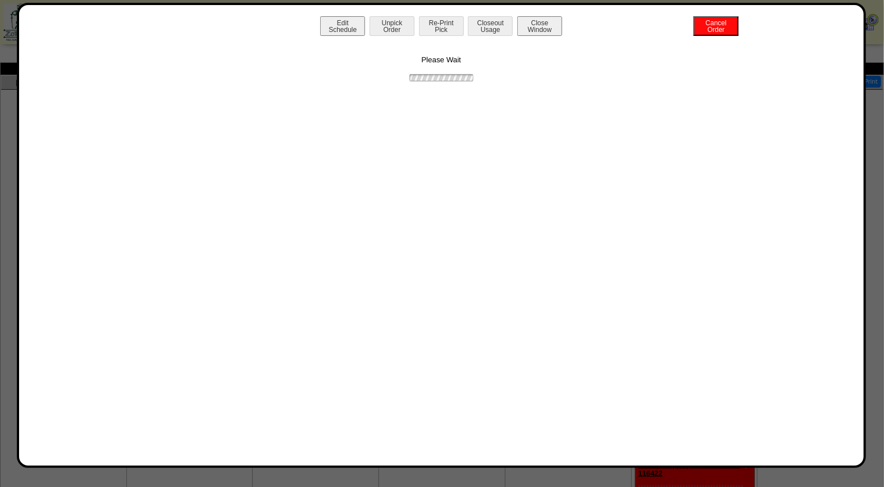
scroll to position [0, 0]
click at [445, 27] on button "Print BOL" at bounding box center [441, 26] width 45 height 20
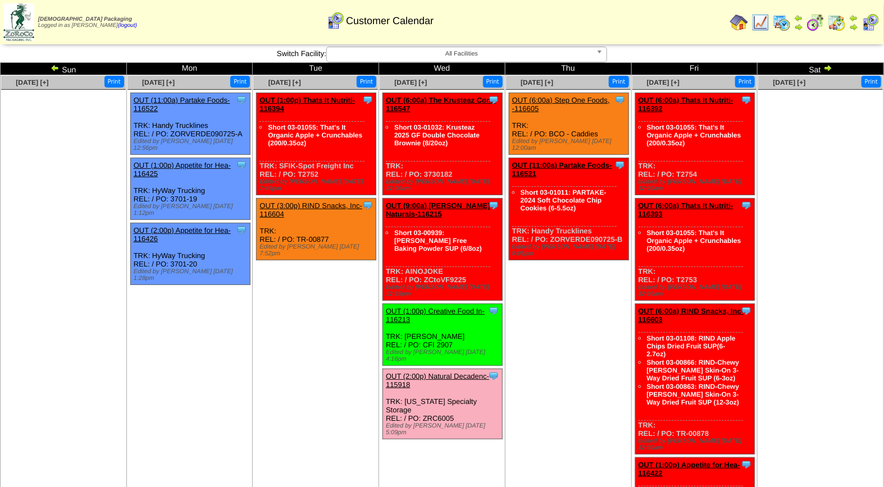
click at [786, 20] on img at bounding box center [782, 22] width 18 height 18
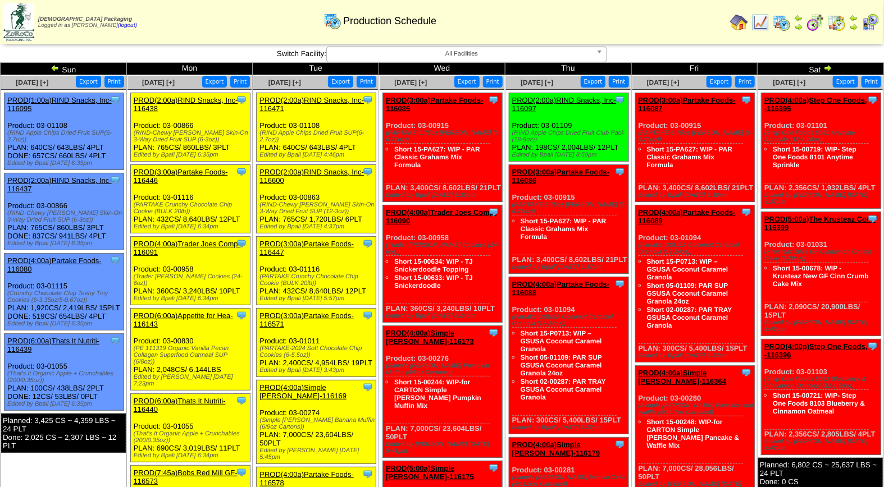
click at [871, 25] on img at bounding box center [870, 22] width 18 height 18
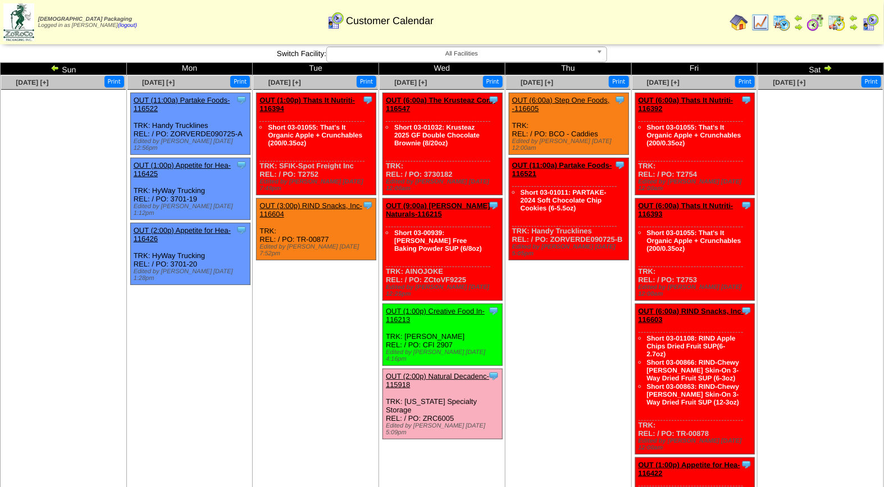
click at [780, 21] on img at bounding box center [782, 22] width 18 height 18
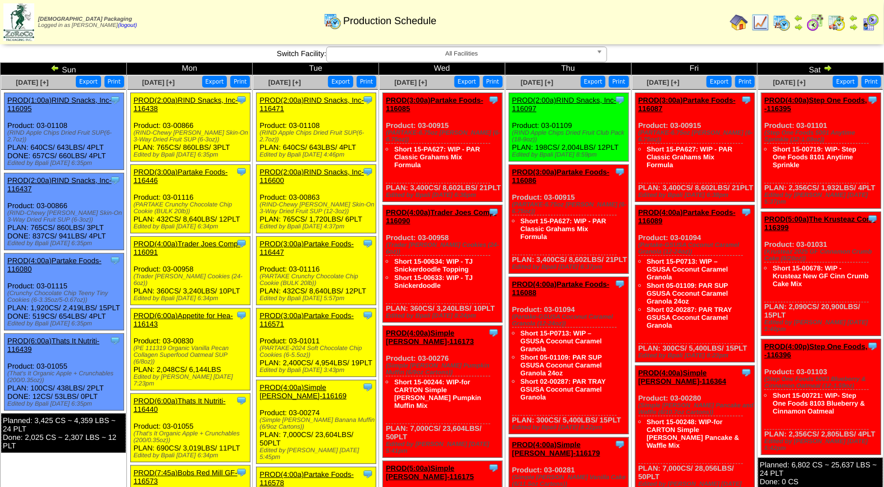
click at [431, 54] on span "All Facilities" at bounding box center [461, 53] width 261 height 13
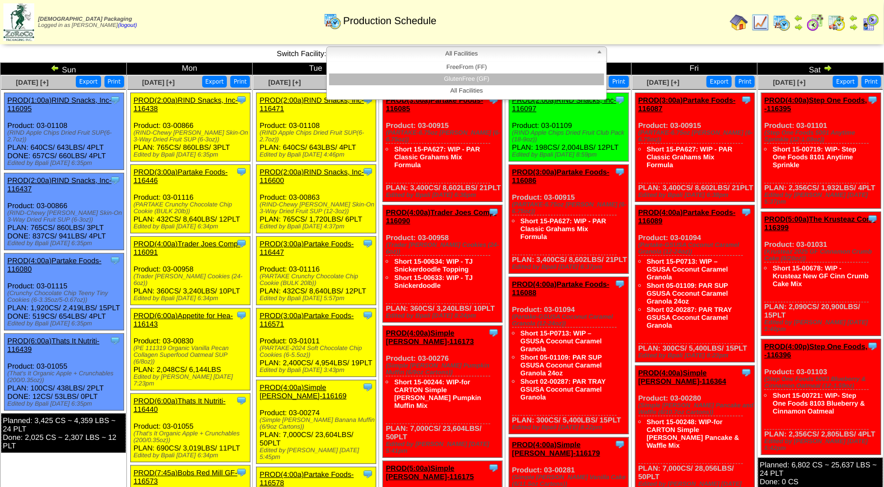
click at [472, 80] on li "GlutenFree (GF)" at bounding box center [466, 80] width 275 height 12
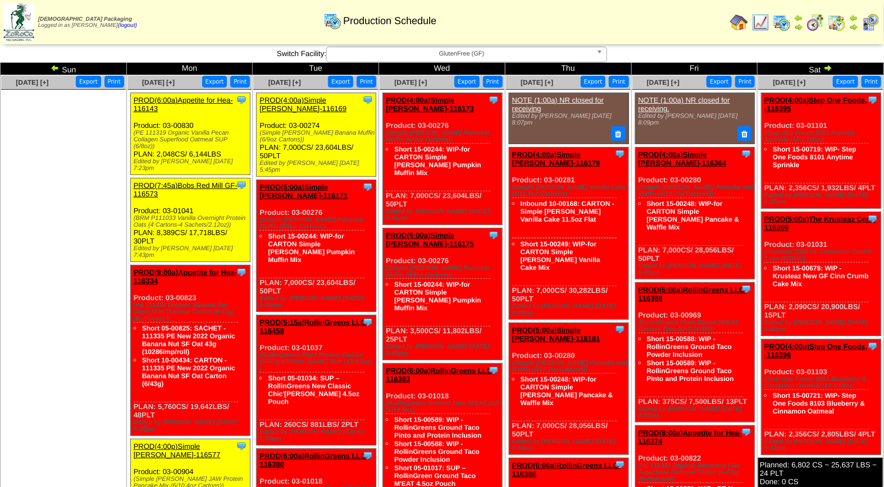
click at [865, 29] on img at bounding box center [870, 22] width 18 height 18
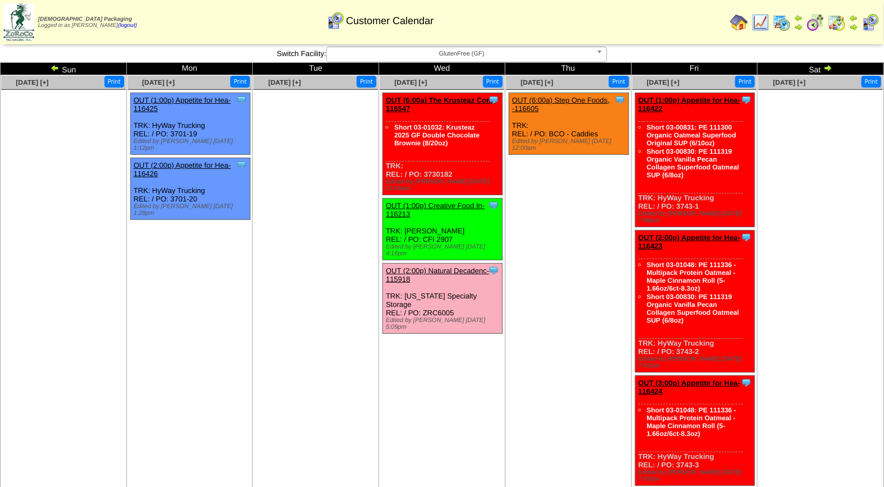
click at [465, 54] on span "GlutenFree (GF)" at bounding box center [461, 53] width 261 height 13
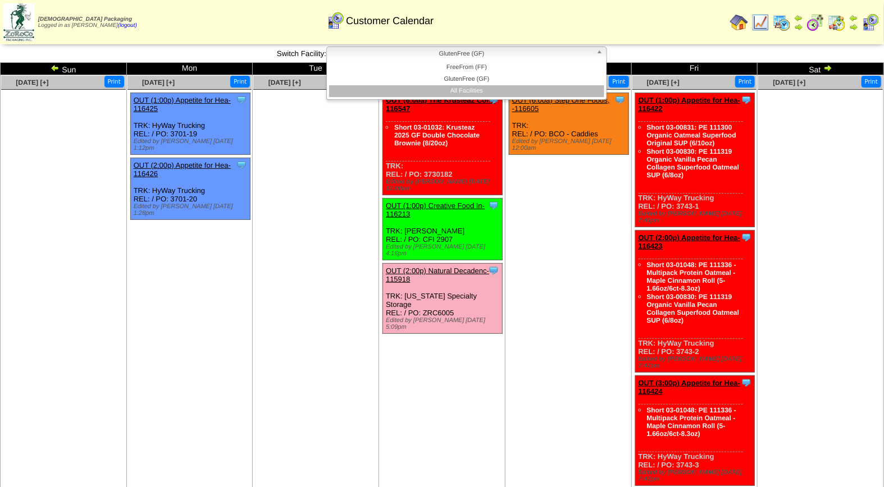
click at [470, 86] on li "All Facilities" at bounding box center [466, 91] width 275 height 12
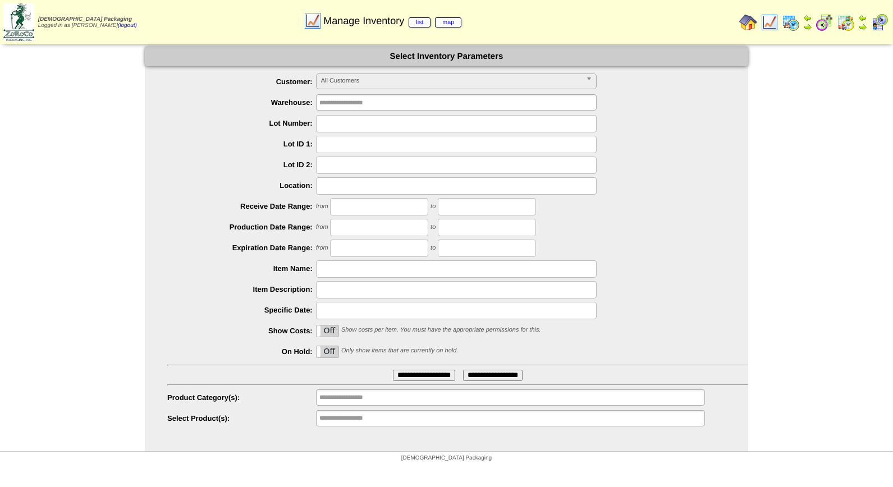
click at [343, 122] on input "text" at bounding box center [456, 123] width 281 height 17
type input "*******"
click at [393, 370] on input "**********" at bounding box center [424, 375] width 62 height 11
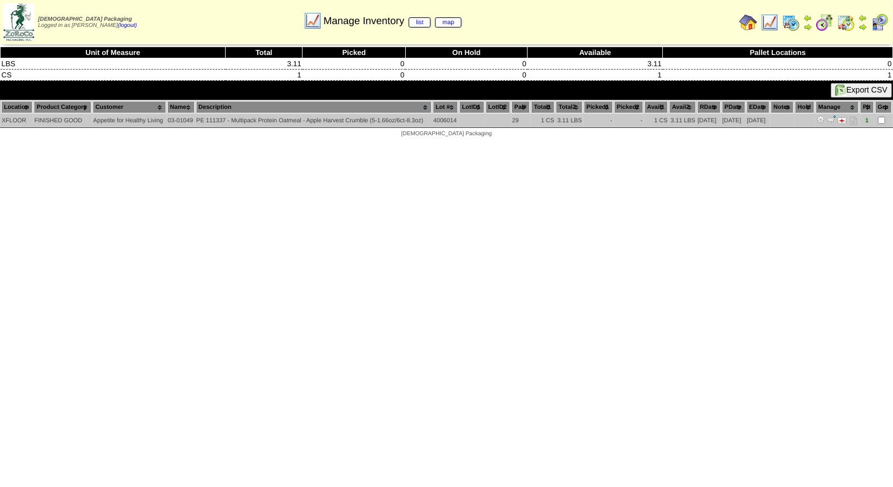
click at [840, 119] on img at bounding box center [842, 119] width 9 height 9
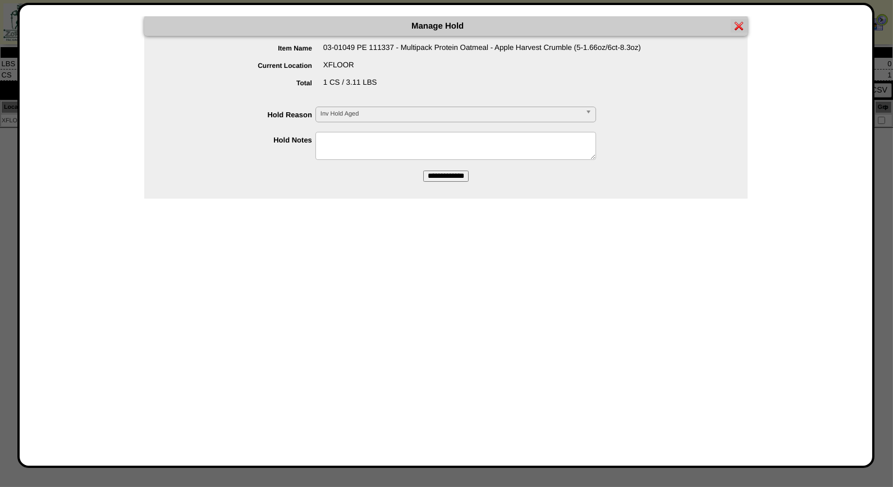
click at [355, 138] on textarea at bounding box center [456, 146] width 281 height 28
type textarea "**********"
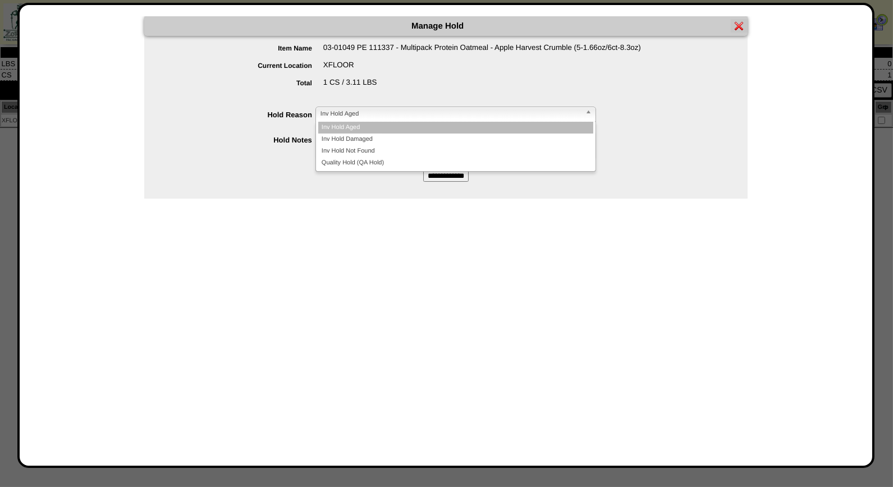
click at [593, 112] on b at bounding box center [591, 114] width 10 height 15
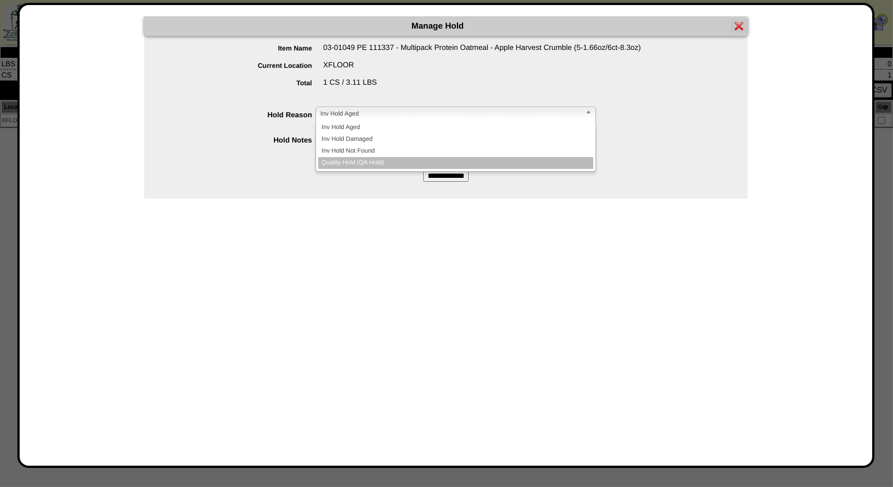
click at [519, 158] on li "Quality Hold (QA Hold)" at bounding box center [455, 163] width 275 height 12
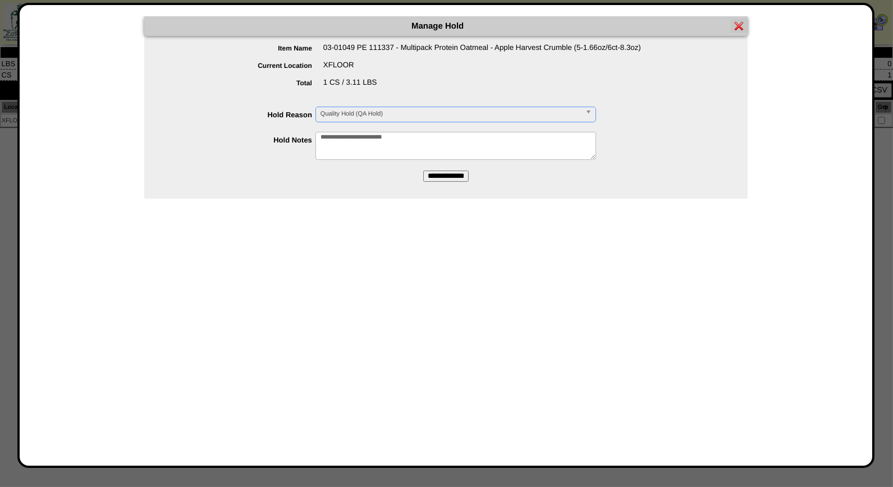
click at [462, 177] on input "**********" at bounding box center [445, 176] width 45 height 11
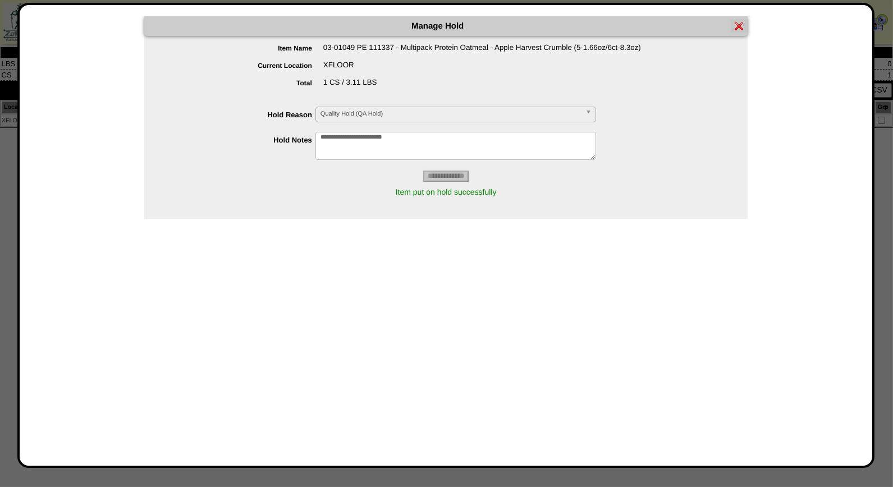
click at [737, 24] on img at bounding box center [739, 25] width 9 height 9
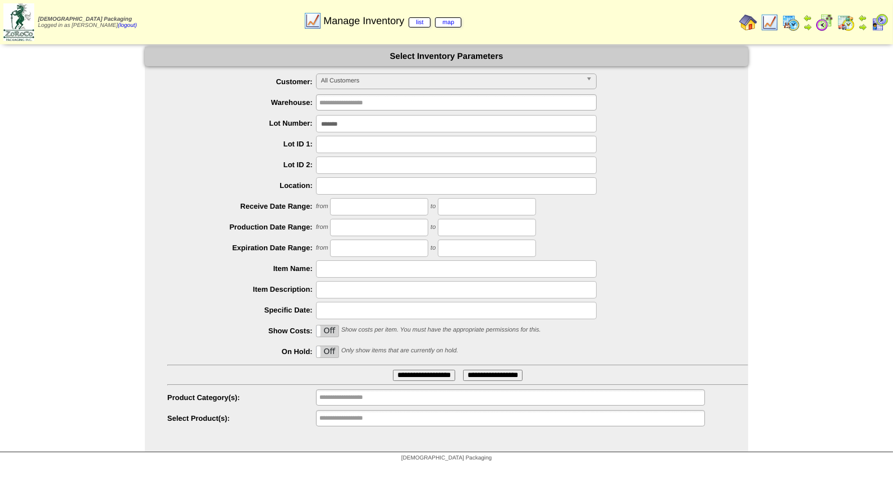
drag, startPoint x: 353, startPoint y: 126, endPoint x: 279, endPoint y: 126, distance: 73.6
click at [279, 126] on li "Lot Number: *******" at bounding box center [457, 123] width 581 height 17
type input "*******"
click at [393, 370] on input "**********" at bounding box center [424, 375] width 62 height 11
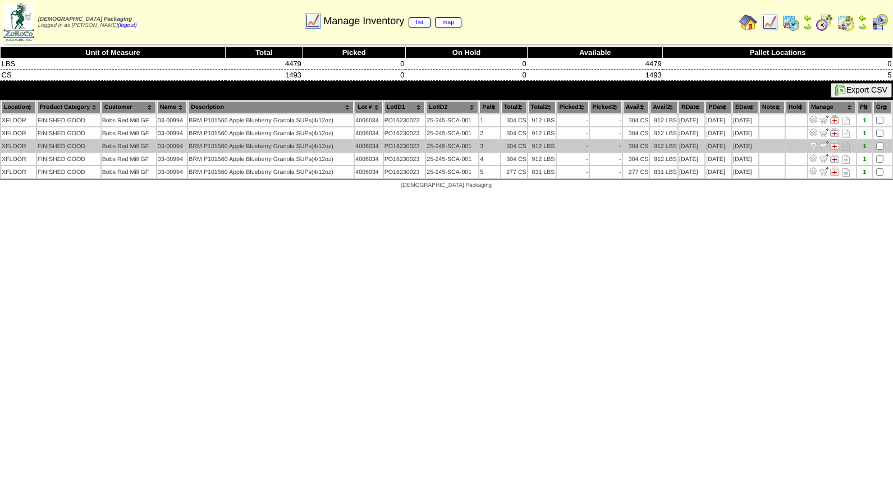
click at [837, 143] on img at bounding box center [834, 145] width 9 height 9
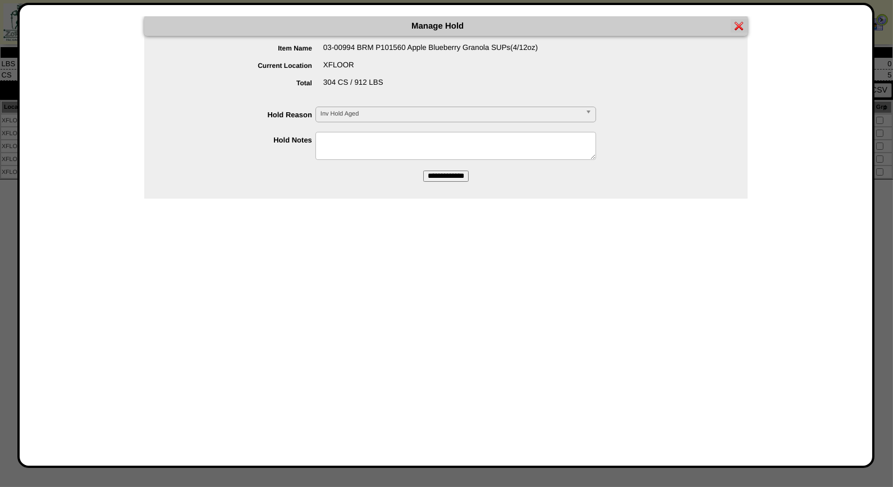
click at [588, 116] on b at bounding box center [591, 114] width 10 height 15
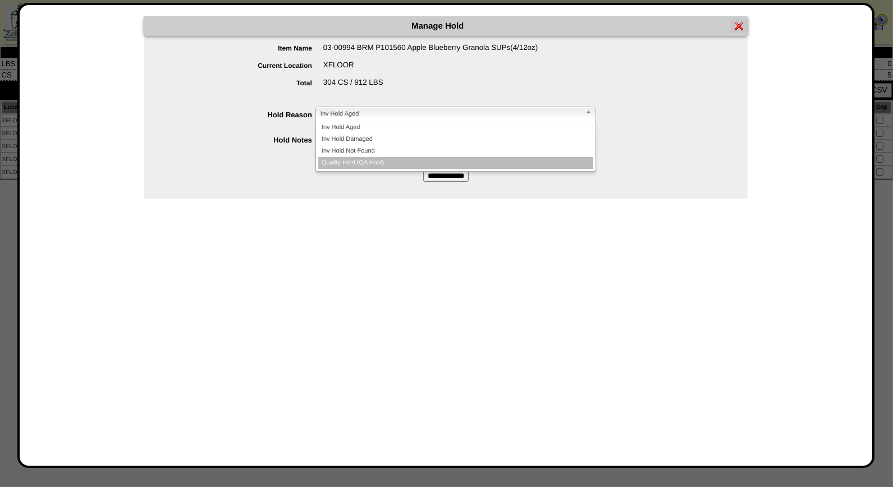
click at [479, 159] on li "Quality Hold (QA Hold)" at bounding box center [455, 163] width 275 height 12
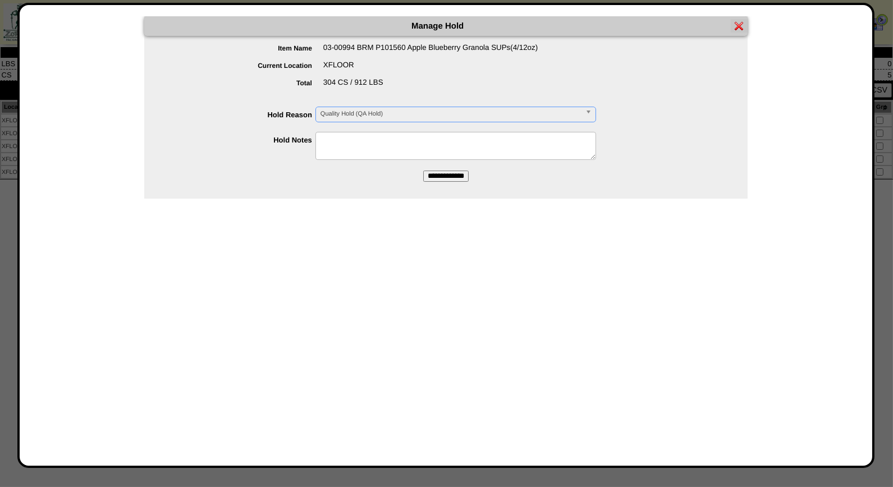
click at [405, 139] on textarea at bounding box center [456, 146] width 281 height 28
click at [339, 236] on div "**********" at bounding box center [446, 235] width 831 height 438
type textarea "**********"
click at [455, 175] on input "**********" at bounding box center [445, 176] width 45 height 11
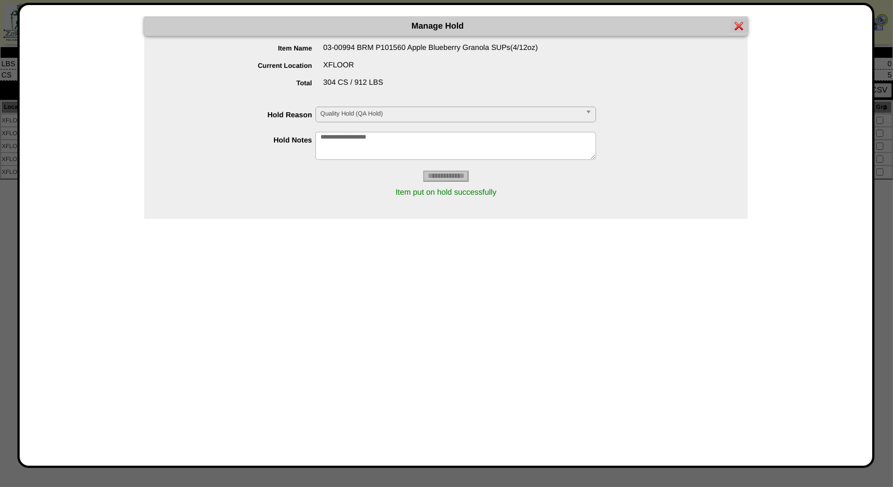
click at [736, 26] on img at bounding box center [739, 25] width 9 height 9
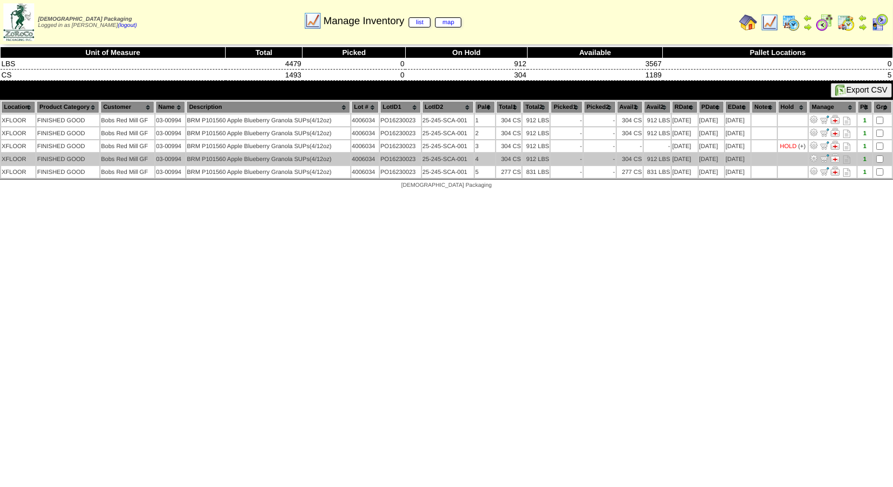
click at [835, 154] on img at bounding box center [835, 158] width 9 height 9
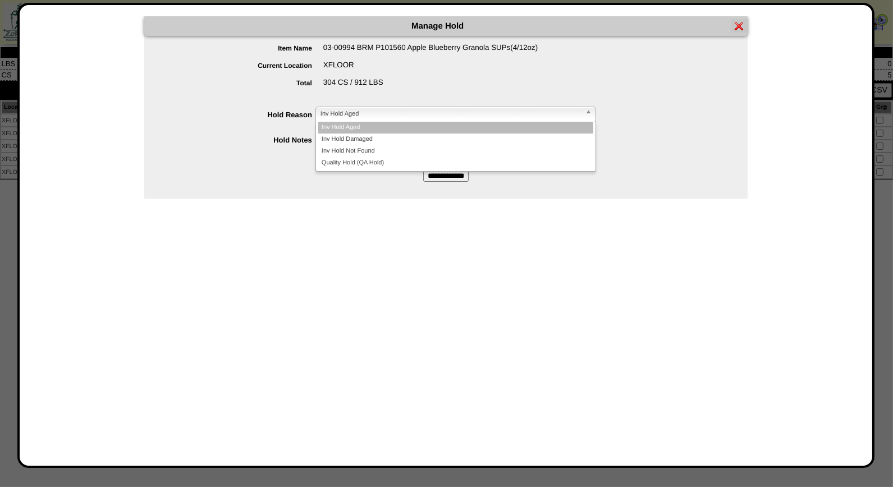
click at [590, 111] on b at bounding box center [591, 114] width 10 height 15
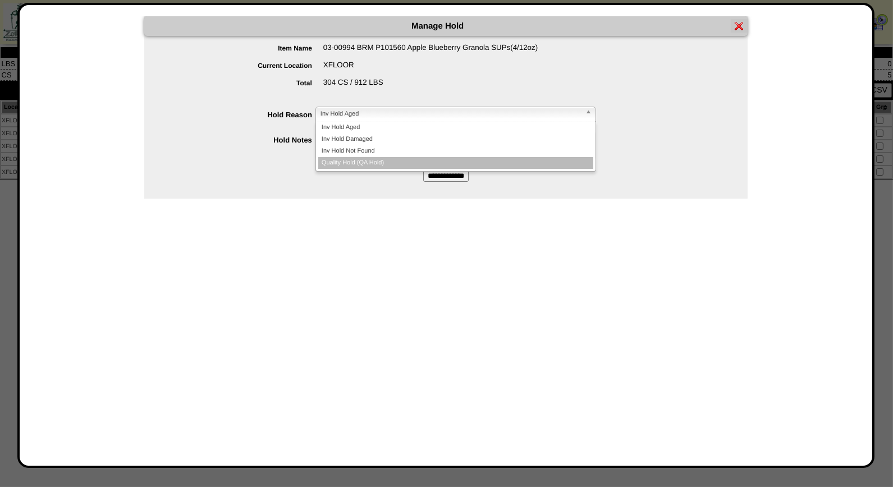
click at [519, 159] on li "Quality Hold (QA Hold)" at bounding box center [455, 163] width 275 height 12
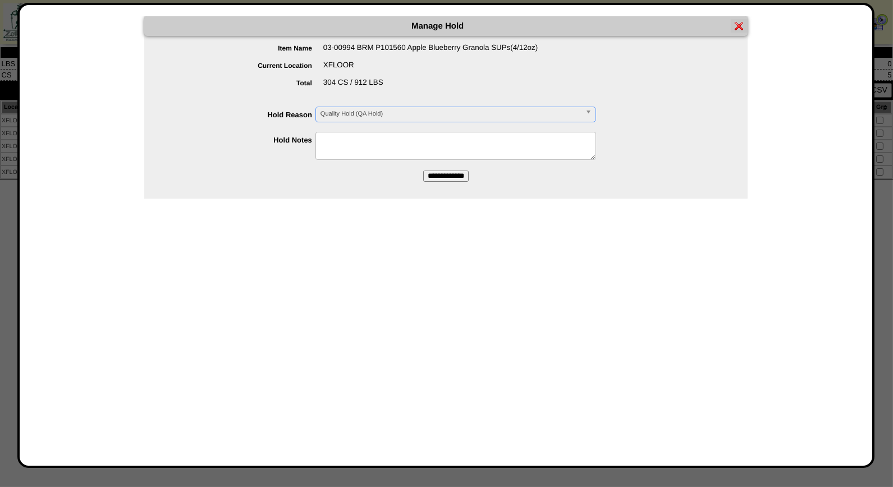
click at [454, 136] on textarea at bounding box center [456, 146] width 281 height 28
type textarea "**********"
click at [453, 171] on input "**********" at bounding box center [445, 176] width 45 height 11
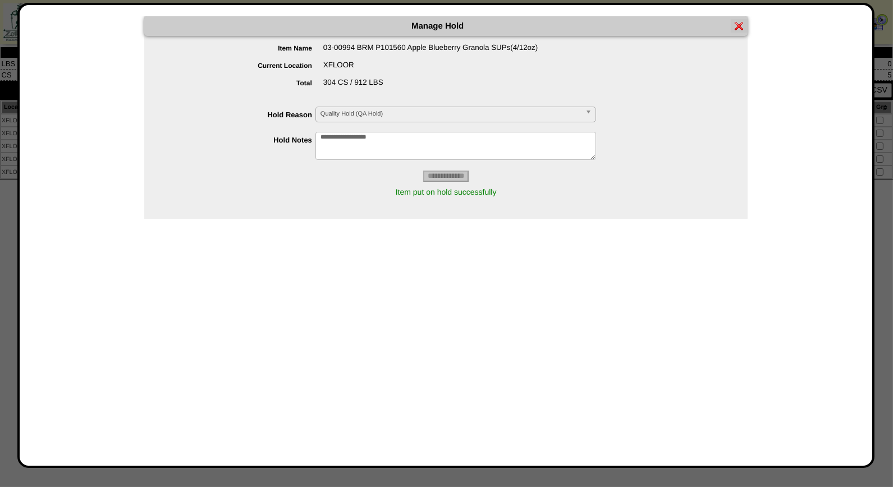
click at [738, 21] on img at bounding box center [739, 25] width 9 height 9
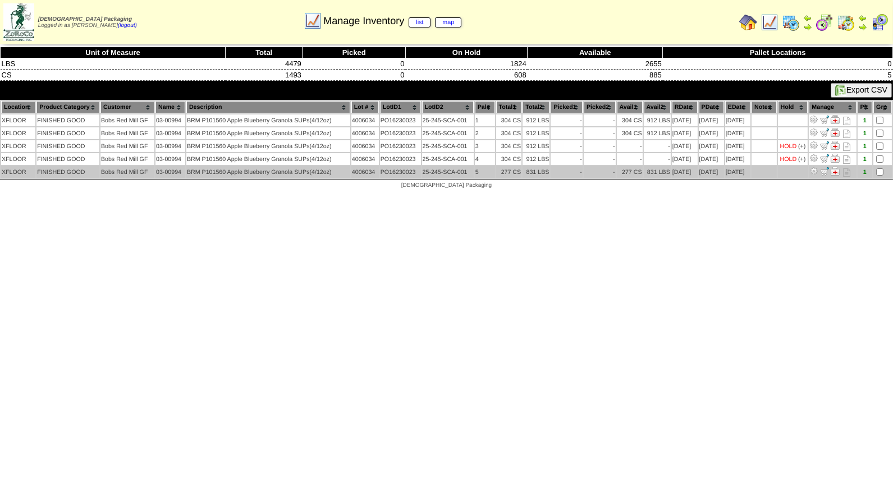
click at [835, 167] on img at bounding box center [835, 171] width 9 height 9
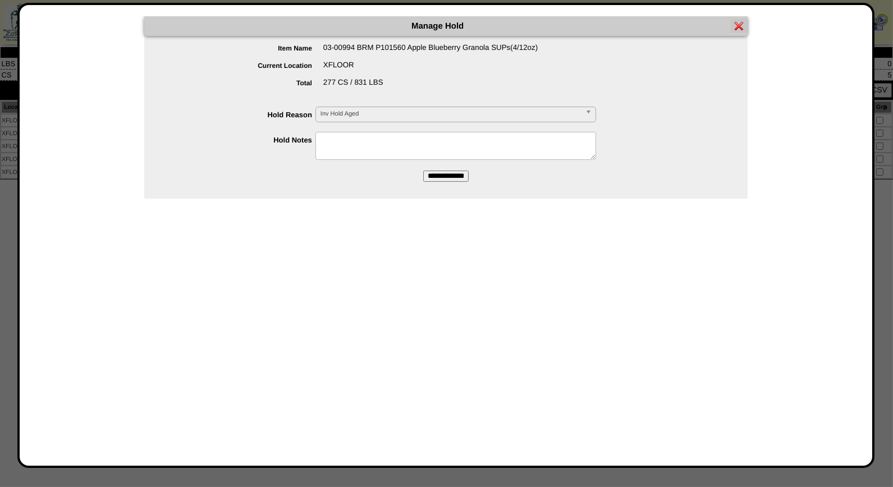
click at [591, 114] on b at bounding box center [591, 114] width 10 height 15
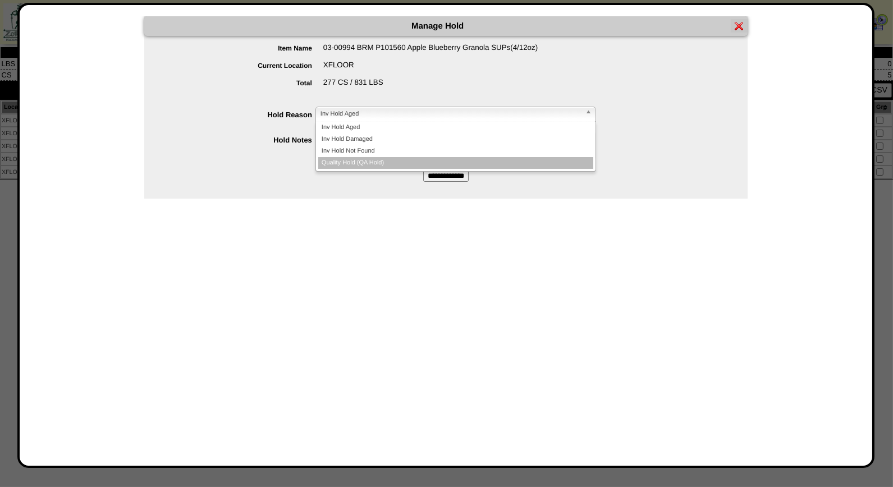
click at [540, 161] on li "Quality Hold (QA Hold)" at bounding box center [455, 163] width 275 height 12
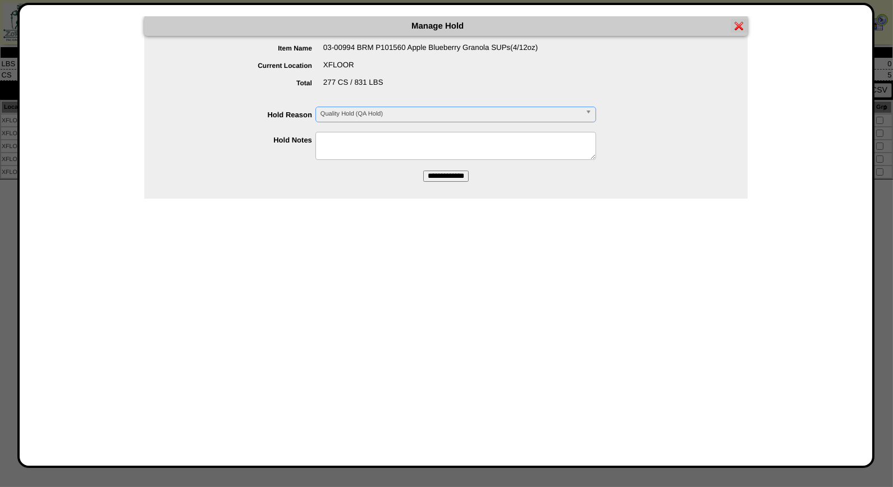
click at [441, 138] on textarea at bounding box center [456, 146] width 281 height 28
type textarea "**********"
click at [449, 177] on input "**********" at bounding box center [445, 176] width 45 height 11
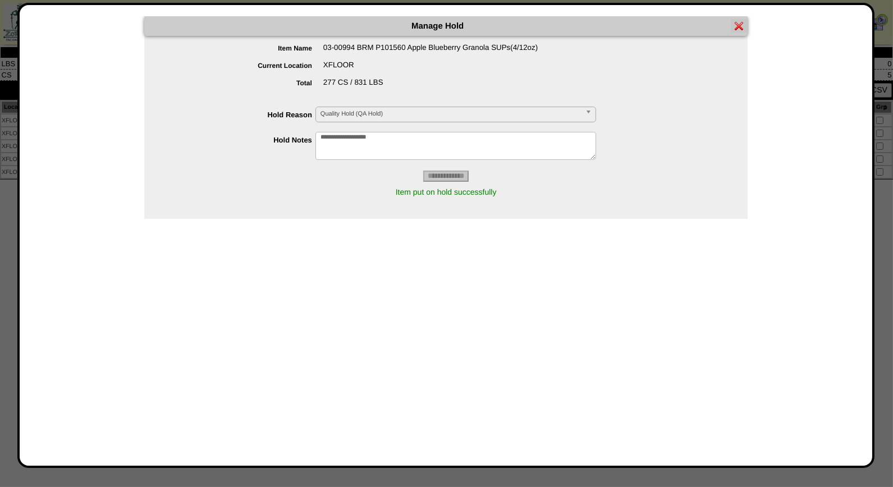
click at [740, 27] on img at bounding box center [739, 25] width 9 height 9
